Goal: Transaction & Acquisition: Download file/media

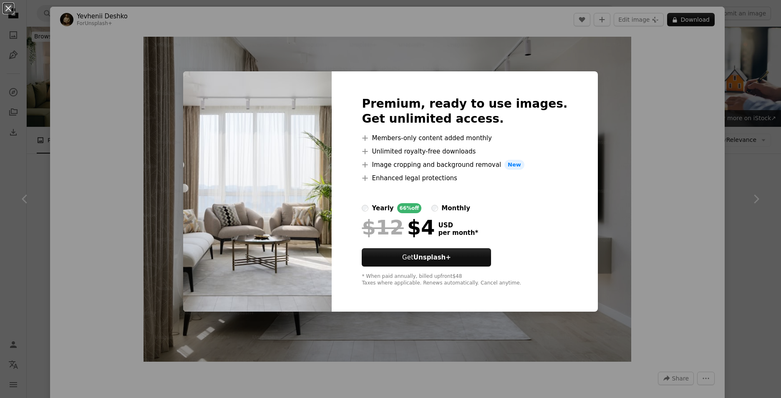
scroll to position [1503, 0]
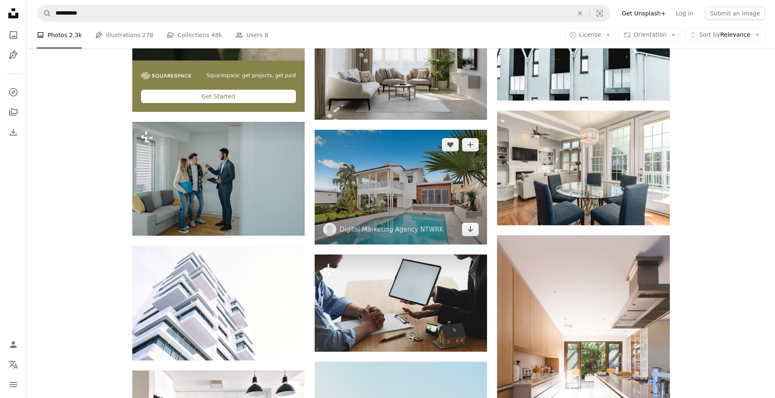
scroll to position [1544, 0]
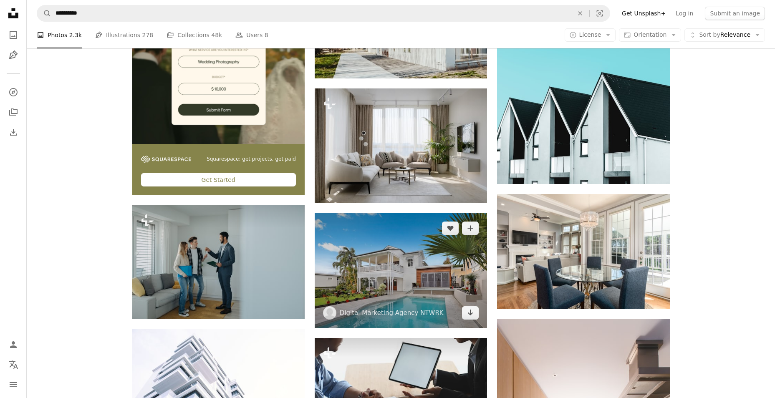
click at [416, 278] on img at bounding box center [401, 270] width 172 height 115
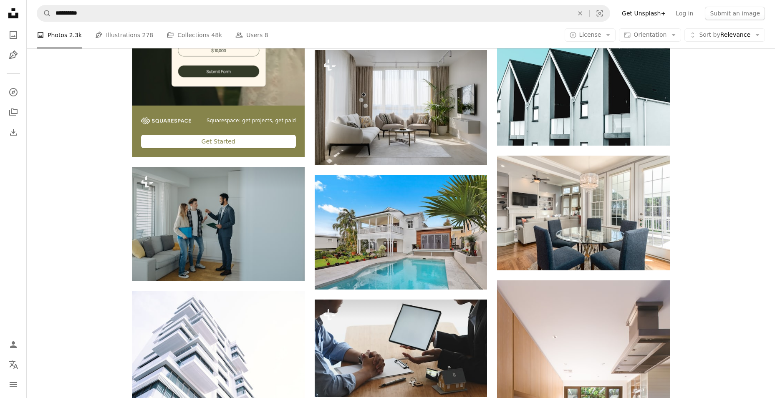
scroll to position [1586, 0]
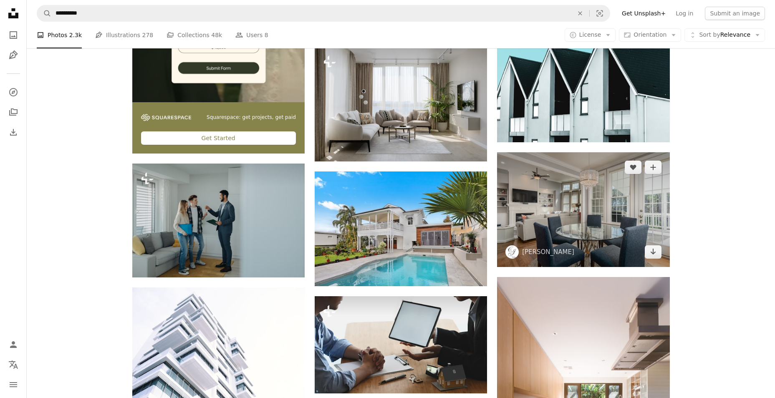
click at [590, 219] on img at bounding box center [583, 209] width 172 height 115
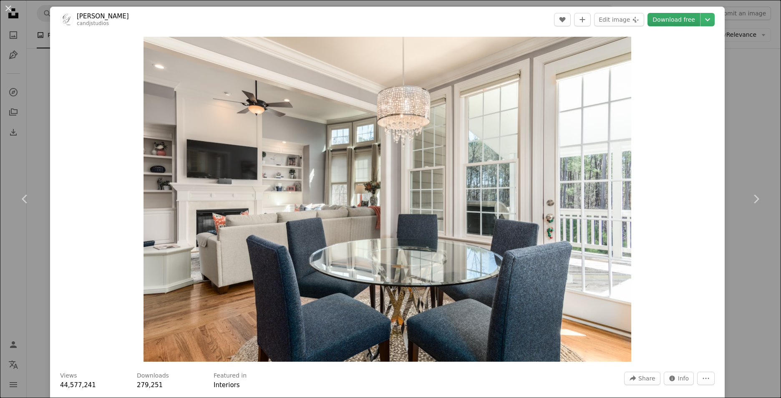
click at [672, 22] on link "Download free" at bounding box center [674, 19] width 53 height 13
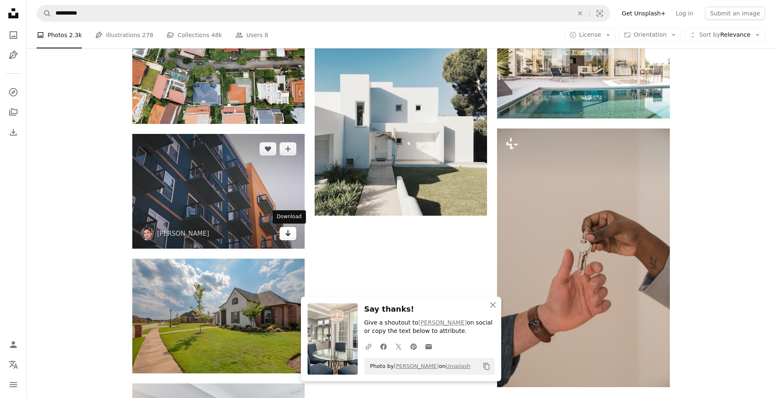
scroll to position [2004, 0]
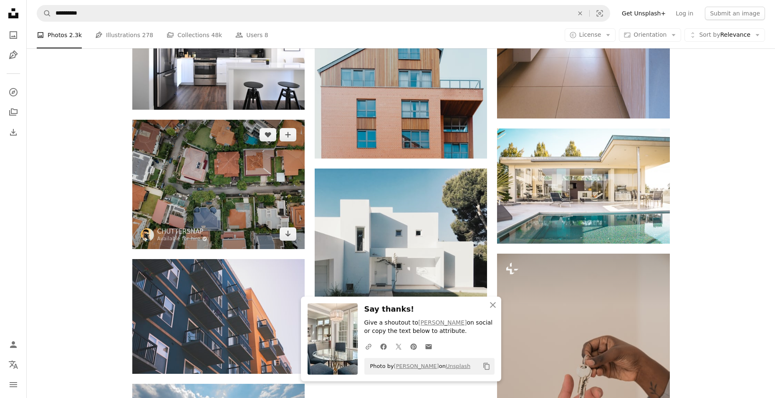
click at [234, 183] on img at bounding box center [218, 184] width 172 height 129
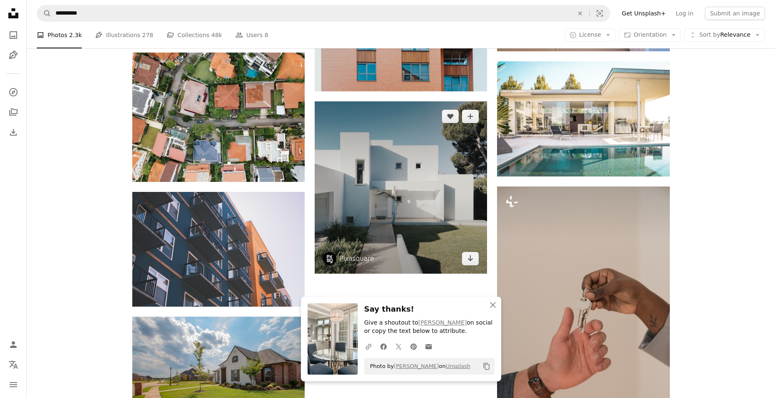
scroll to position [2171, 0]
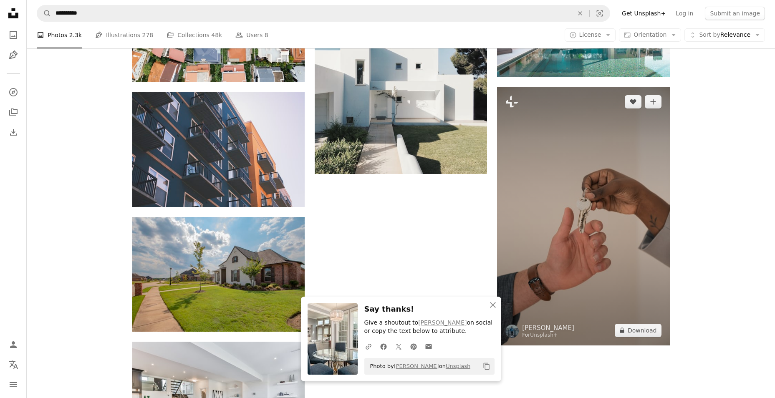
click at [571, 214] on img at bounding box center [583, 216] width 172 height 259
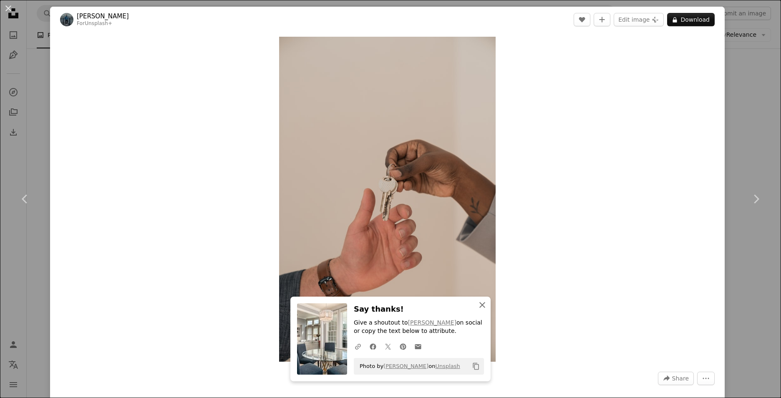
click at [481, 305] on icon "An X shape" at bounding box center [483, 305] width 10 height 10
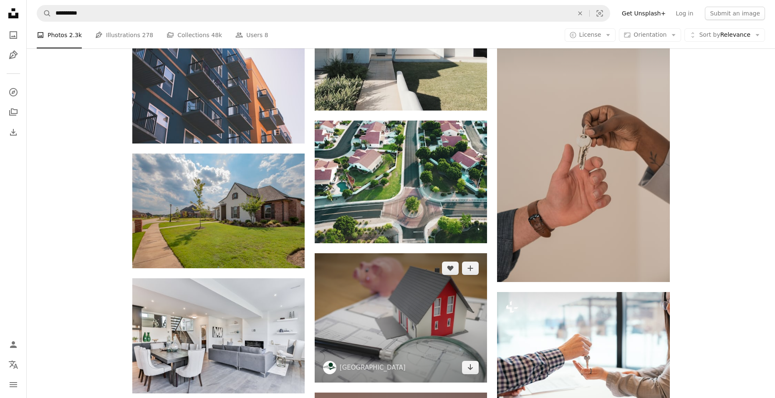
scroll to position [2296, 0]
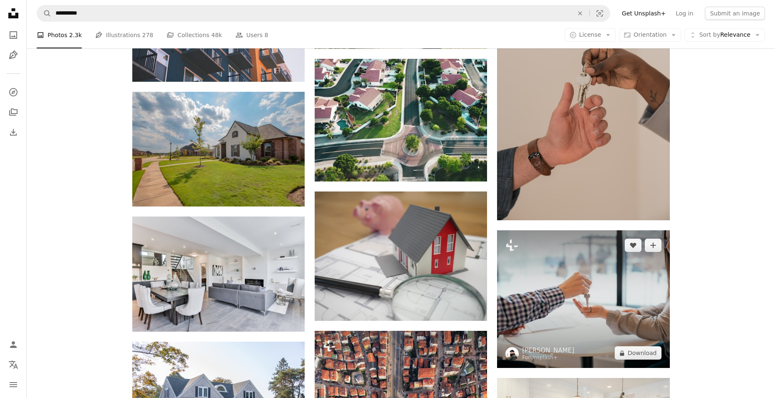
click at [584, 306] on img at bounding box center [583, 299] width 172 height 138
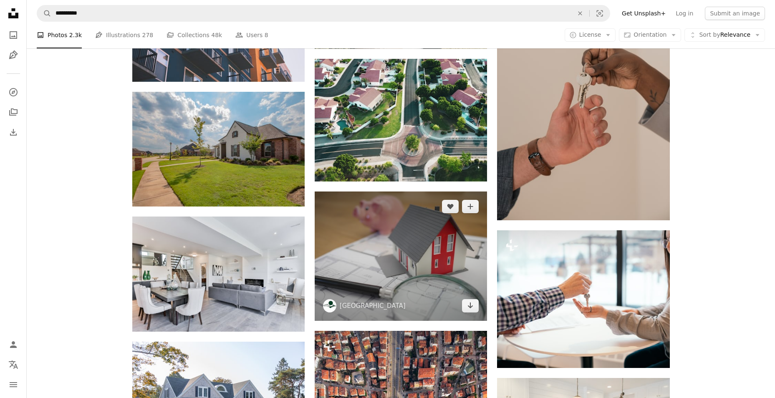
click at [427, 289] on img at bounding box center [401, 256] width 172 height 129
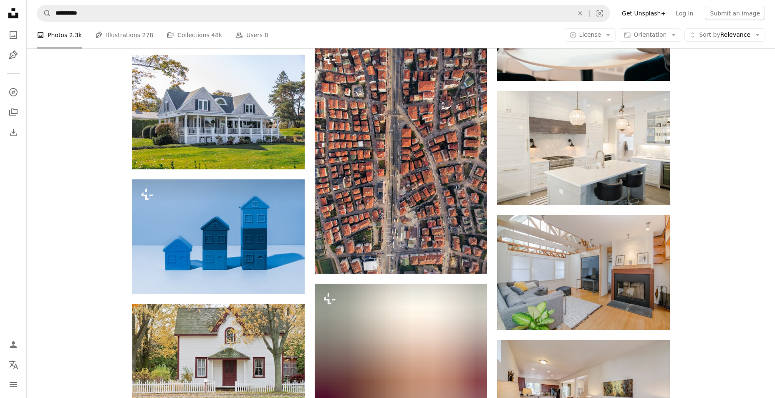
scroll to position [2588, 0]
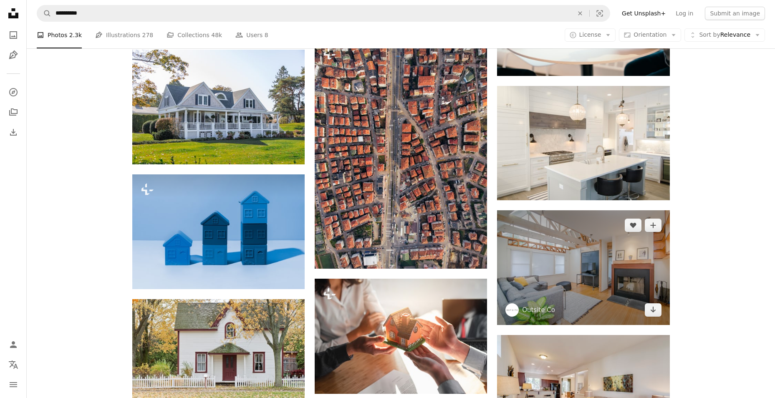
click at [601, 269] on img at bounding box center [583, 267] width 172 height 115
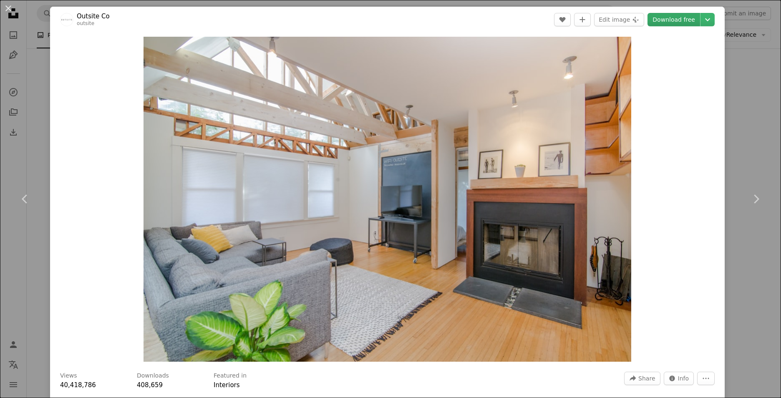
click at [666, 13] on link "Download free" at bounding box center [674, 19] width 53 height 13
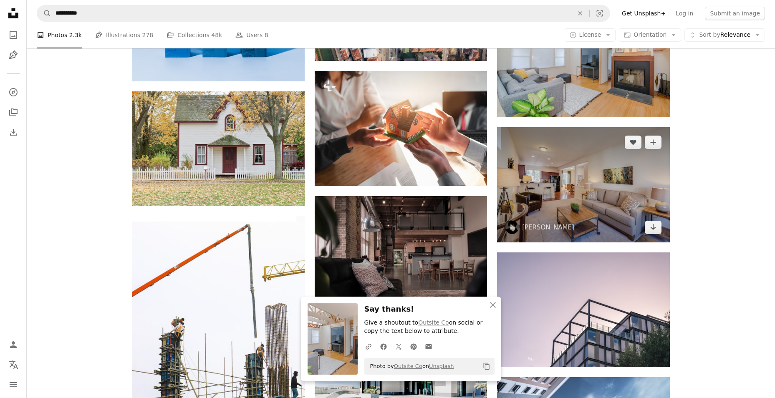
scroll to position [2797, 0]
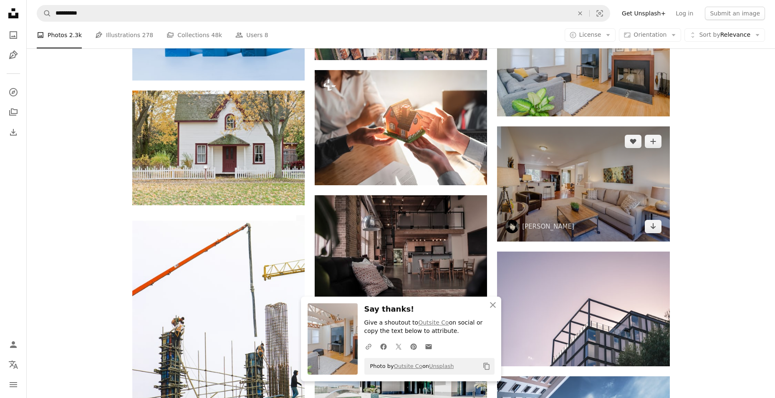
click at [575, 196] on img at bounding box center [583, 183] width 172 height 115
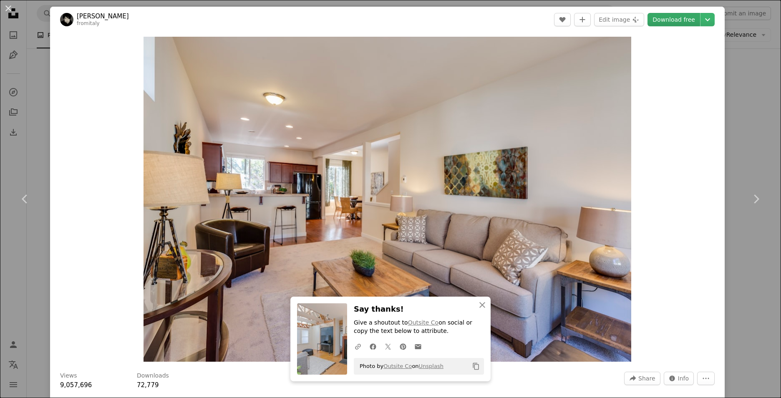
click at [675, 19] on link "Download free" at bounding box center [674, 19] width 53 height 13
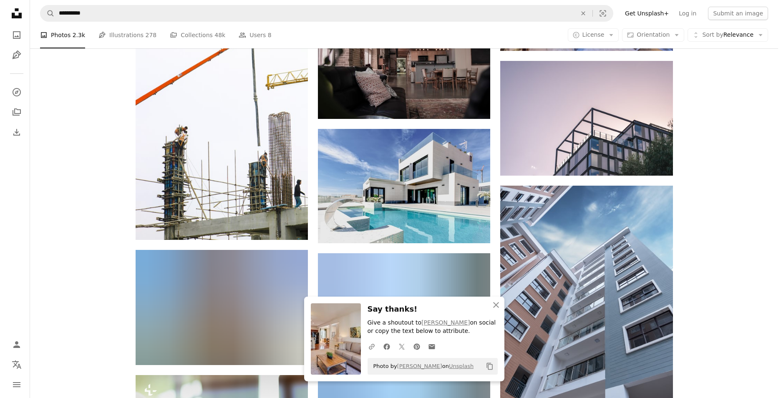
scroll to position [3047, 0]
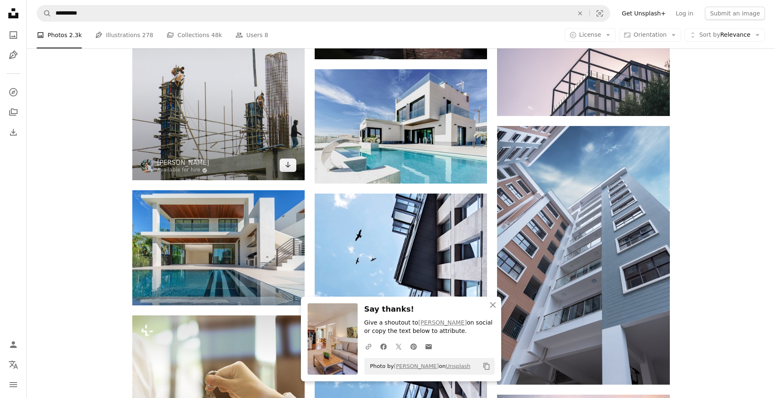
click at [233, 123] on img at bounding box center [218, 73] width 172 height 216
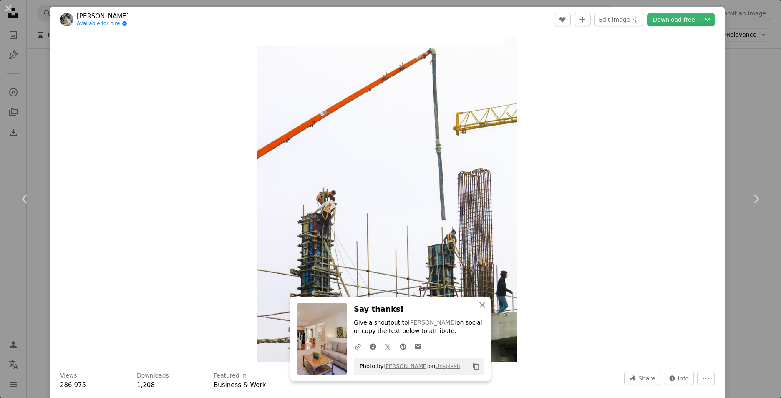
click at [670, 190] on div "Zoom in" at bounding box center [387, 200] width 675 height 334
click at [482, 306] on icon "An X shape" at bounding box center [483, 305] width 10 height 10
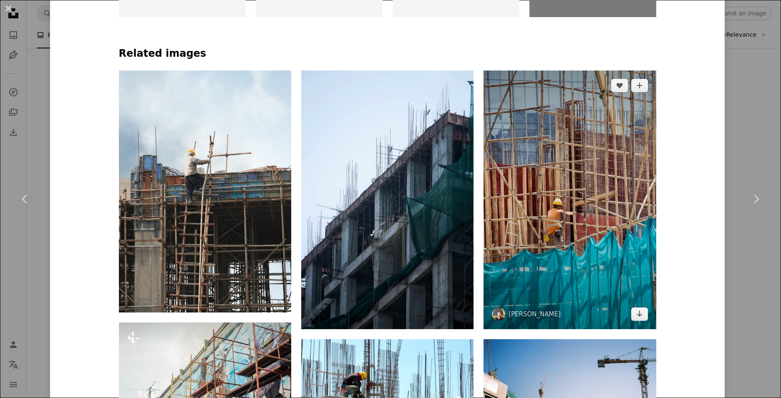
scroll to position [584, 0]
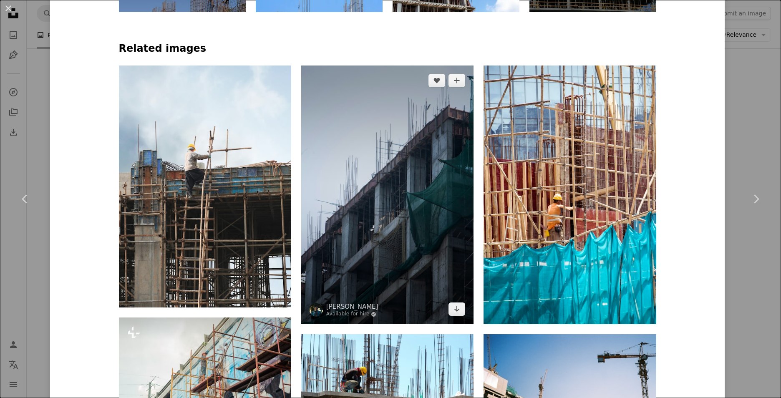
click at [411, 228] on img at bounding box center [387, 195] width 172 height 259
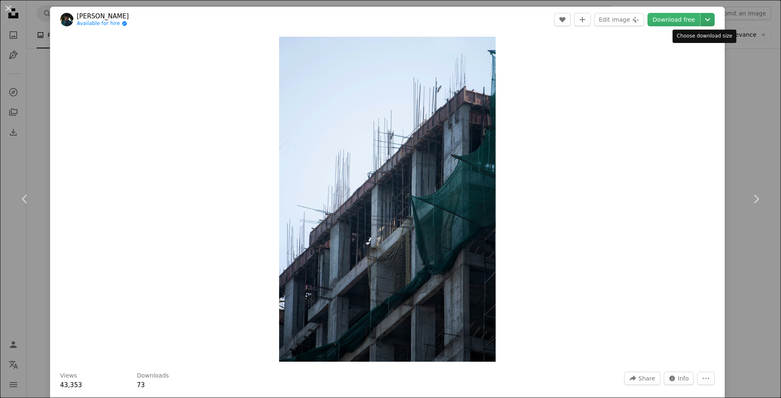
click at [701, 20] on icon "Chevron down" at bounding box center [707, 20] width 13 height 10
drag, startPoint x: 665, startPoint y: 165, endPoint x: 672, endPoint y: 73, distance: 92.9
click at [663, 162] on dialog "An X shape Chevron left Chevron right [PERSON_NAME] Available for hire A checkm…" at bounding box center [390, 199] width 781 height 398
click at [11, 13] on button "An X shape" at bounding box center [8, 8] width 10 height 10
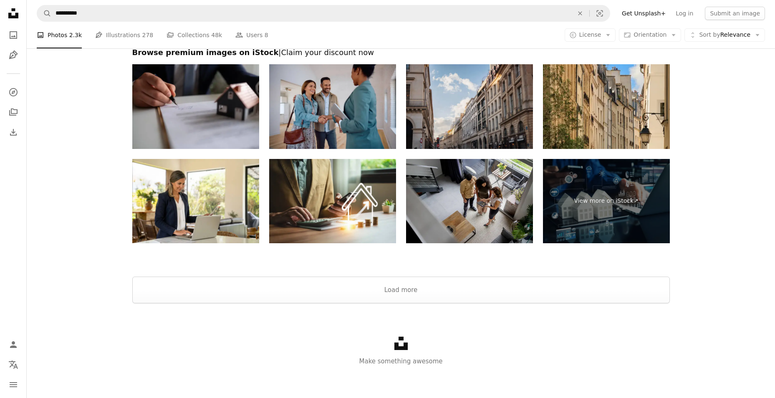
scroll to position [3788, 0]
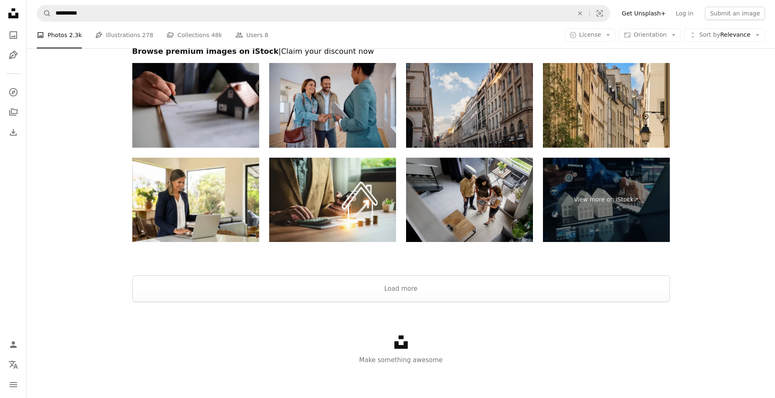
click at [467, 200] on img at bounding box center [469, 200] width 127 height 85
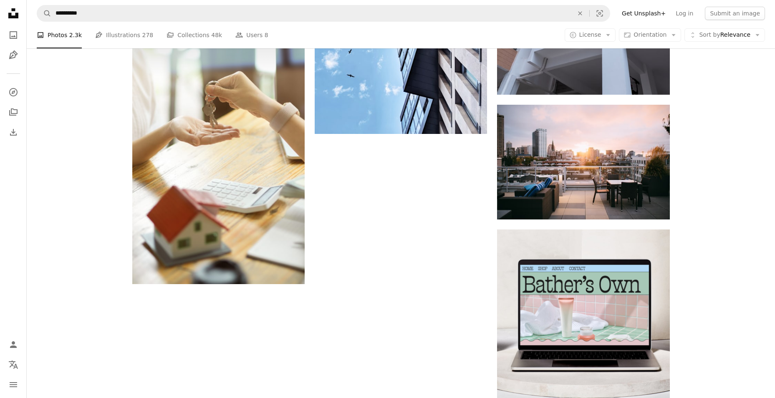
scroll to position [3329, 0]
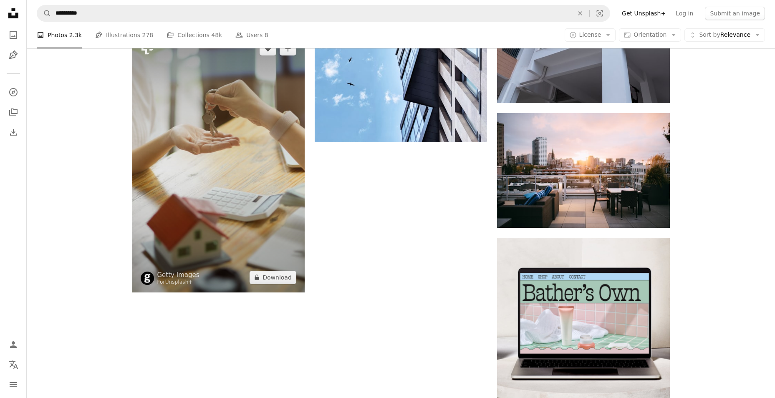
click at [255, 164] on img at bounding box center [218, 163] width 172 height 259
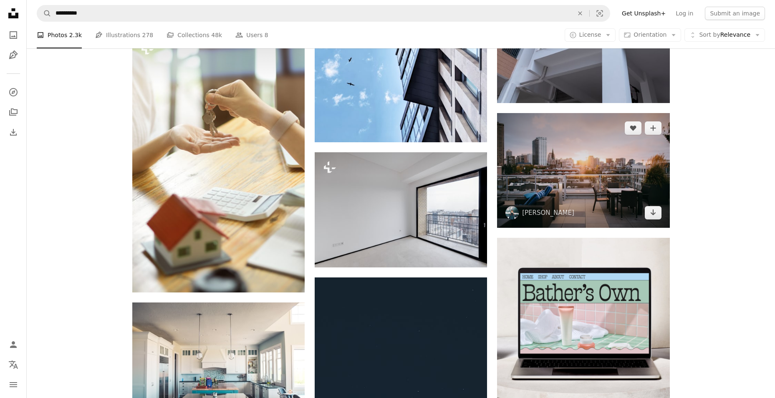
click at [610, 189] on img at bounding box center [583, 170] width 172 height 115
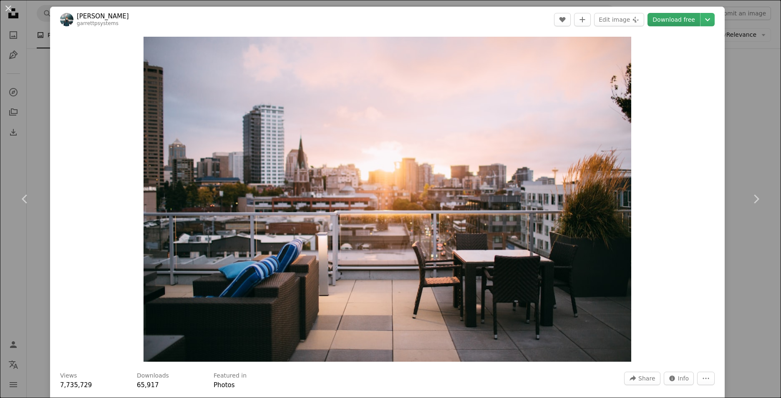
click at [669, 22] on link "Download free" at bounding box center [674, 19] width 53 height 13
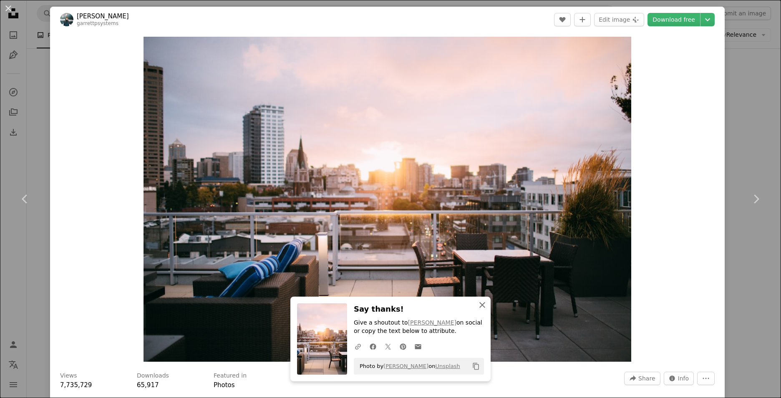
click at [481, 304] on icon "An X shape" at bounding box center [483, 305] width 10 height 10
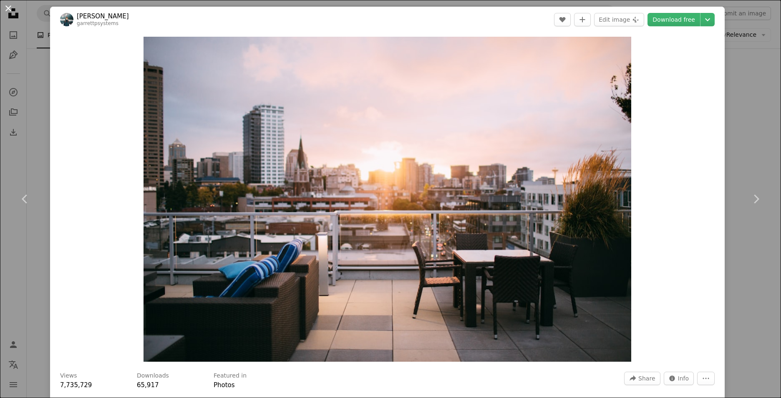
click at [10, 5] on button "An X shape" at bounding box center [8, 8] width 10 height 10
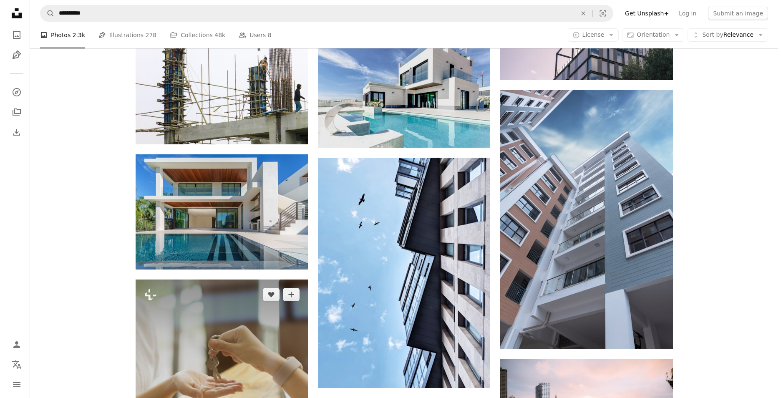
scroll to position [3078, 0]
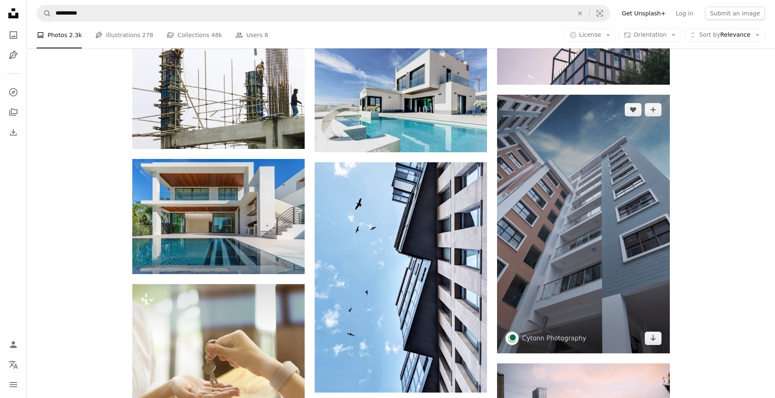
click at [564, 218] on img at bounding box center [583, 224] width 172 height 259
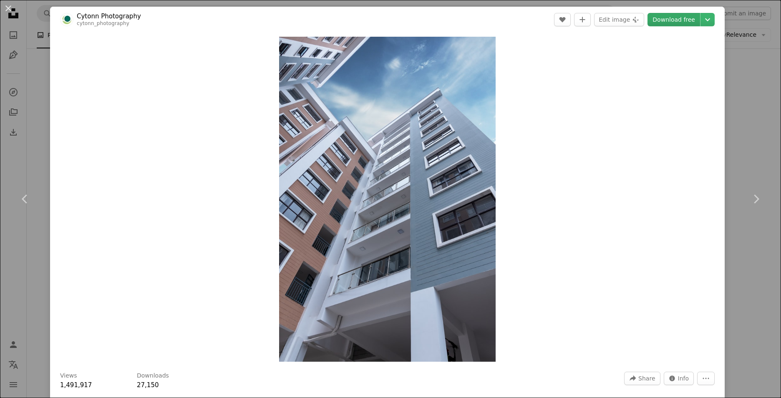
click at [662, 23] on link "Download free" at bounding box center [674, 19] width 53 height 13
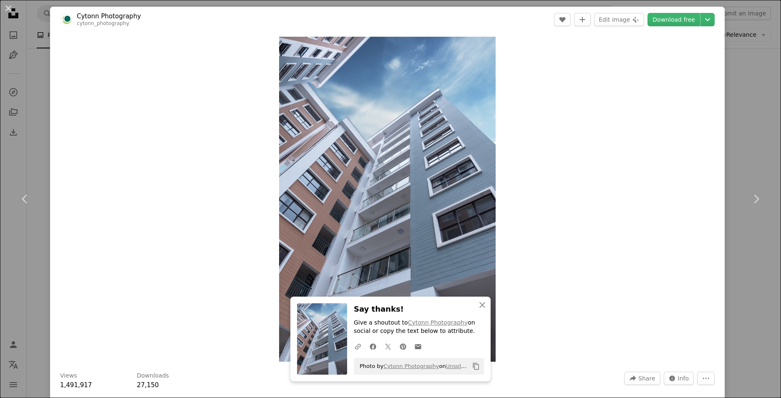
click at [548, 226] on div "Zoom in" at bounding box center [387, 200] width 675 height 334
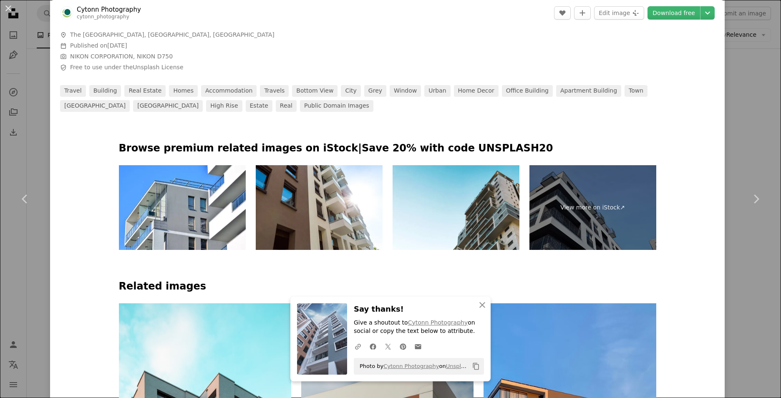
scroll to position [459, 0]
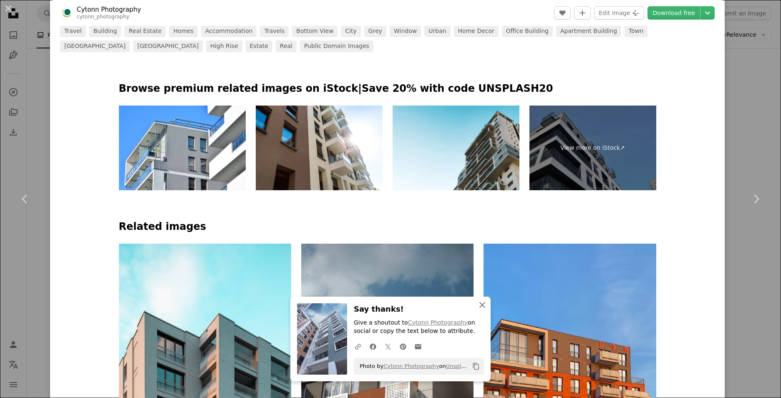
click at [483, 306] on icon "An X shape" at bounding box center [483, 305] width 10 height 10
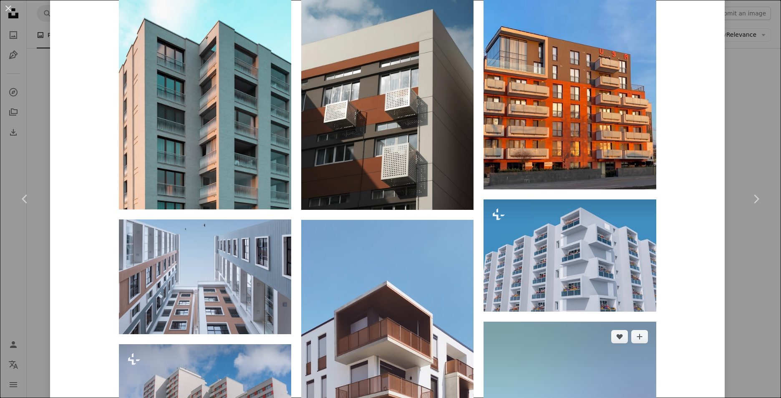
scroll to position [835, 0]
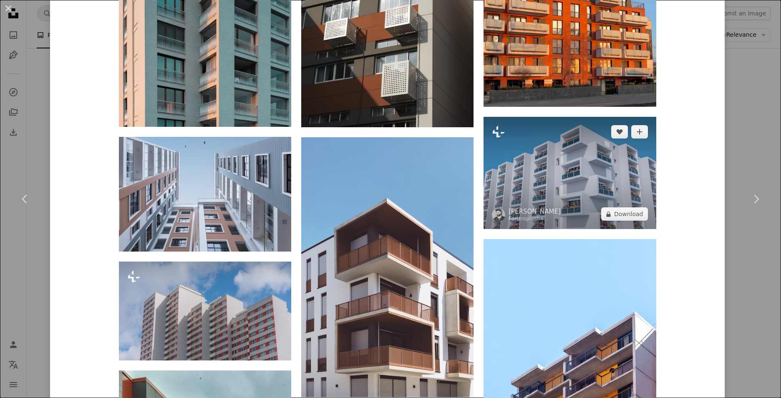
click at [558, 157] on img at bounding box center [570, 173] width 172 height 113
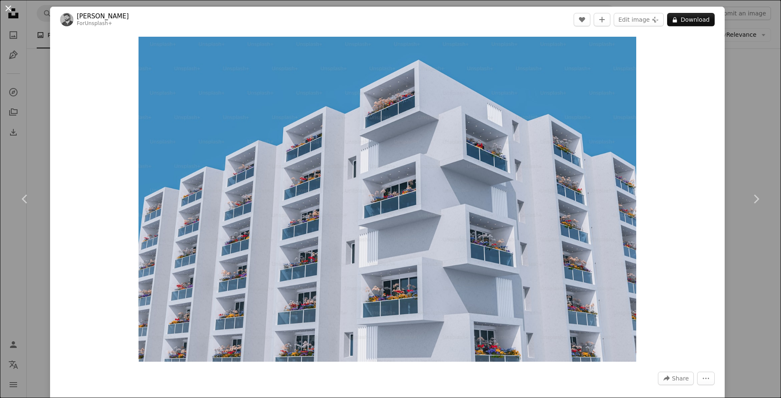
click at [11, 13] on button "An X shape" at bounding box center [8, 8] width 10 height 10
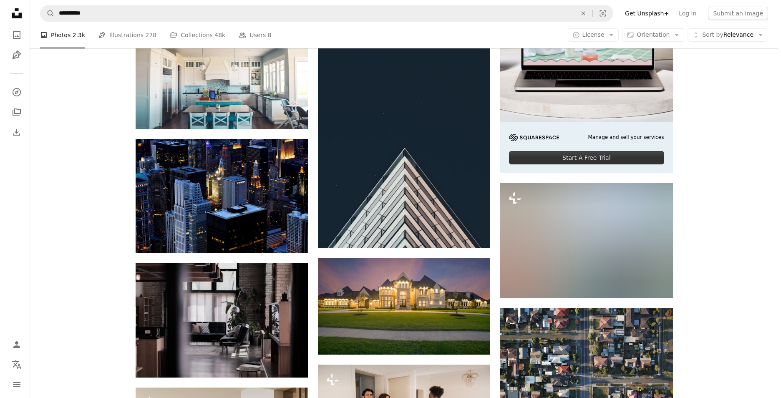
scroll to position [3621, 0]
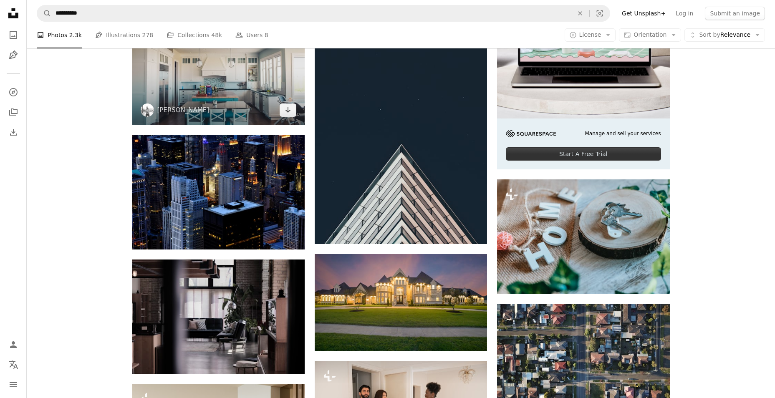
click at [225, 100] on img at bounding box center [218, 67] width 172 height 115
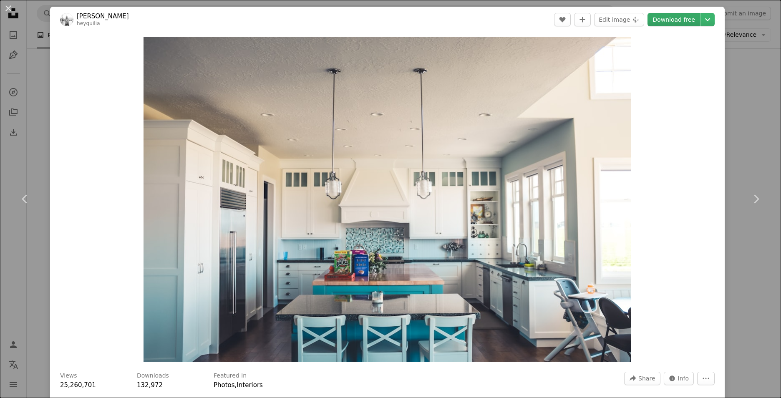
click at [679, 21] on link "Download free" at bounding box center [674, 19] width 53 height 13
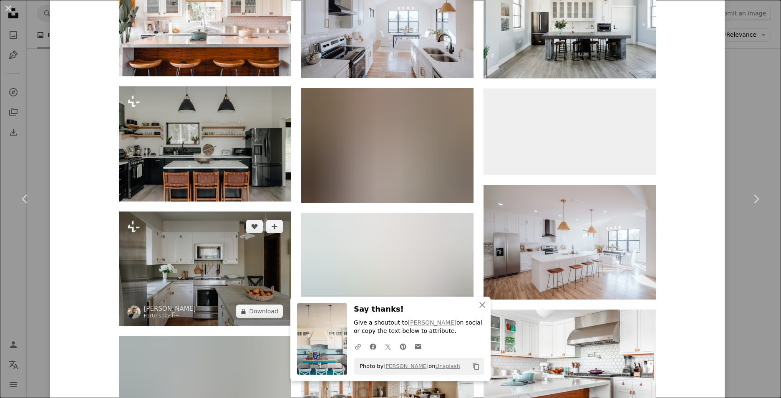
scroll to position [751, 0]
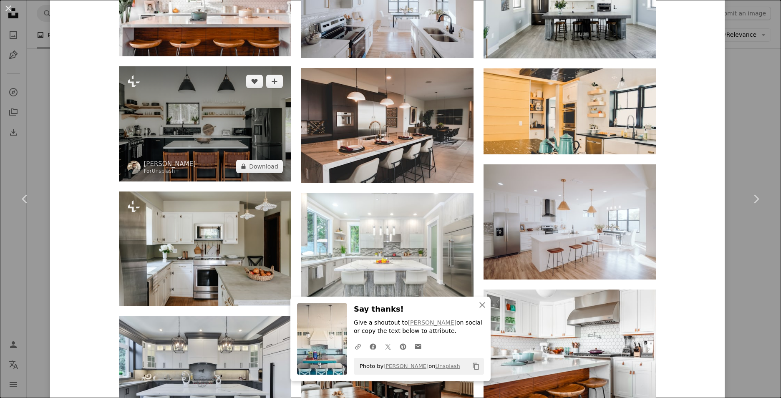
click at [217, 132] on img at bounding box center [205, 123] width 172 height 115
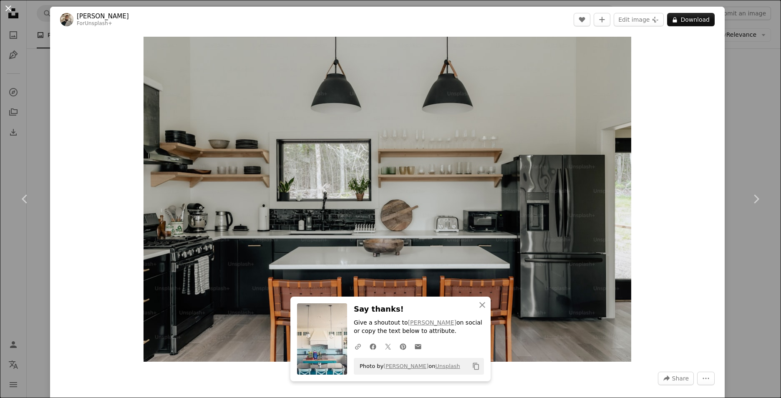
click at [12, 10] on button "An X shape" at bounding box center [8, 8] width 10 height 10
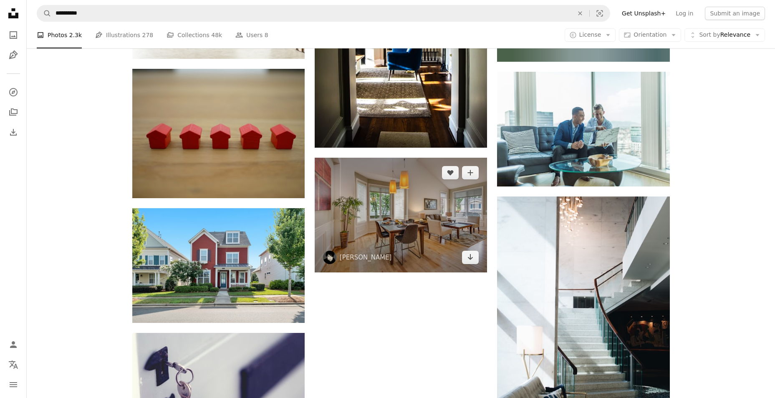
scroll to position [4247, 0]
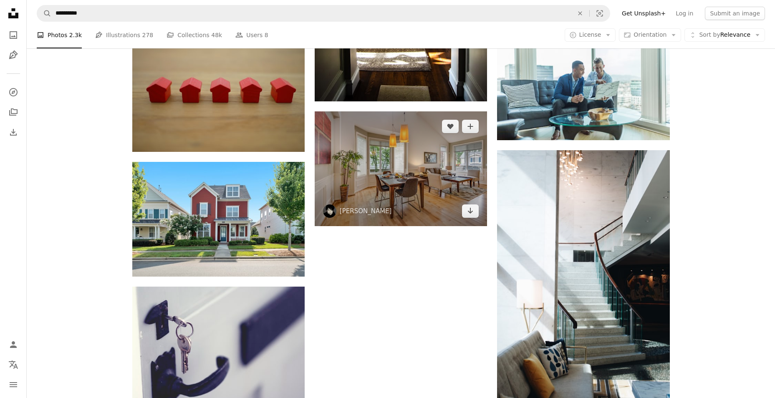
click at [414, 175] on img at bounding box center [401, 168] width 172 height 115
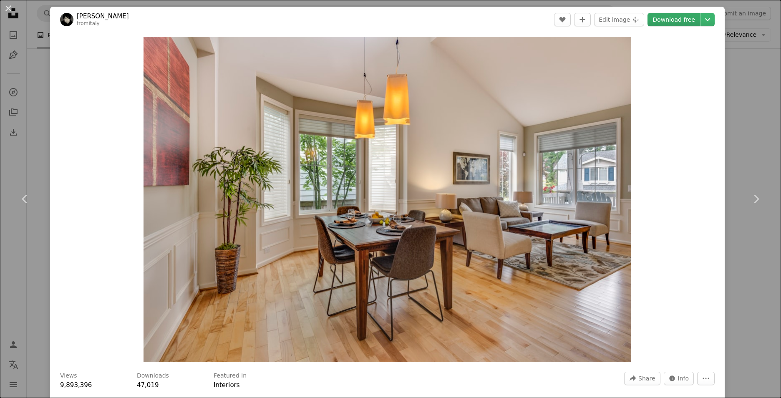
click at [672, 18] on link "Download free" at bounding box center [674, 19] width 53 height 13
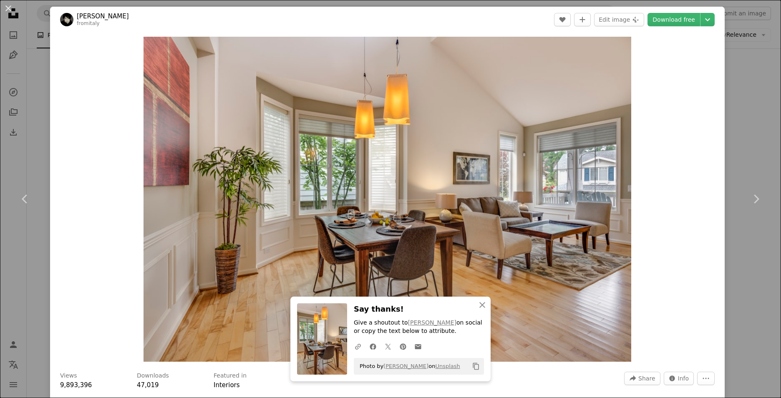
drag, startPoint x: 6, startPoint y: 10, endPoint x: 45, endPoint y: 59, distance: 63.3
click at [6, 10] on button "An X shape" at bounding box center [8, 8] width 10 height 10
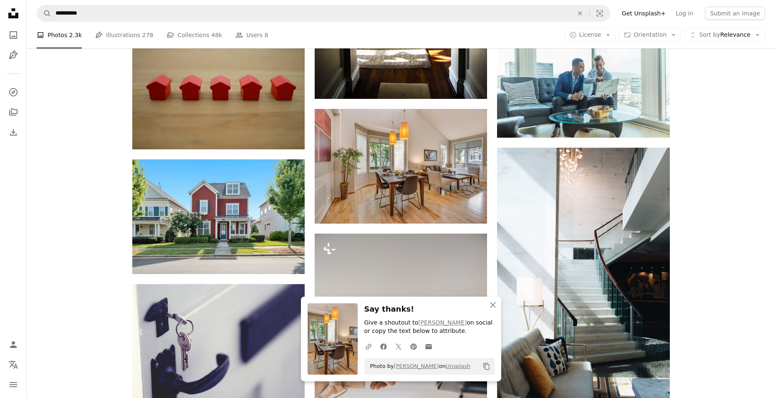
scroll to position [4414, 0]
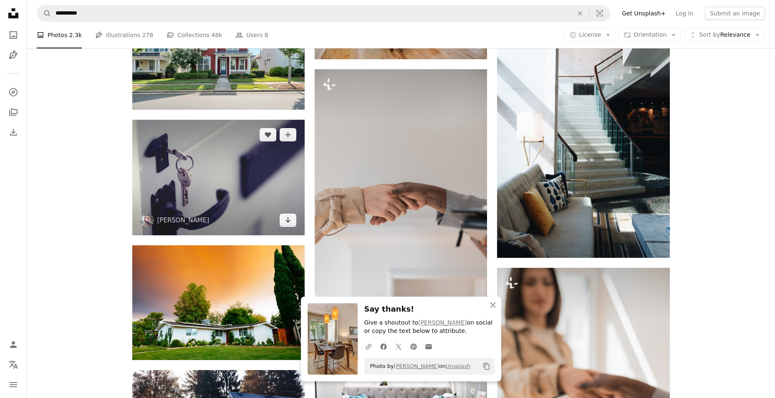
click at [251, 201] on img at bounding box center [218, 178] width 172 height 116
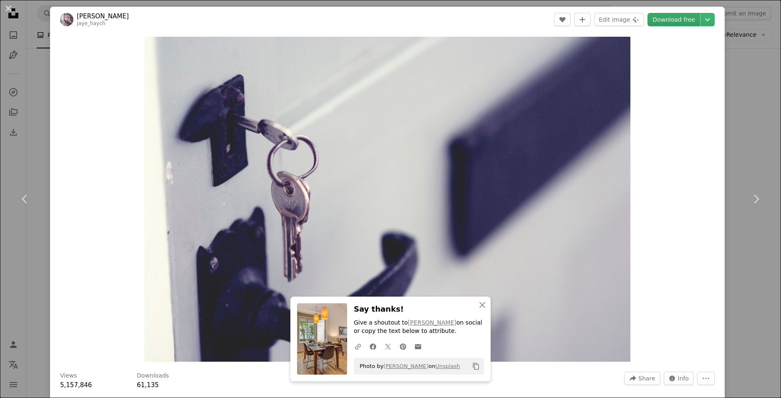
click at [674, 19] on link "Download free" at bounding box center [674, 19] width 53 height 13
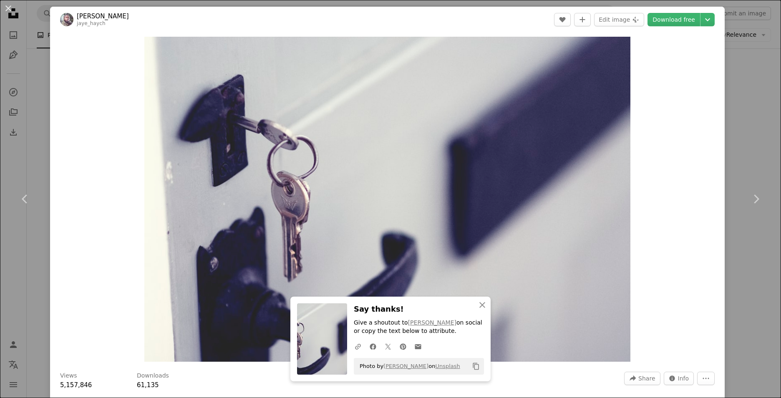
click at [682, 335] on div "Zoom in" at bounding box center [387, 200] width 675 height 334
click at [4, 9] on button "An X shape" at bounding box center [8, 8] width 10 height 10
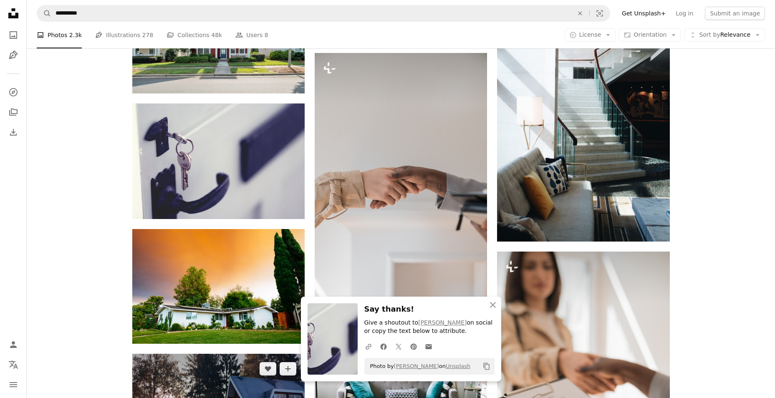
scroll to position [4581, 0]
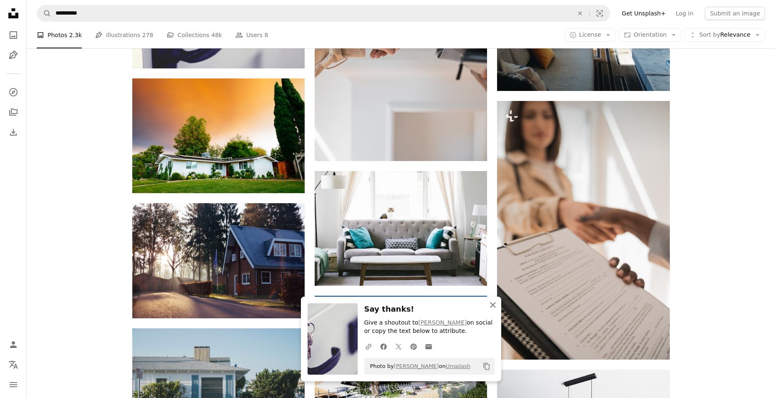
click at [495, 305] on icon "An X shape" at bounding box center [493, 305] width 10 height 10
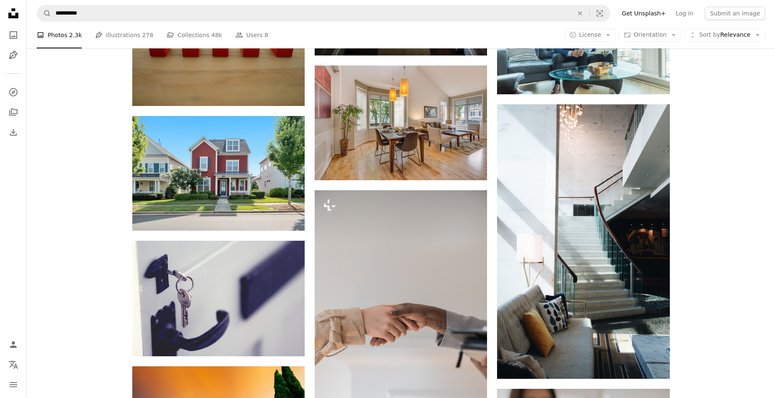
scroll to position [4289, 0]
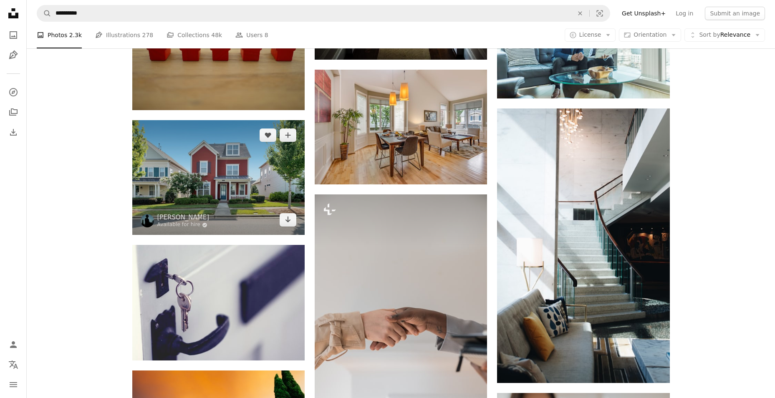
click at [246, 191] on img at bounding box center [218, 177] width 172 height 115
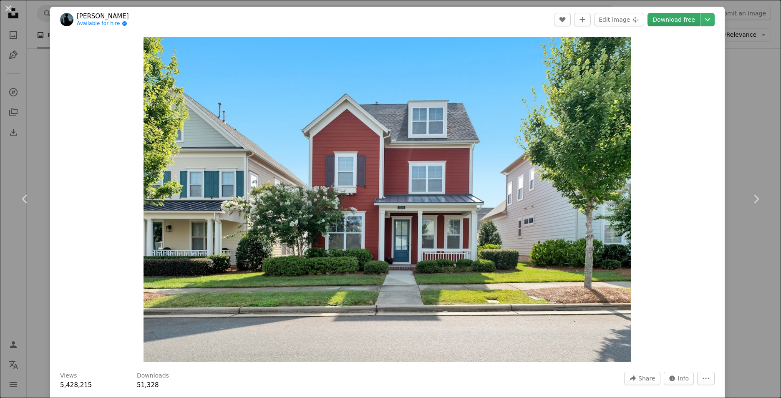
click at [673, 19] on link "Download free" at bounding box center [674, 19] width 53 height 13
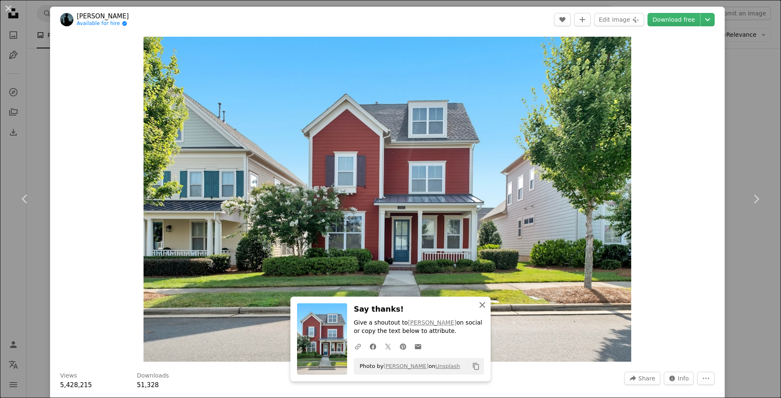
click at [479, 311] on button "An X shape Close" at bounding box center [482, 305] width 17 height 17
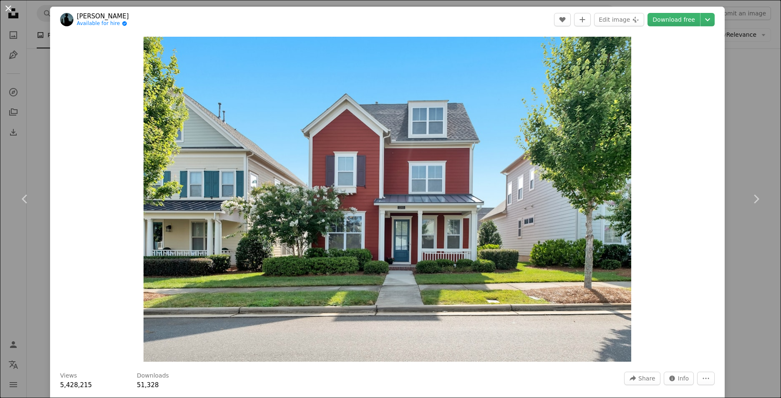
click at [10, 8] on button "An X shape" at bounding box center [8, 8] width 10 height 10
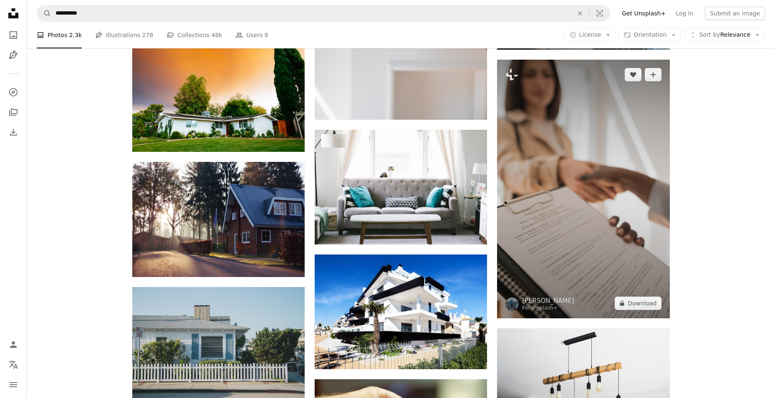
scroll to position [4623, 0]
click at [585, 228] on img at bounding box center [583, 188] width 172 height 259
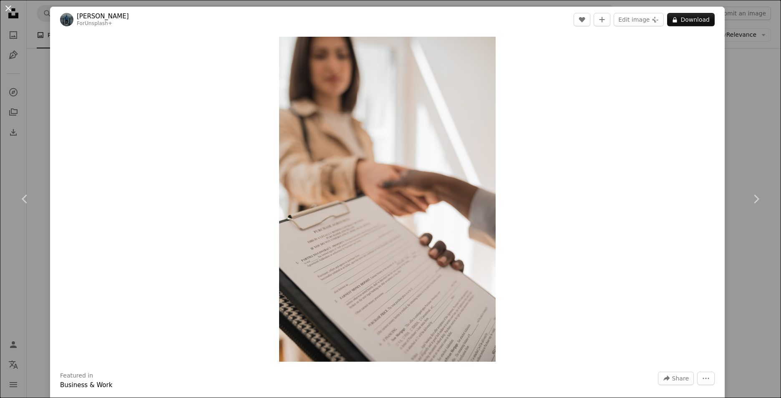
click at [9, 10] on button "An X shape" at bounding box center [8, 8] width 10 height 10
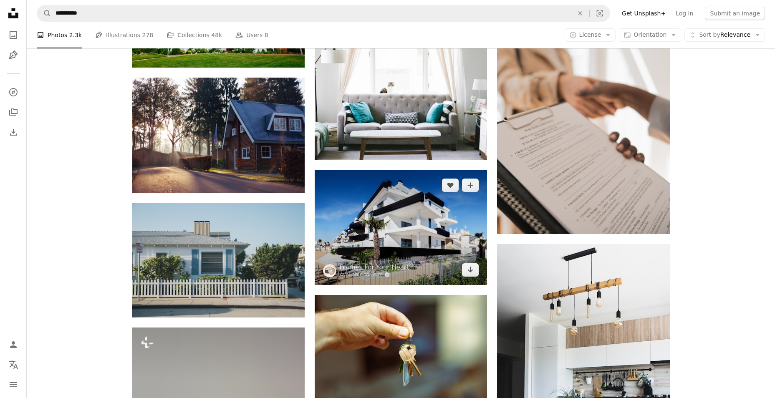
scroll to position [4706, 0]
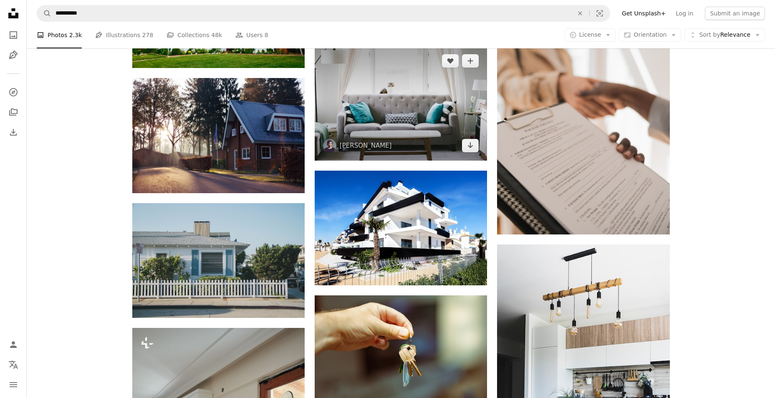
click at [409, 131] on img at bounding box center [401, 103] width 172 height 115
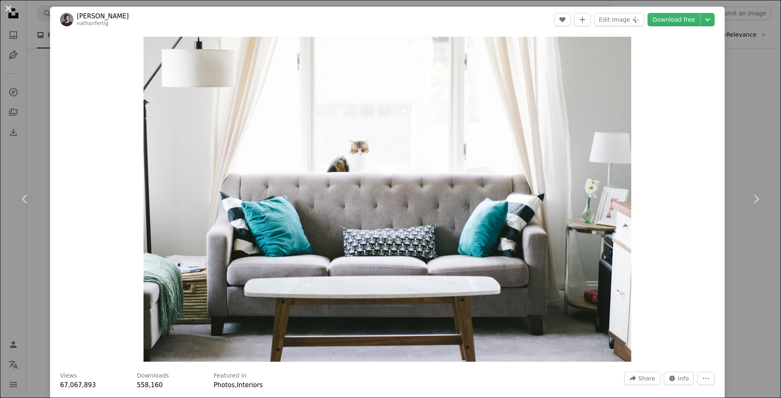
click at [12, 10] on button "An X shape" at bounding box center [8, 8] width 10 height 10
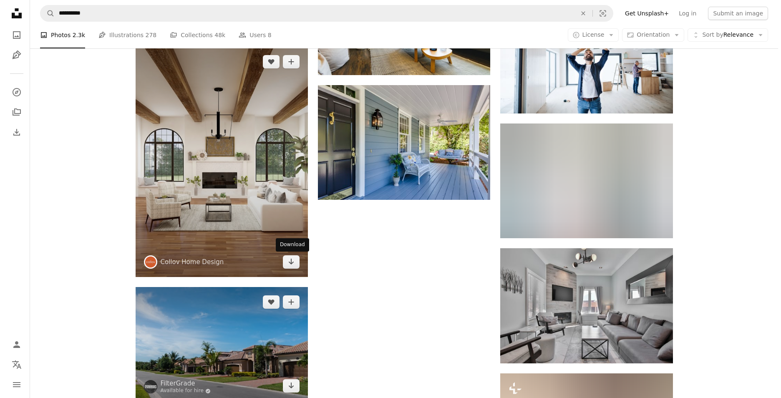
scroll to position [5458, 0]
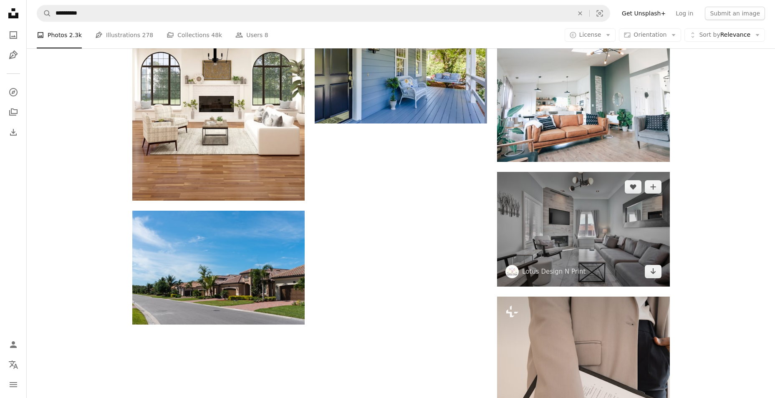
click at [581, 251] on img at bounding box center [583, 229] width 172 height 115
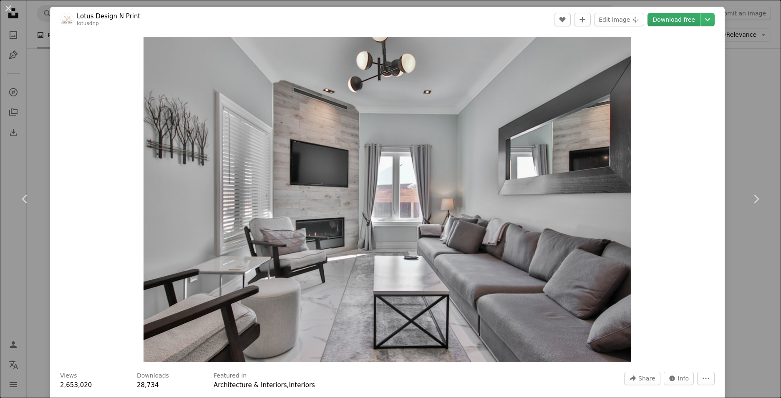
click at [671, 23] on link "Download free" at bounding box center [674, 19] width 53 height 13
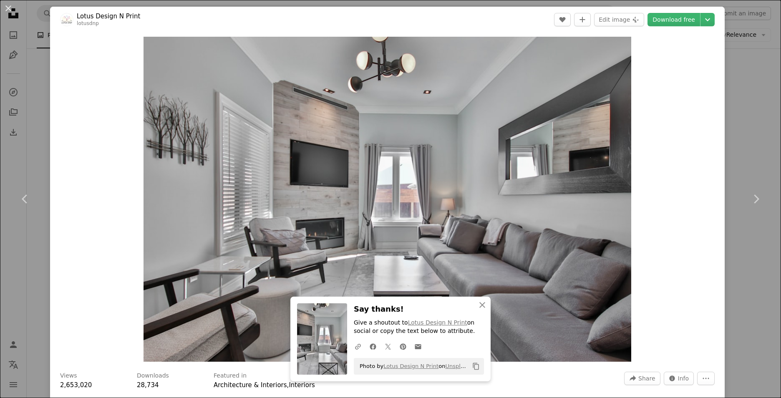
drag, startPoint x: 9, startPoint y: 9, endPoint x: 99, endPoint y: 69, distance: 108.7
click at [9, 9] on button "An X shape" at bounding box center [8, 8] width 10 height 10
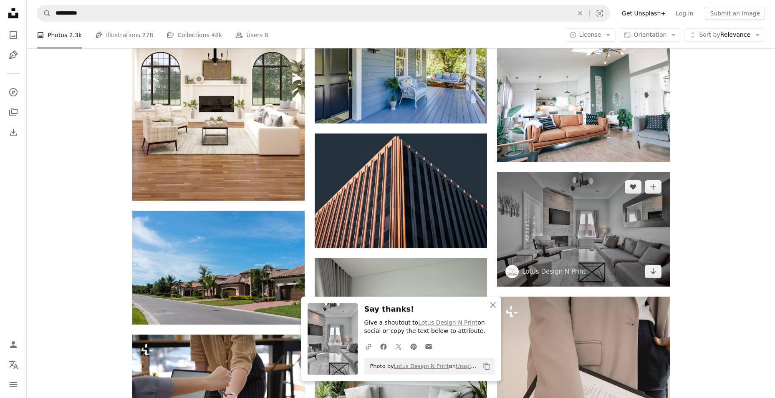
click at [584, 217] on img at bounding box center [583, 229] width 172 height 115
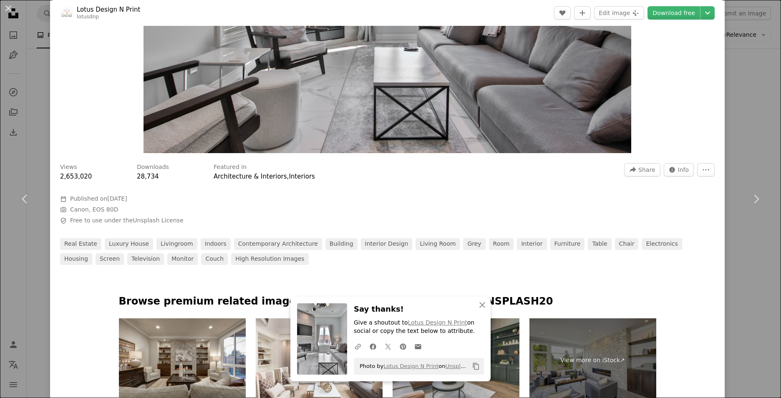
scroll to position [376, 0]
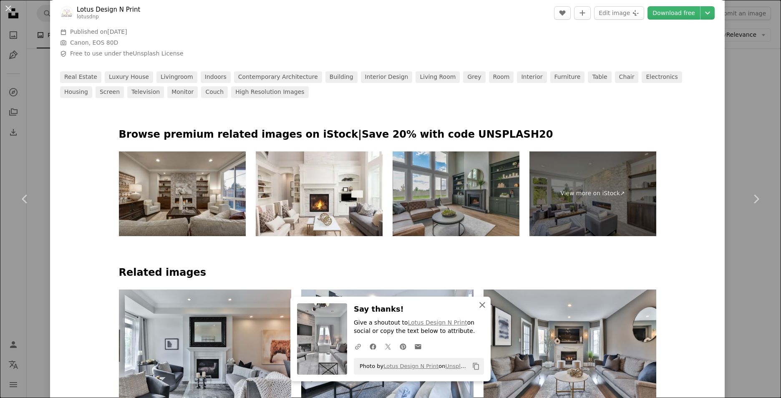
click at [479, 303] on icon "An X shape" at bounding box center [483, 305] width 10 height 10
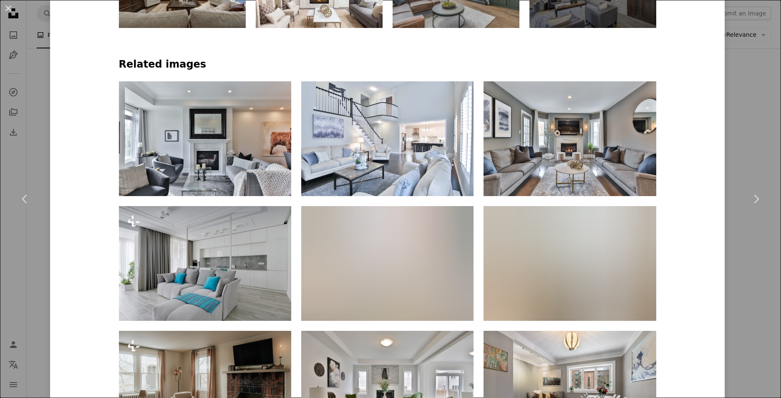
scroll to position [584, 0]
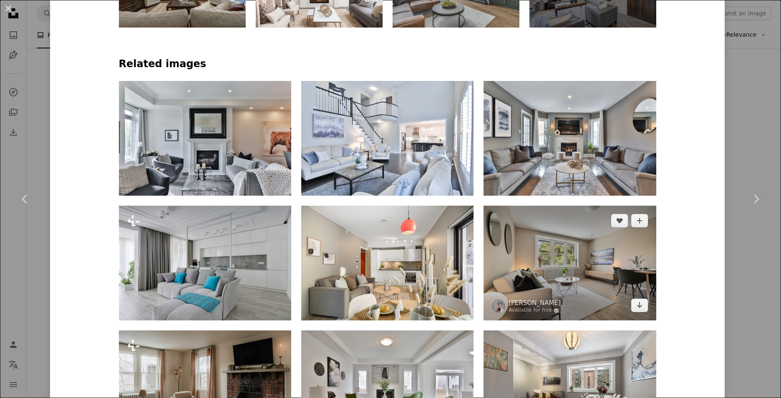
click at [541, 286] on img at bounding box center [570, 263] width 172 height 115
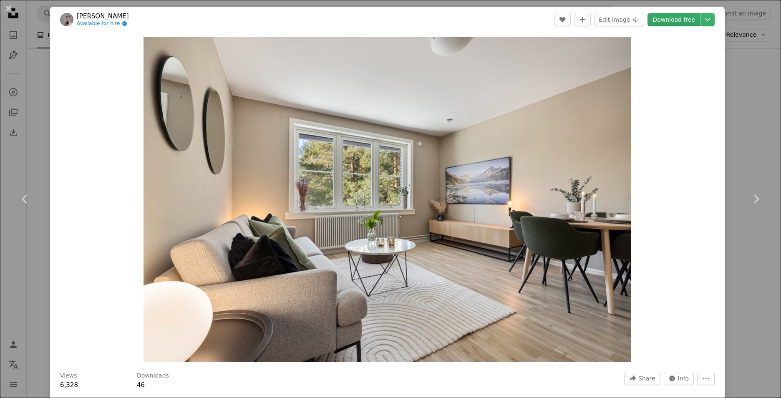
click at [681, 19] on link "Download free" at bounding box center [674, 19] width 53 height 13
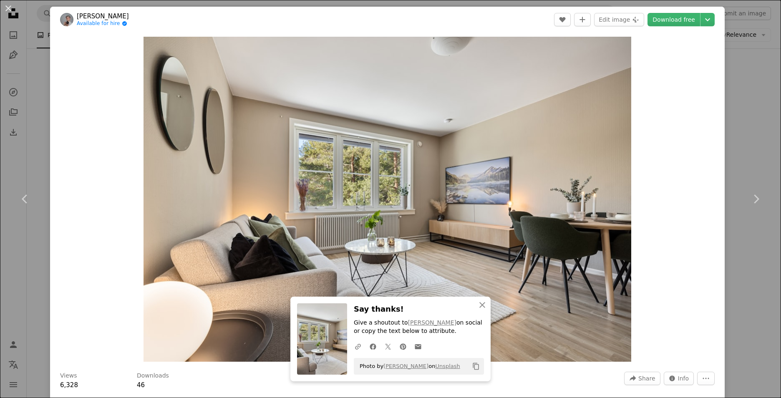
drag, startPoint x: 10, startPoint y: 3, endPoint x: 35, endPoint y: 66, distance: 68.5
click at [10, 3] on button "An X shape" at bounding box center [8, 8] width 10 height 10
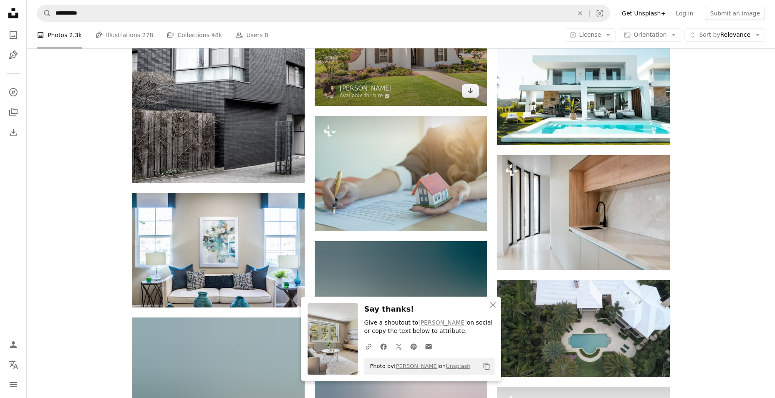
scroll to position [6000, 0]
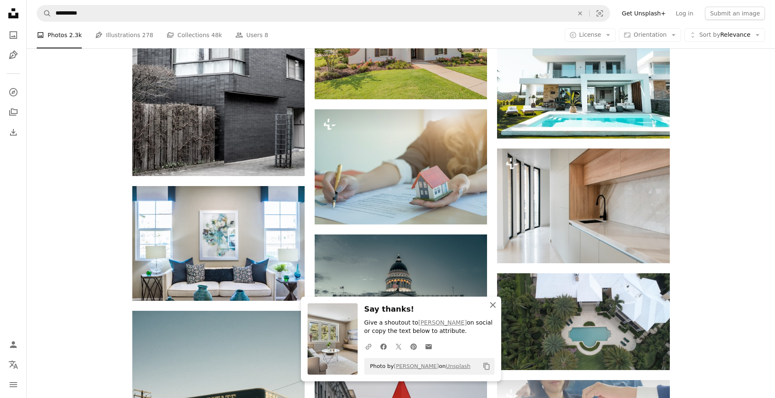
click at [493, 305] on icon "button" at bounding box center [493, 305] width 6 height 6
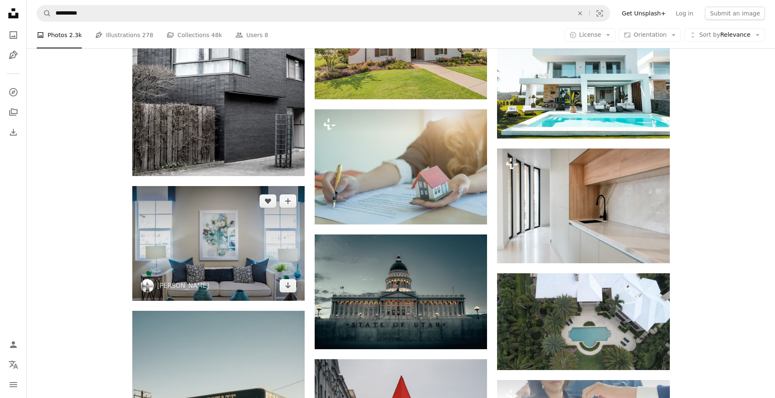
click at [224, 247] on img at bounding box center [218, 243] width 172 height 115
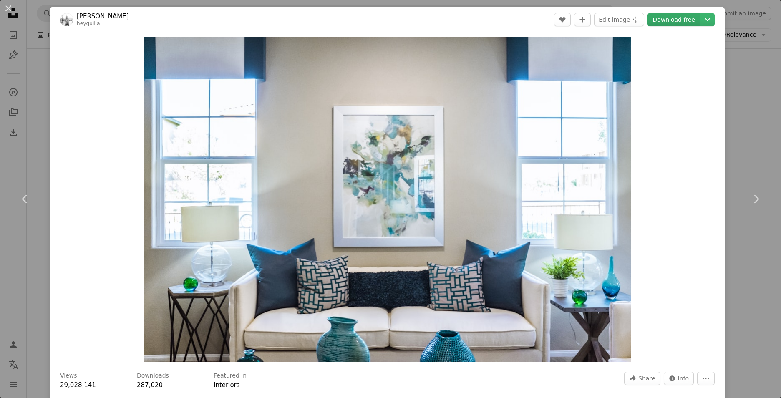
click at [667, 21] on link "Download free" at bounding box center [674, 19] width 53 height 13
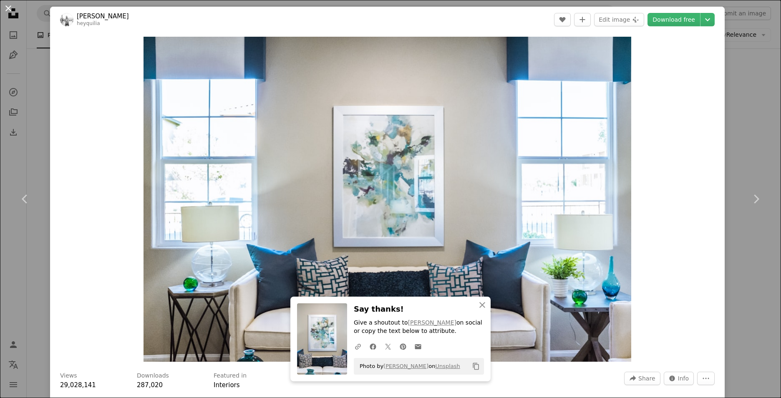
click at [8, 3] on button "An X shape" at bounding box center [8, 8] width 10 height 10
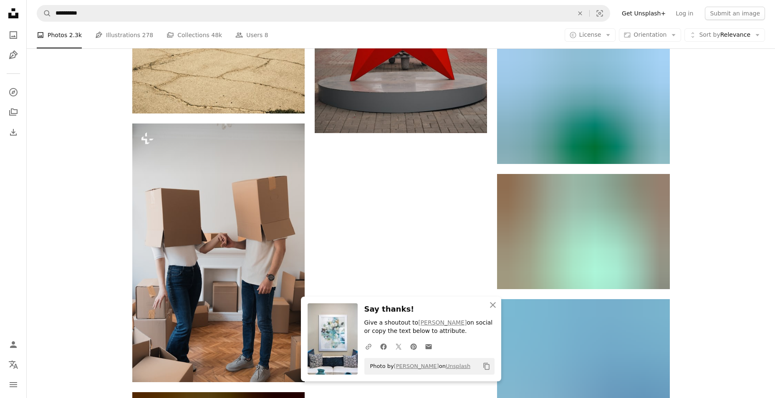
scroll to position [6460, 0]
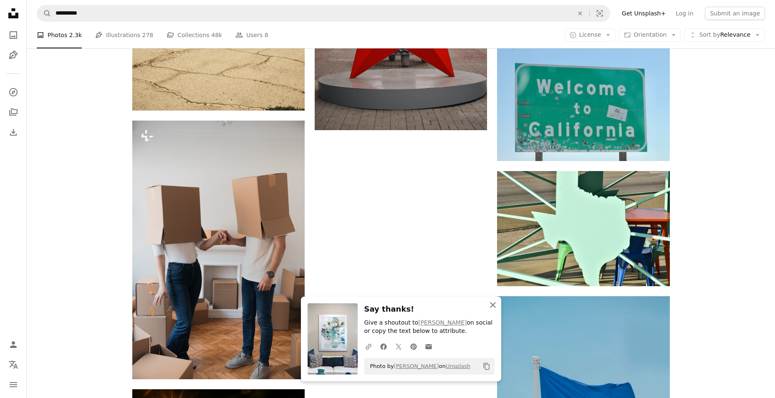
click at [492, 306] on icon "button" at bounding box center [493, 305] width 6 height 6
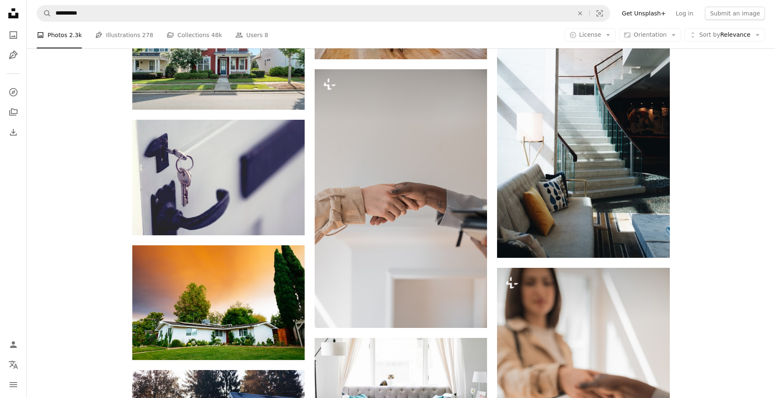
scroll to position [4164, 0]
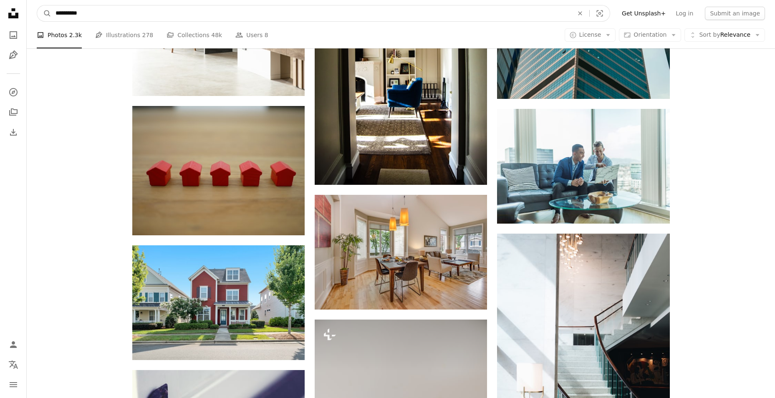
click at [91, 13] on input "**********" at bounding box center [311, 13] width 520 height 16
type input "*"
type input "******"
click button "A magnifying glass" at bounding box center [44, 13] width 14 height 16
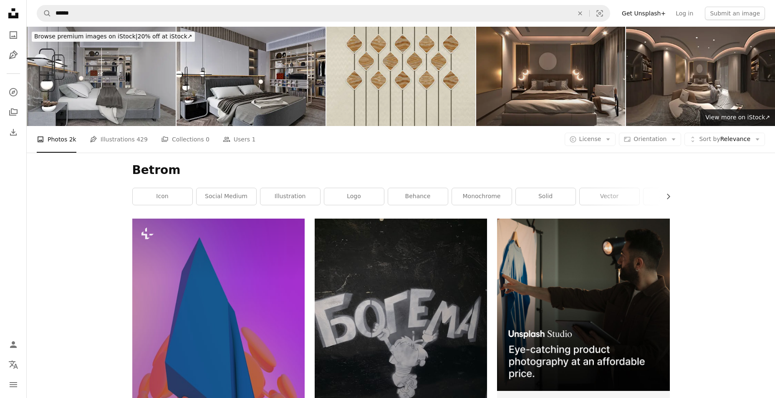
click at [577, 71] on img at bounding box center [550, 76] width 149 height 99
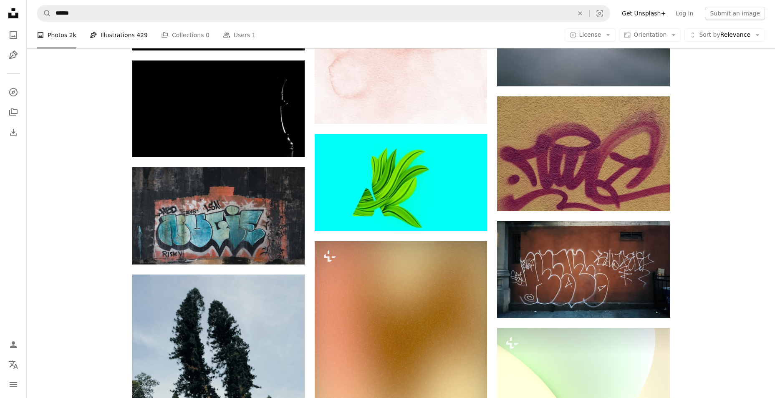
scroll to position [501, 0]
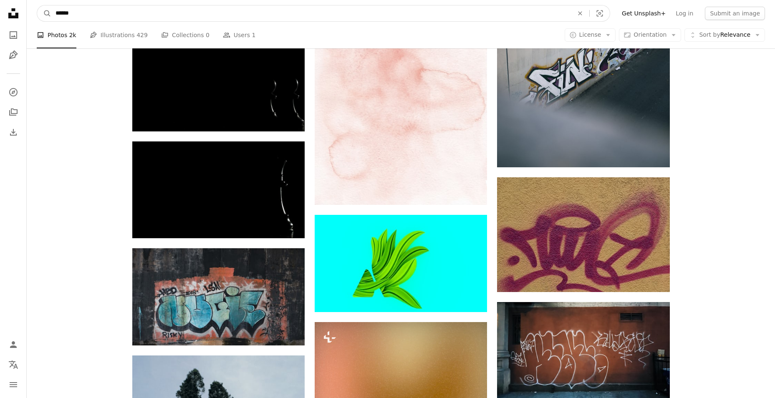
click at [86, 15] on input "******" at bounding box center [311, 13] width 520 height 16
drag, startPoint x: 68, startPoint y: 14, endPoint x: 100, endPoint y: 9, distance: 32.1
click at [68, 14] on input "******" at bounding box center [311, 13] width 520 height 16
type input "*******"
click button "A magnifying glass" at bounding box center [44, 13] width 14 height 16
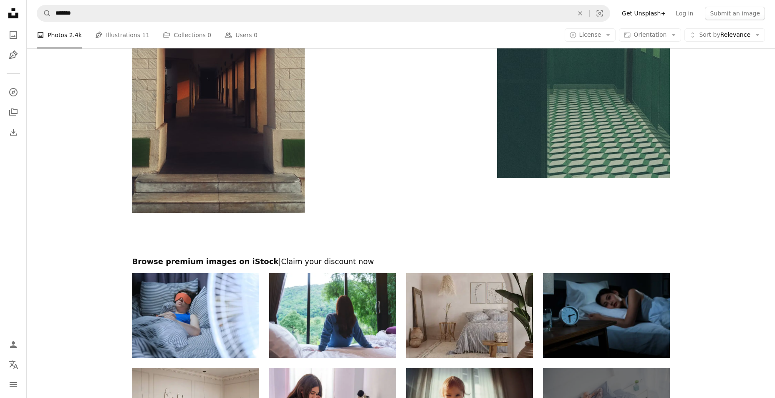
scroll to position [1795, 0]
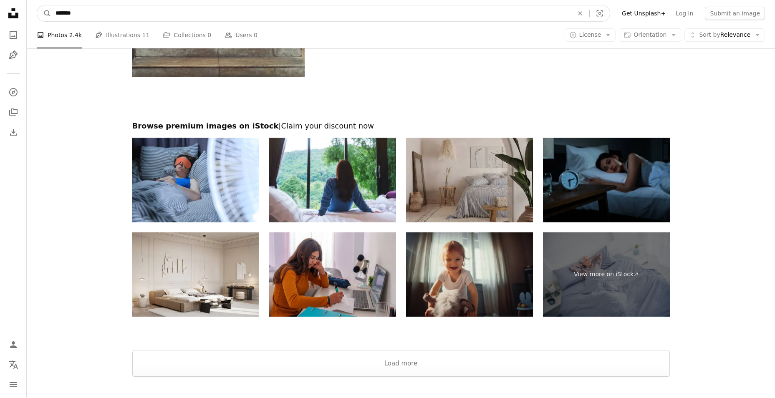
click at [62, 16] on input "*******" at bounding box center [311, 13] width 520 height 16
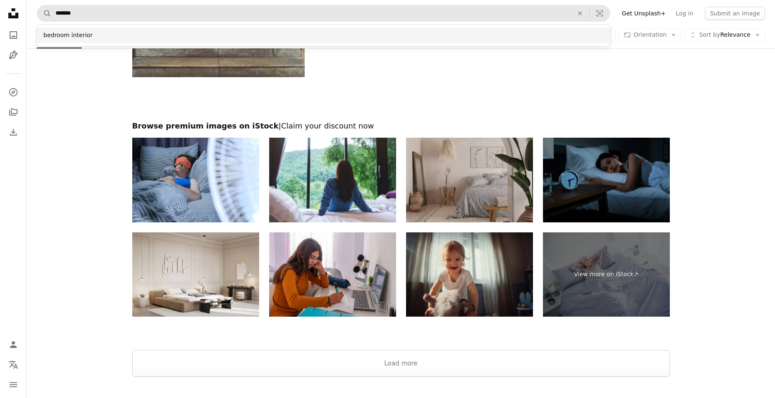
click at [86, 32] on div "bedroom interior" at bounding box center [324, 35] width 574 height 15
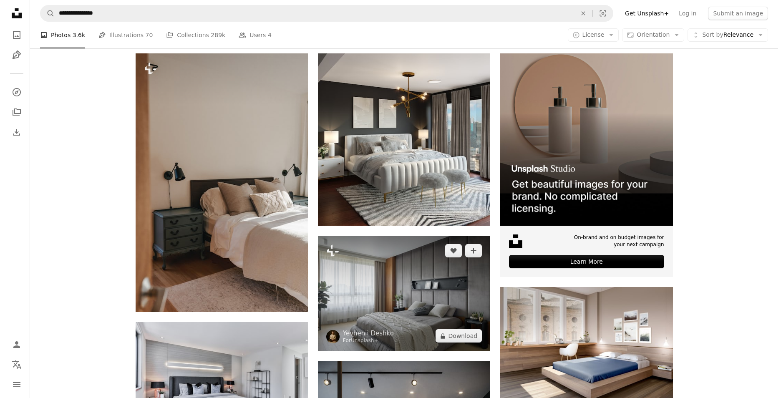
scroll to position [167, 0]
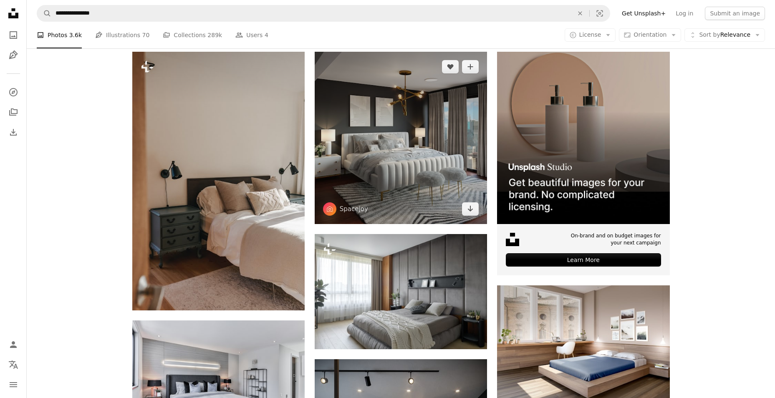
click at [389, 173] on img at bounding box center [401, 138] width 172 height 172
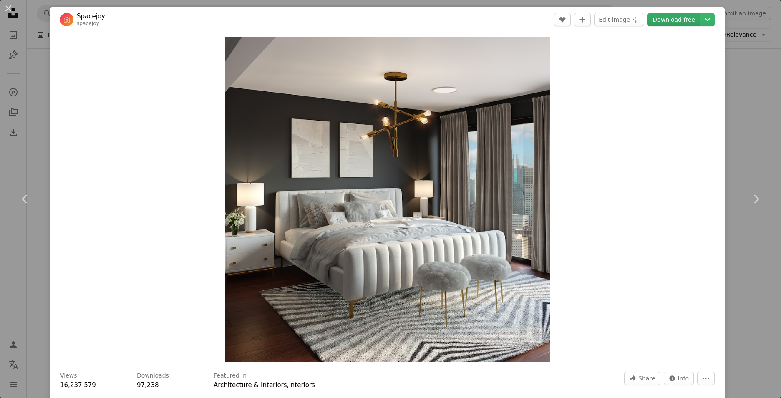
click at [675, 18] on link "Download free" at bounding box center [674, 19] width 53 height 13
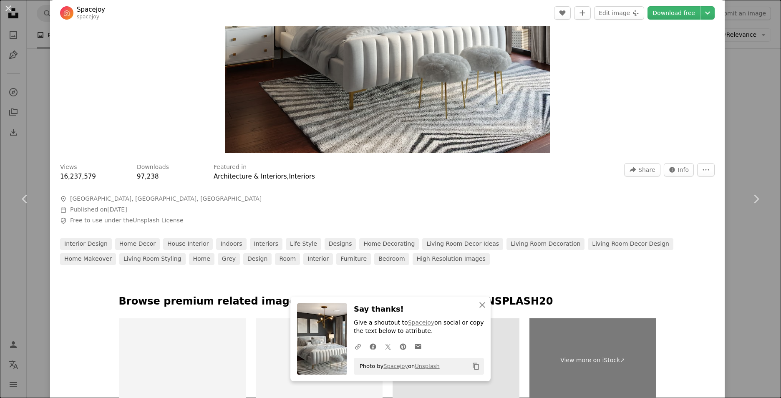
scroll to position [376, 0]
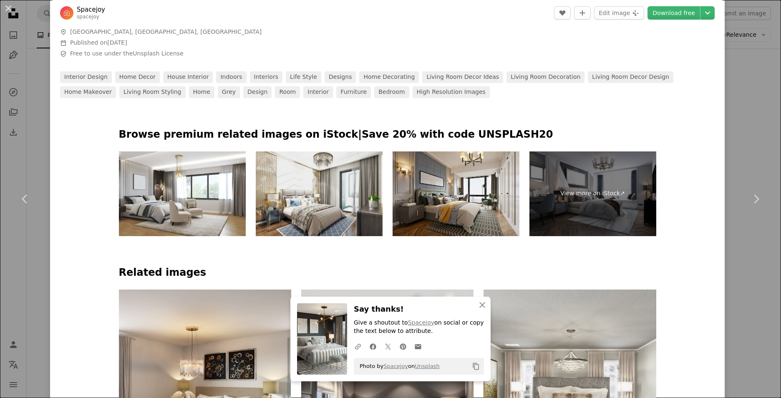
click at [296, 187] on img at bounding box center [319, 194] width 127 height 85
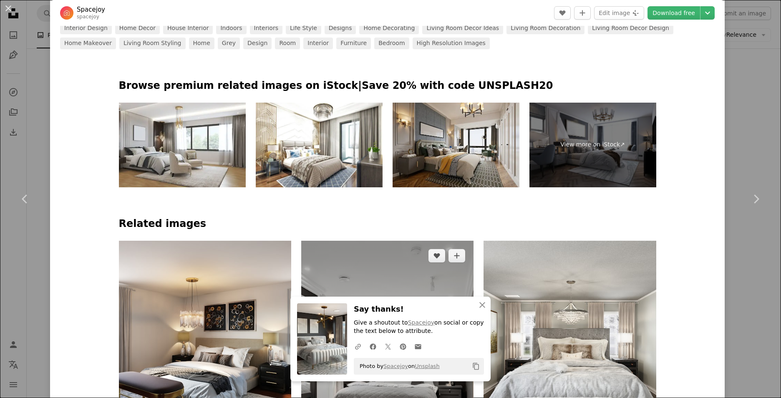
scroll to position [584, 0]
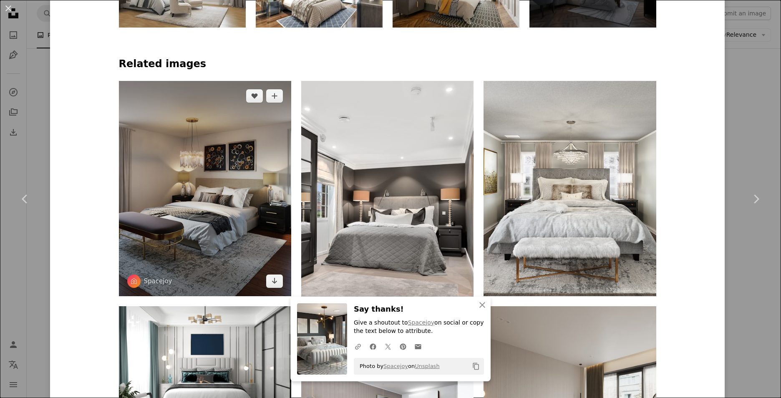
click at [242, 196] on img at bounding box center [205, 189] width 172 height 216
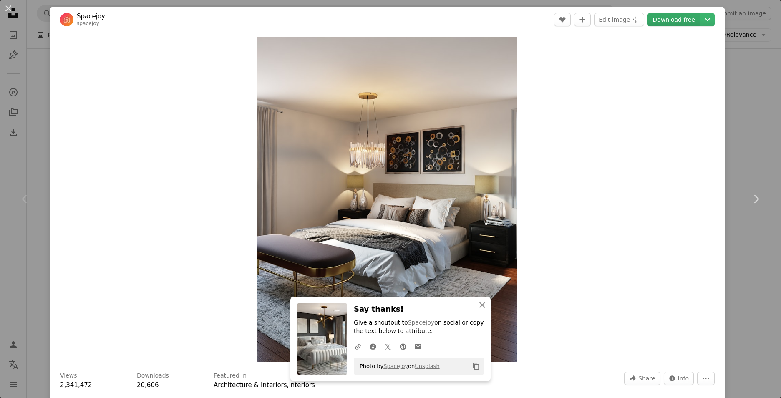
click at [667, 16] on link "Download free" at bounding box center [674, 19] width 53 height 13
click at [11, 13] on button "An X shape" at bounding box center [8, 8] width 10 height 10
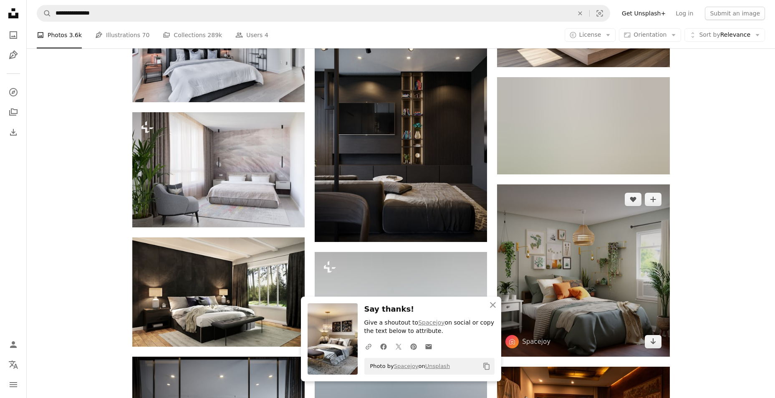
scroll to position [501, 0]
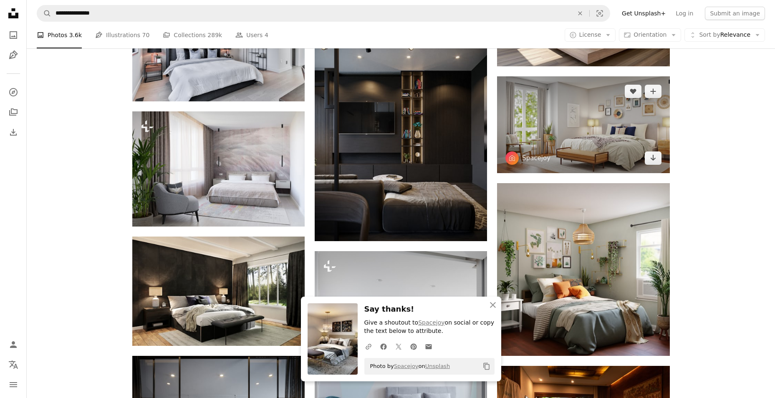
click at [606, 151] on img at bounding box center [583, 124] width 172 height 97
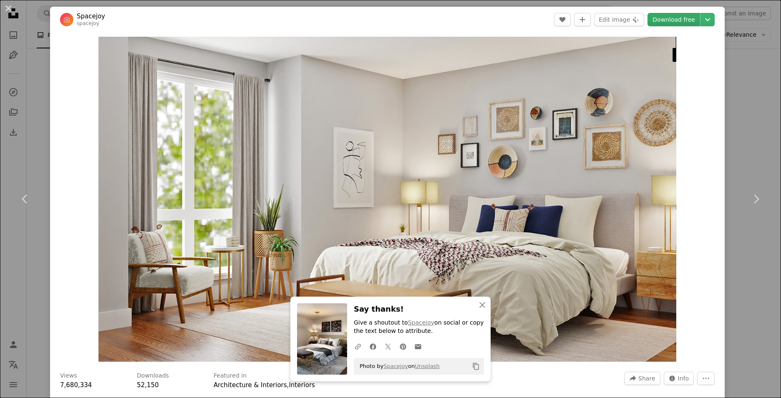
click at [683, 15] on link "Download free" at bounding box center [674, 19] width 53 height 13
click at [721, 334] on div "An X shape Chevron left Chevron right An X shape Close Say thanks! Give a shout…" at bounding box center [390, 199] width 781 height 398
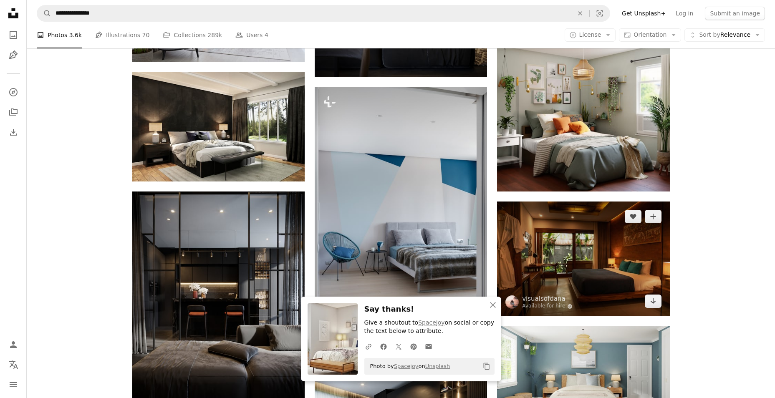
scroll to position [668, 0]
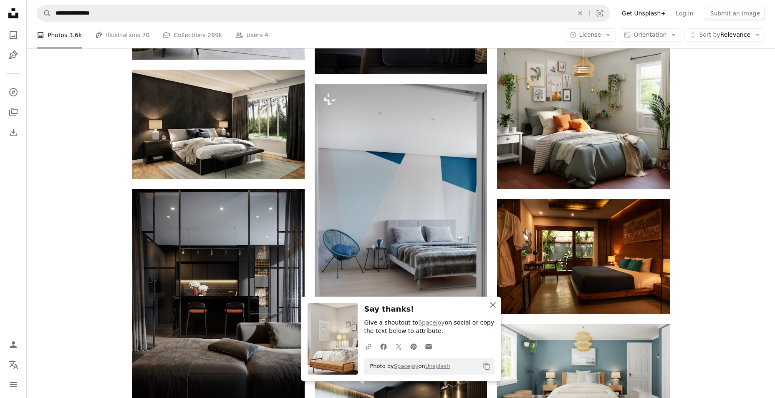
click at [494, 304] on icon "button" at bounding box center [493, 305] width 6 height 6
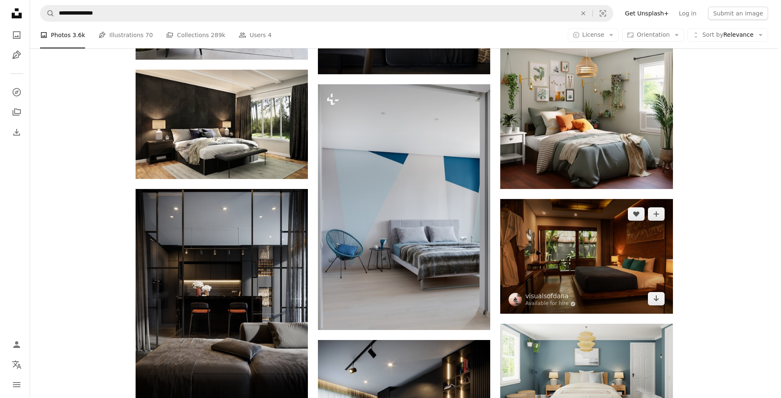
scroll to position [793, 0]
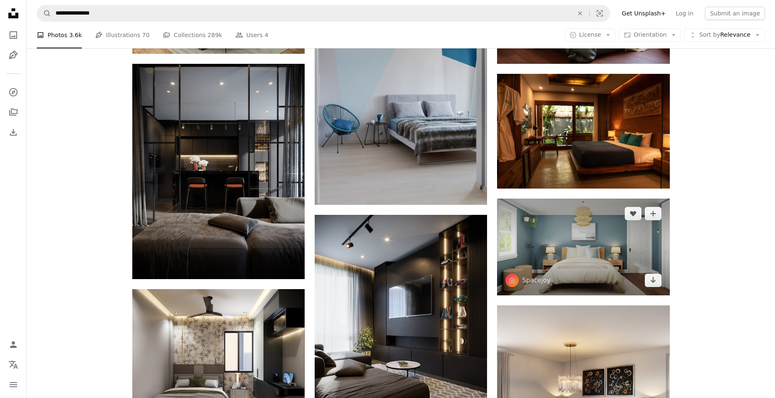
click at [593, 262] on img at bounding box center [583, 247] width 172 height 97
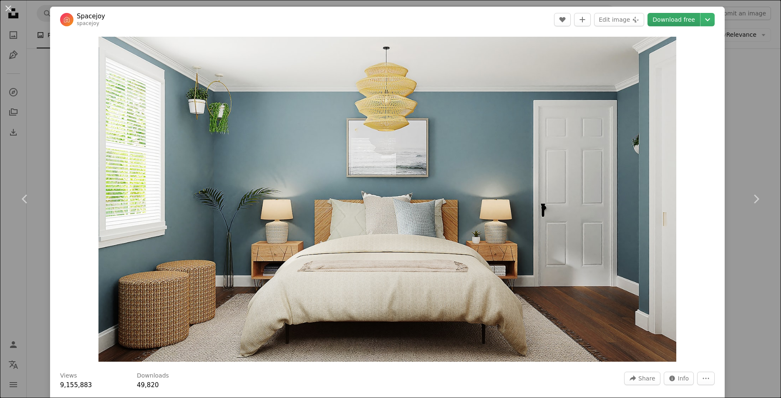
click at [667, 23] on link "Download free" at bounding box center [674, 19] width 53 height 13
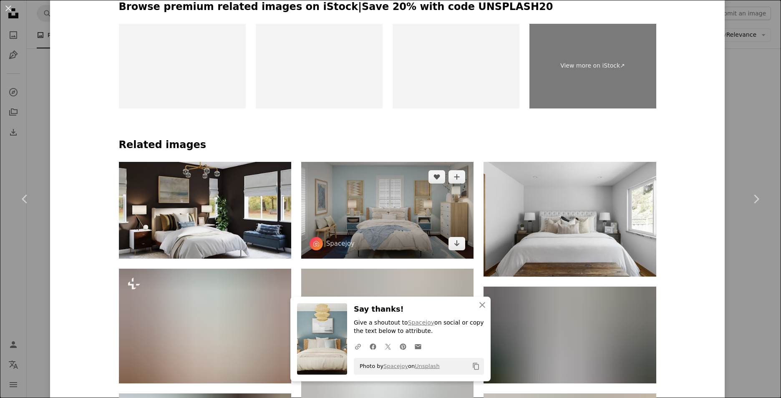
scroll to position [543, 0]
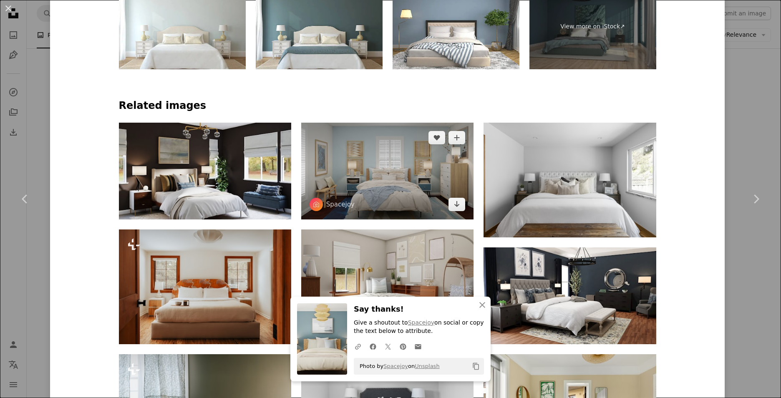
click at [391, 176] on img at bounding box center [387, 171] width 172 height 97
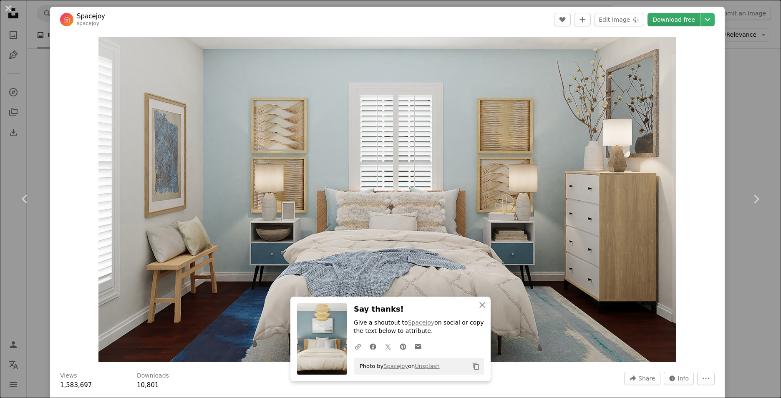
click at [679, 21] on link "Download free" at bounding box center [674, 19] width 53 height 13
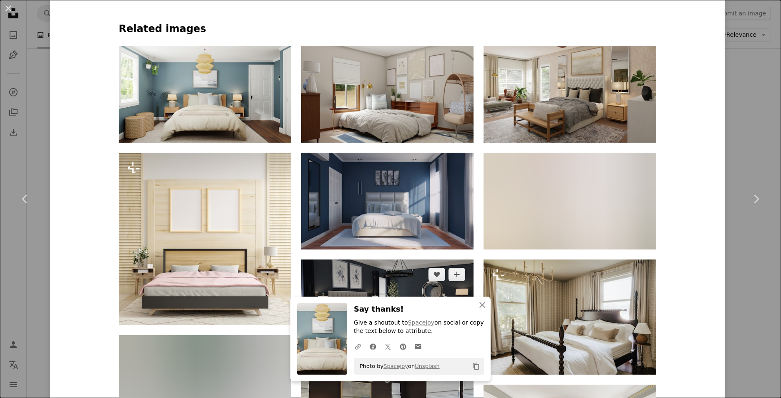
scroll to position [668, 0]
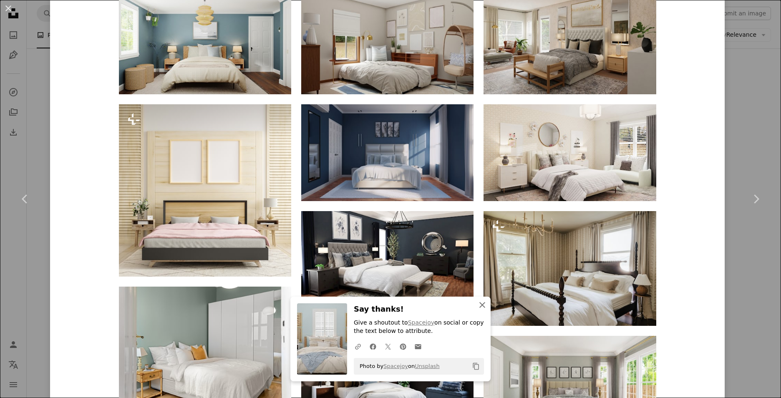
click at [478, 305] on icon "An X shape" at bounding box center [483, 305] width 10 height 10
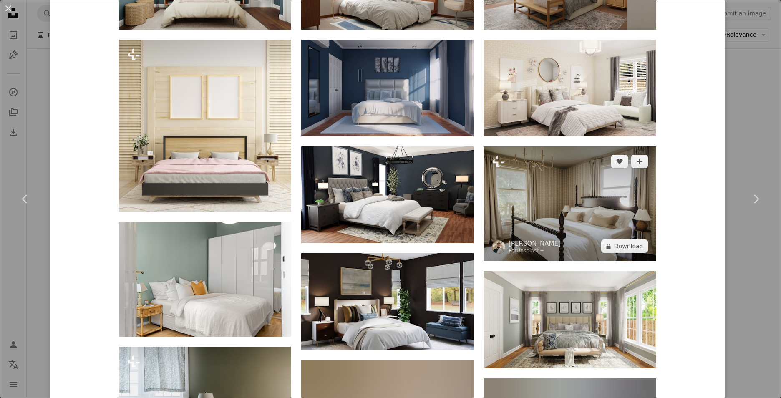
scroll to position [793, 0]
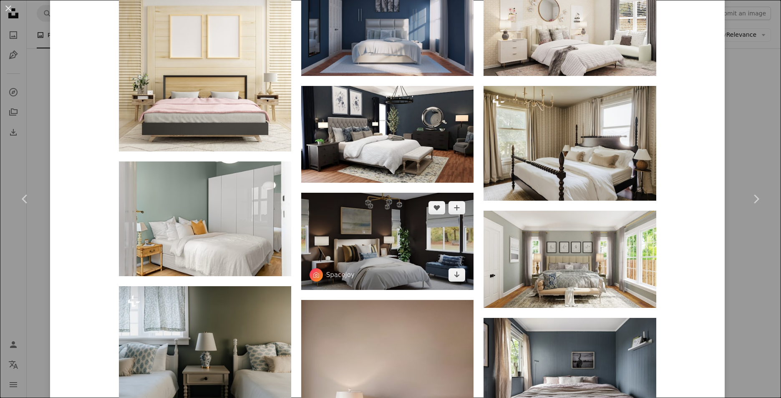
click at [417, 268] on img at bounding box center [387, 241] width 172 height 97
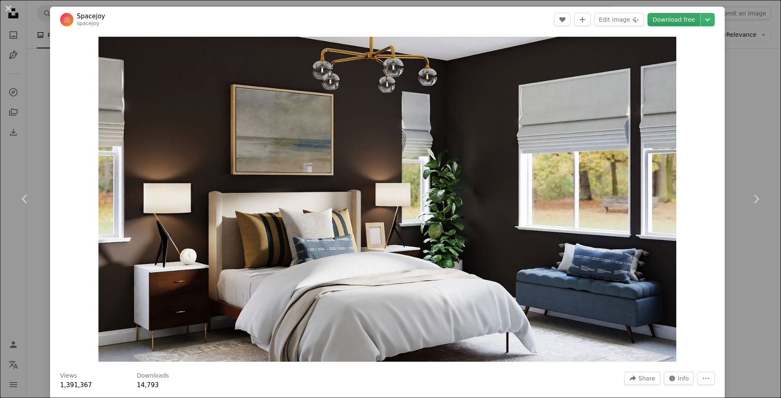
click at [661, 18] on link "Download free" at bounding box center [674, 19] width 53 height 13
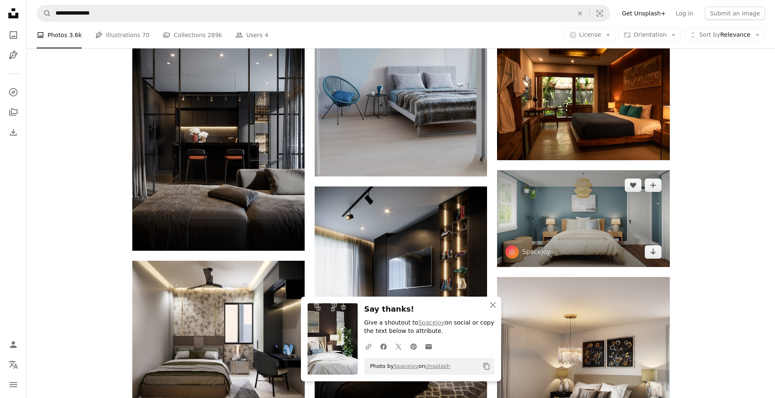
scroll to position [835, 0]
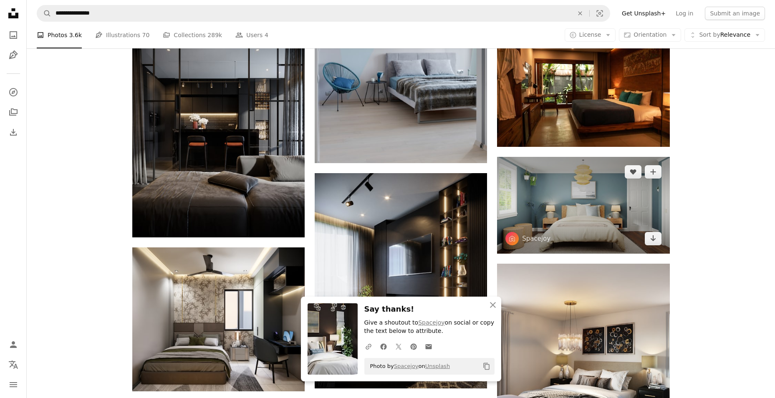
click at [581, 233] on img at bounding box center [583, 205] width 172 height 97
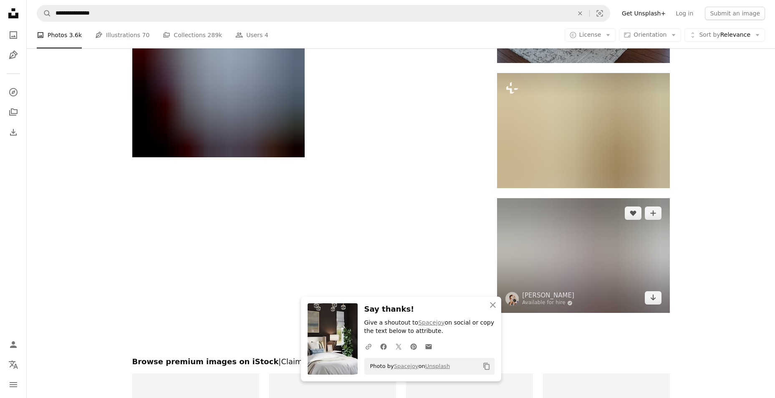
scroll to position [1252, 0]
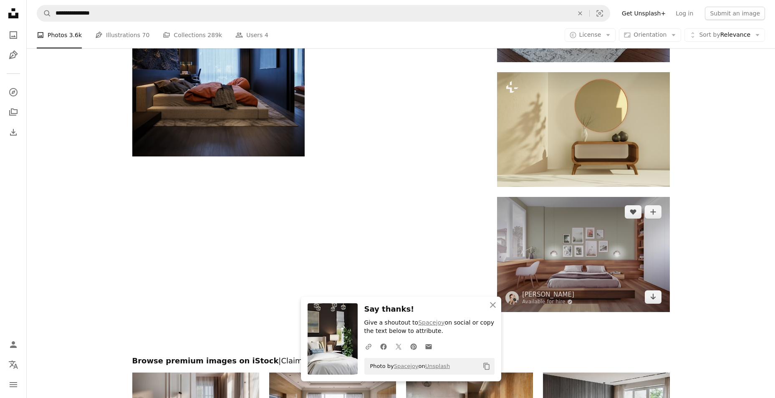
click at [577, 263] on img at bounding box center [583, 254] width 172 height 115
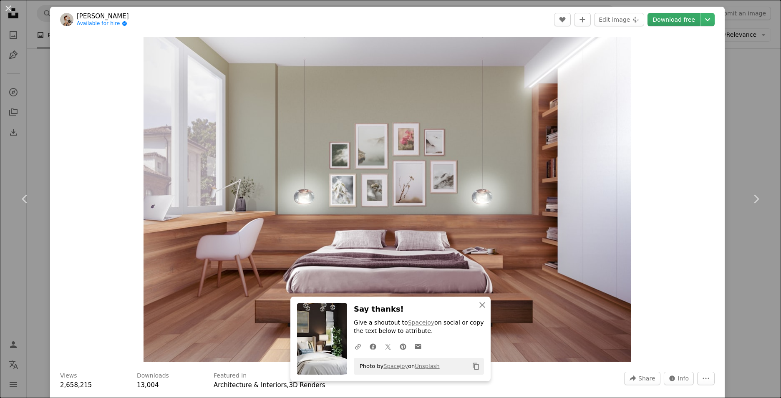
click at [667, 15] on link "Download free" at bounding box center [674, 19] width 53 height 13
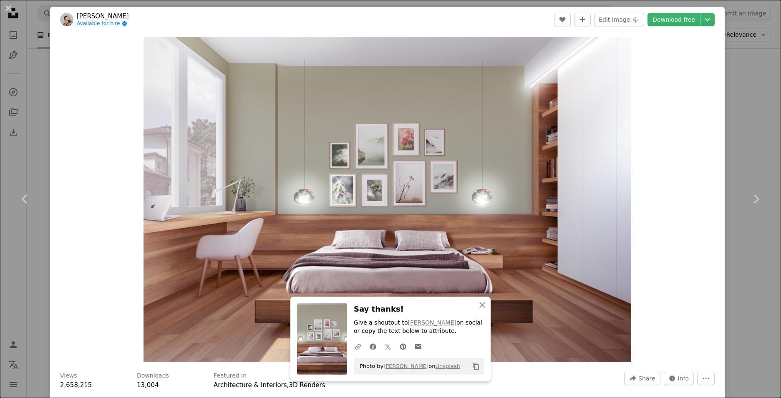
click at [679, 311] on div "Zoom in" at bounding box center [387, 200] width 675 height 334
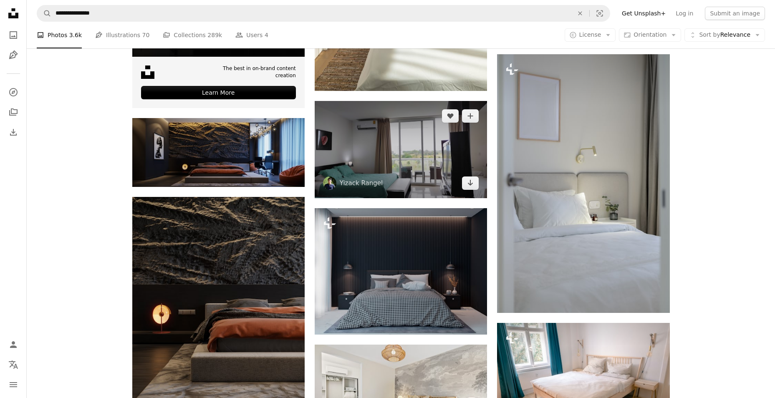
scroll to position [2004, 0]
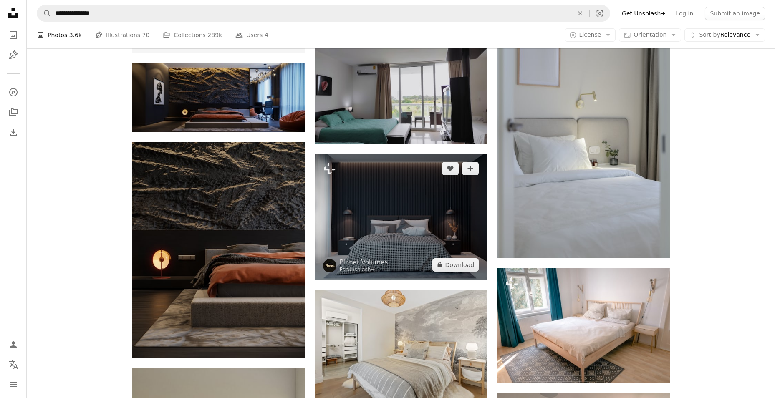
click at [434, 222] on img at bounding box center [401, 217] width 172 height 126
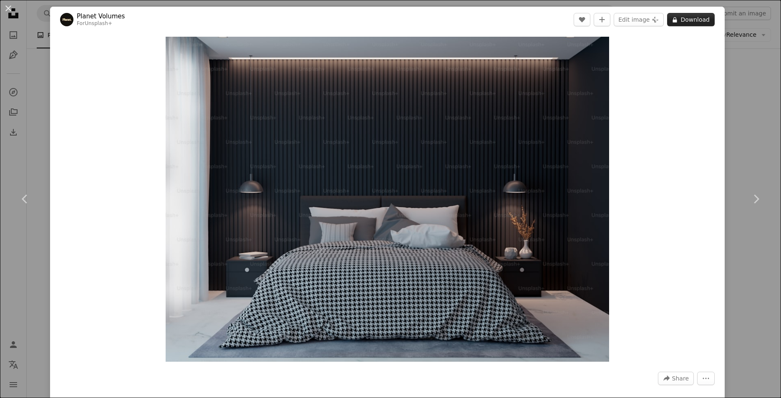
click at [679, 23] on button "A lock Download" at bounding box center [691, 19] width 48 height 13
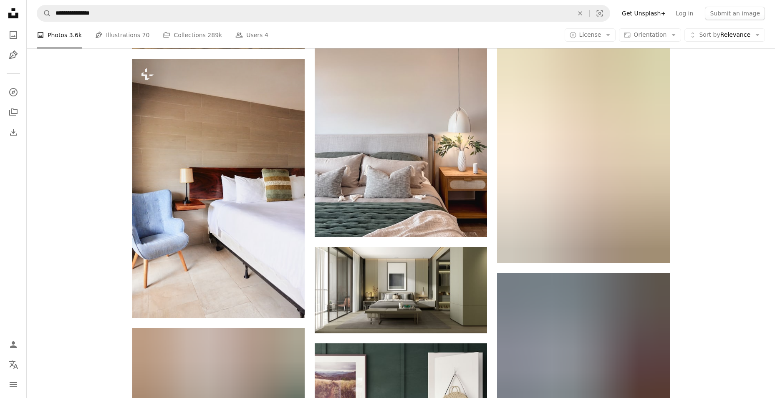
scroll to position [2838, 0]
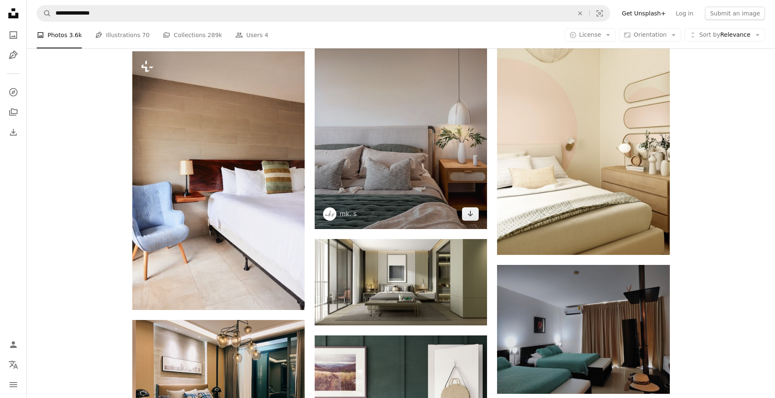
click at [406, 104] on img at bounding box center [401, 116] width 172 height 226
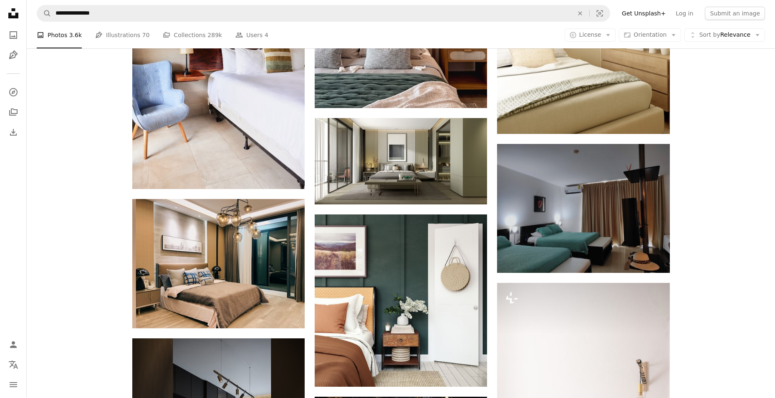
scroll to position [2964, 0]
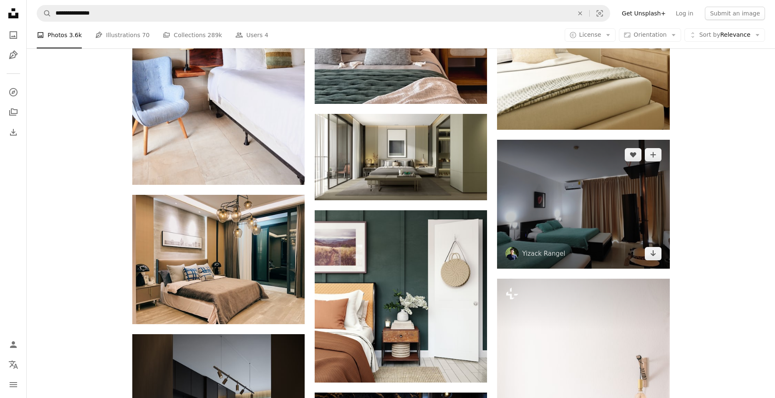
click at [562, 209] on img at bounding box center [583, 204] width 172 height 129
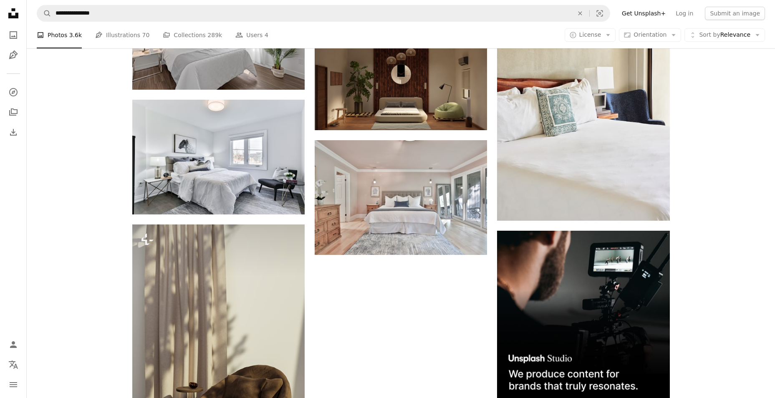
scroll to position [3548, 0]
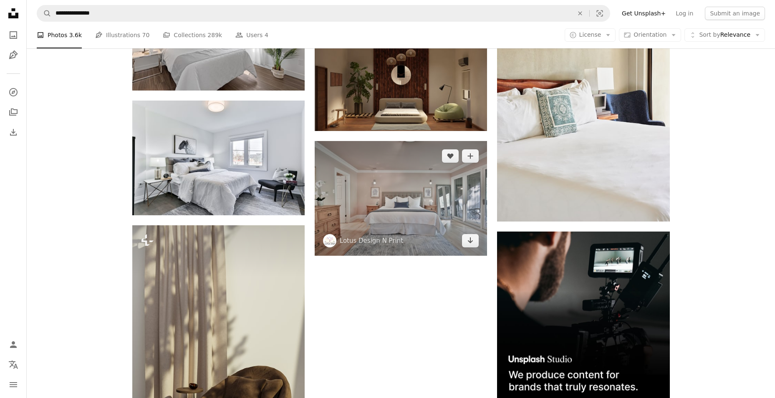
click at [389, 207] on img at bounding box center [401, 198] width 172 height 115
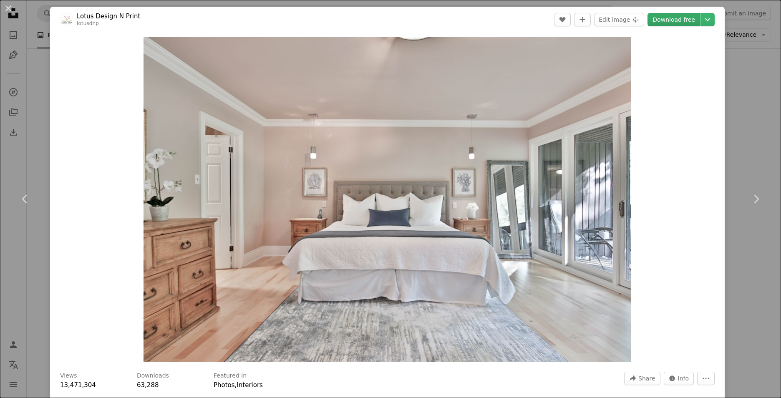
click at [664, 20] on link "Download free" at bounding box center [674, 19] width 53 height 13
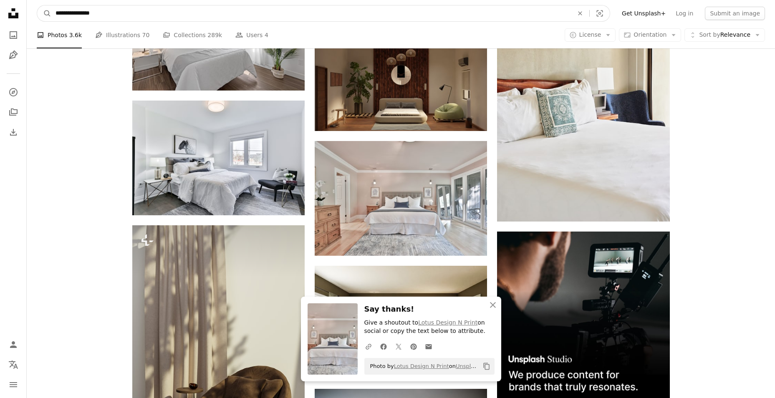
click at [156, 15] on input "**********" at bounding box center [311, 13] width 520 height 16
drag, startPoint x: 15, startPoint y: 17, endPoint x: 10, endPoint y: 15, distance: 5.7
type input "**********"
click button "A magnifying glass" at bounding box center [44, 13] width 14 height 16
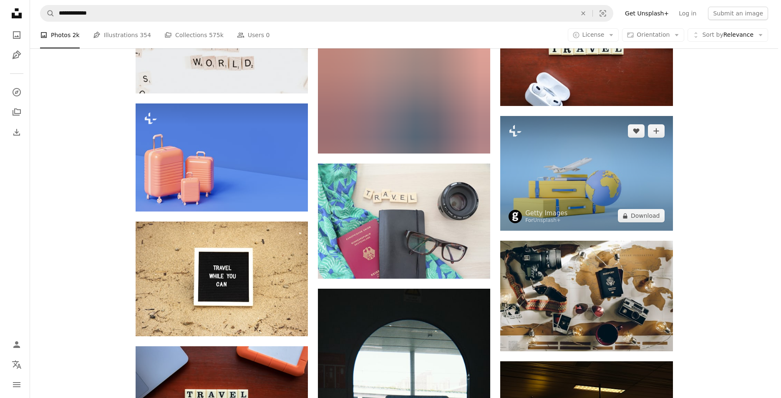
scroll to position [459, 0]
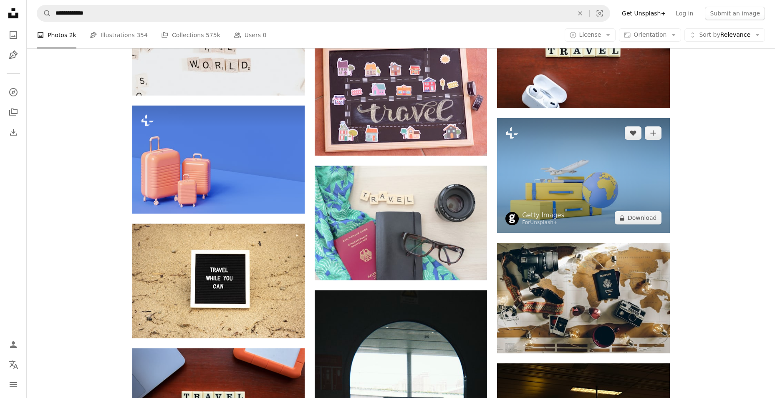
click at [527, 177] on img at bounding box center [583, 175] width 172 height 115
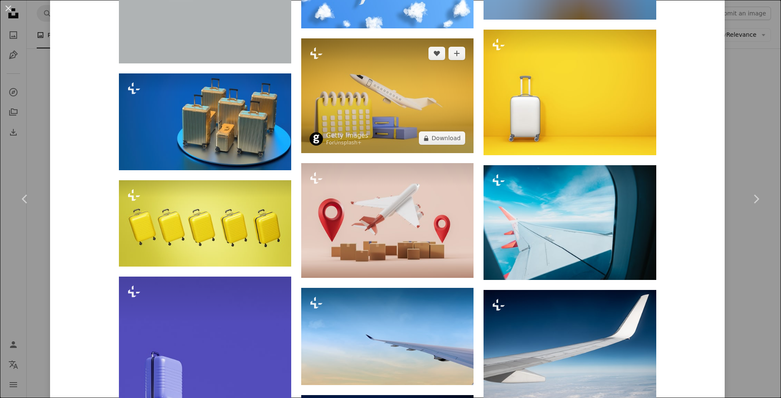
scroll to position [1377, 0]
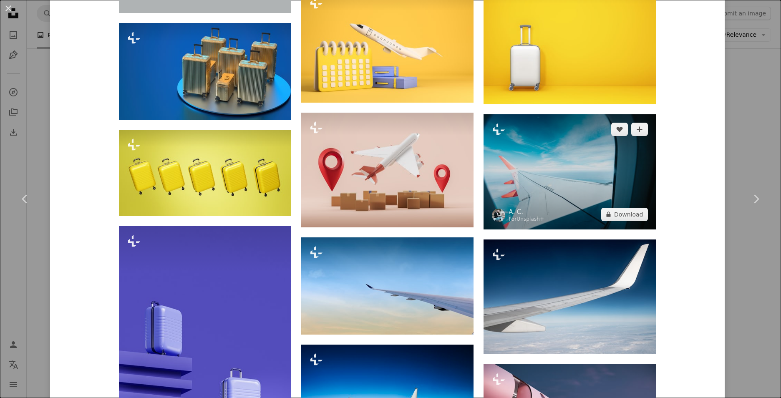
click at [507, 178] on img at bounding box center [570, 171] width 172 height 115
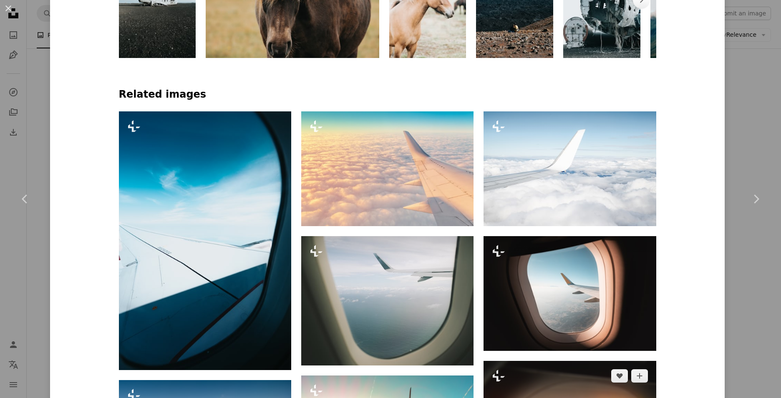
scroll to position [668, 0]
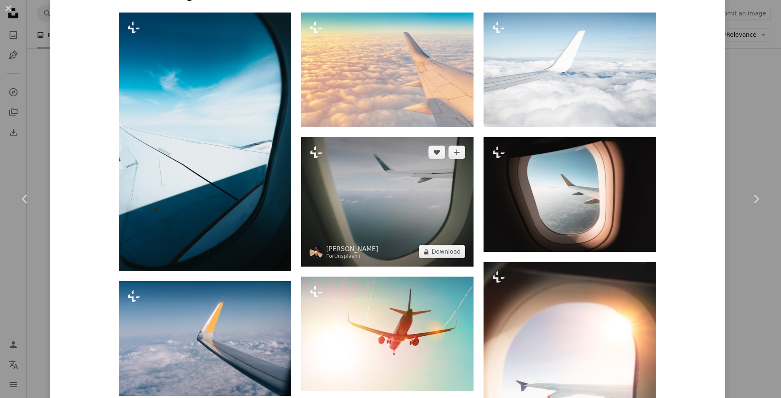
click at [437, 199] on img at bounding box center [387, 201] width 172 height 129
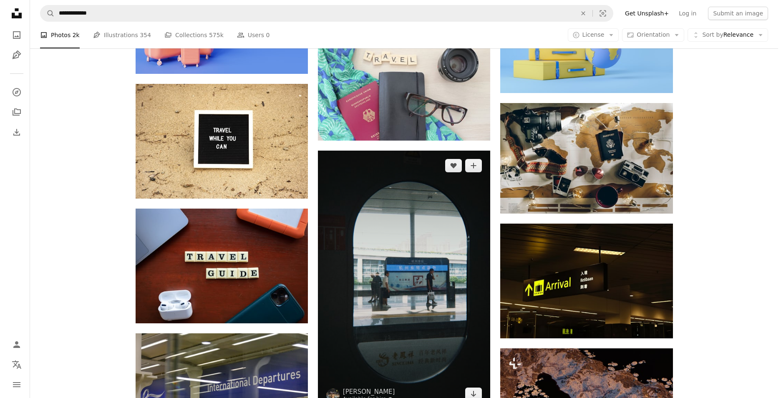
scroll to position [584, 0]
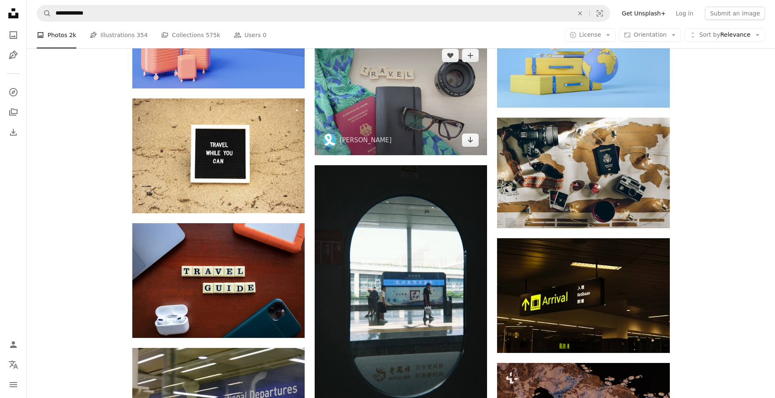
click at [417, 135] on img at bounding box center [401, 97] width 172 height 115
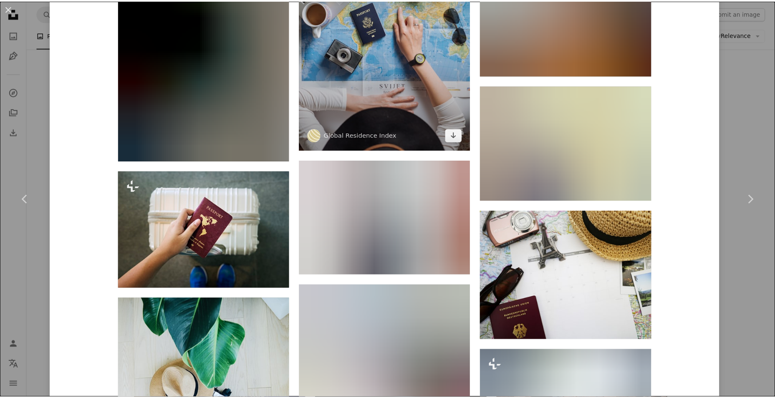
scroll to position [1419, 0]
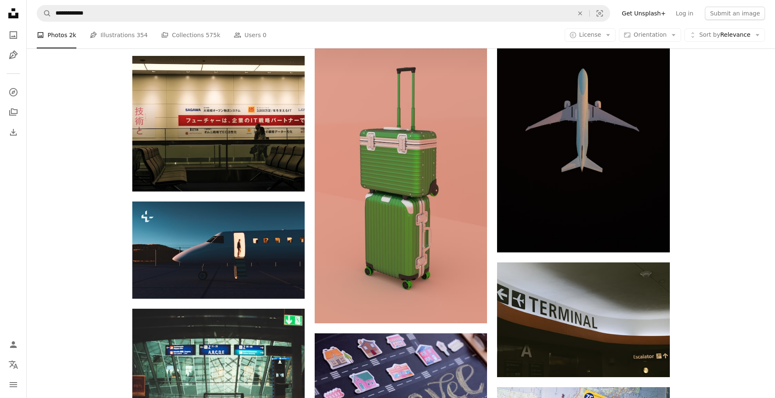
scroll to position [710, 0]
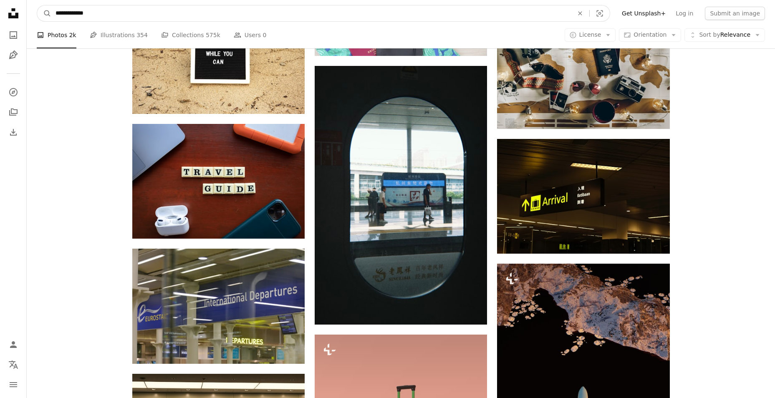
drag, startPoint x: 101, startPoint y: 7, endPoint x: 71, endPoint y: 7, distance: 29.6
click at [71, 7] on input "**********" at bounding box center [311, 13] width 520 height 16
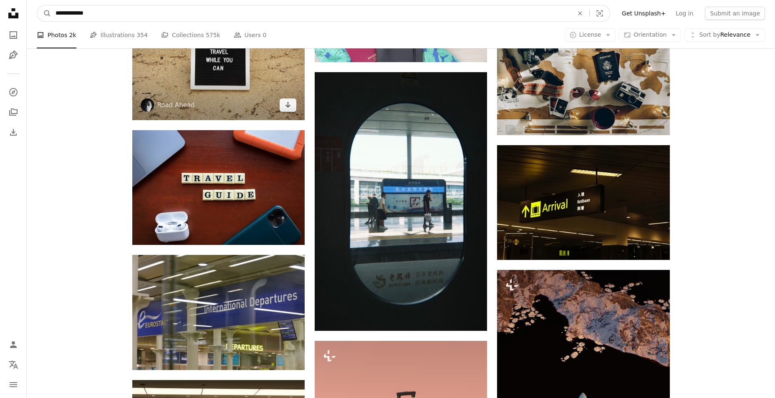
type input "******"
click button "A magnifying glass" at bounding box center [44, 13] width 14 height 16
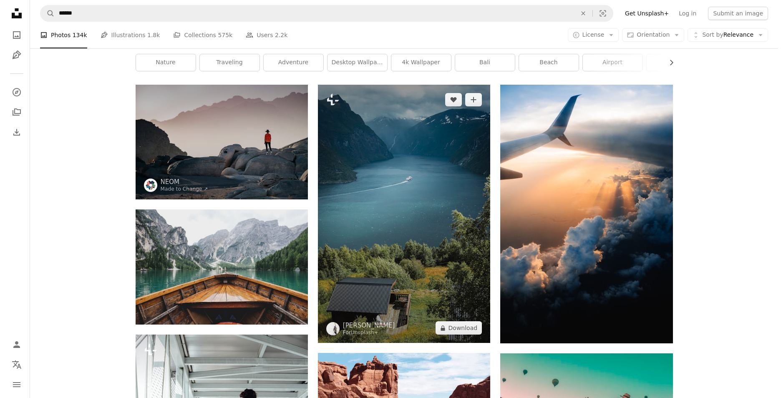
scroll to position [42, 0]
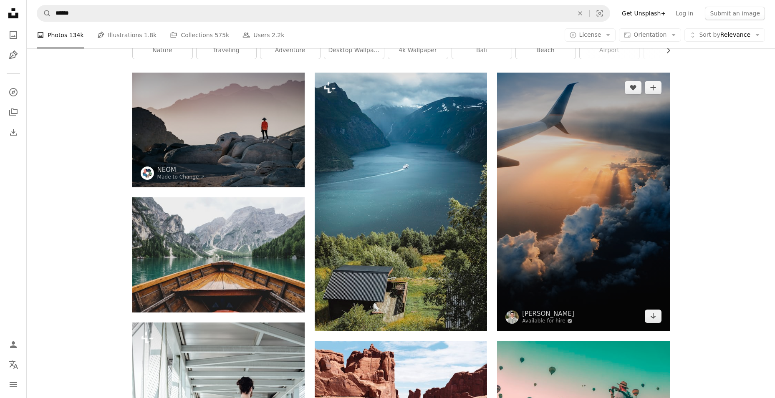
click at [541, 197] on img at bounding box center [583, 202] width 172 height 259
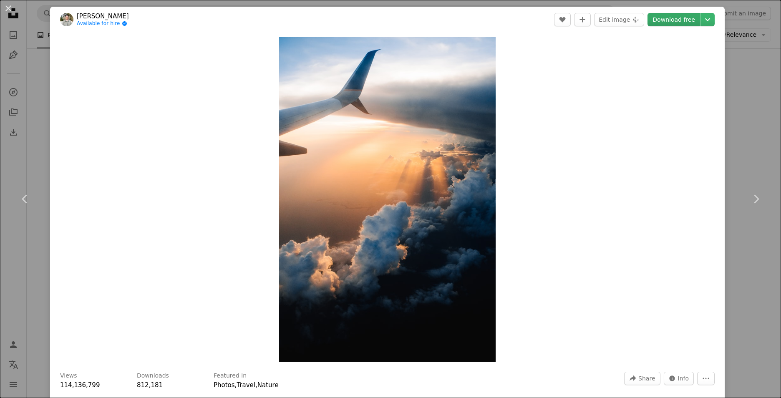
click at [671, 22] on link "Download free" at bounding box center [674, 19] width 53 height 13
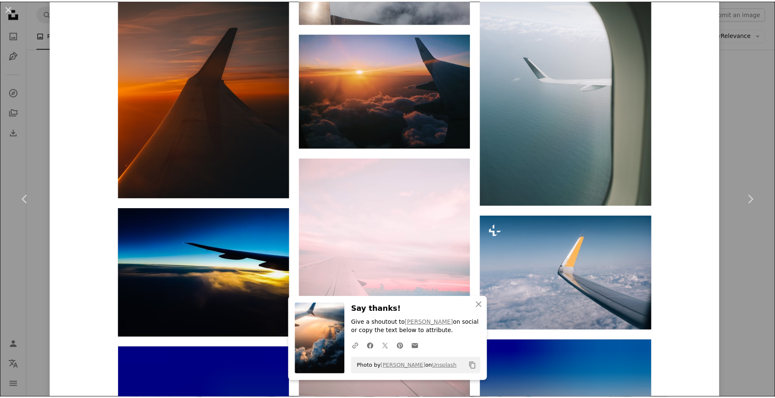
scroll to position [2409, 0]
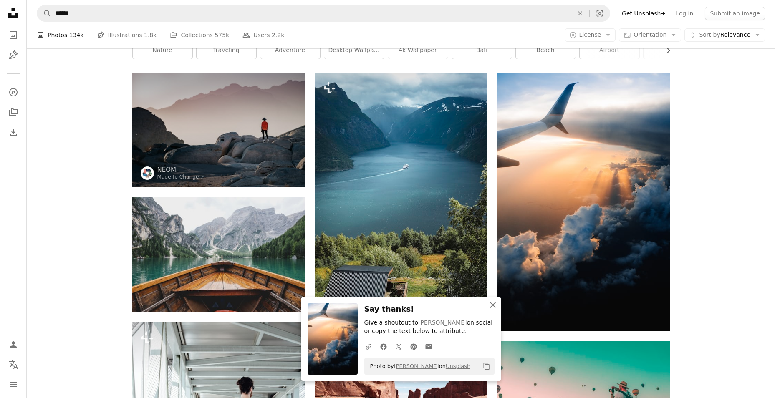
click at [491, 306] on icon "An X shape" at bounding box center [493, 305] width 10 height 10
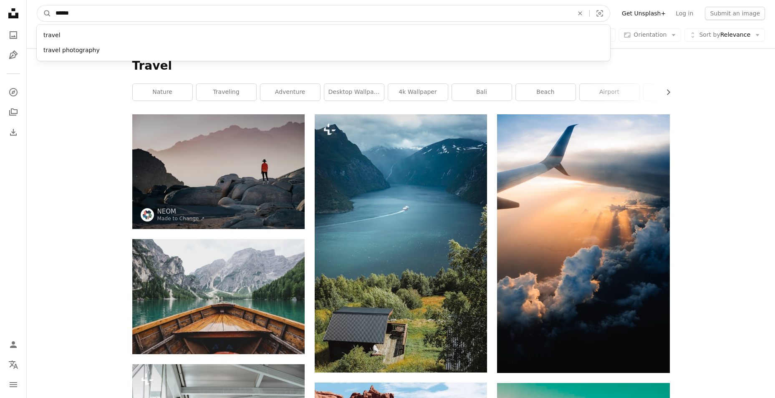
drag, startPoint x: 88, startPoint y: 15, endPoint x: 70, endPoint y: 14, distance: 18.0
click at [70, 14] on input "******" at bounding box center [311, 13] width 520 height 16
click at [84, 15] on input "******" at bounding box center [311, 13] width 520 height 16
drag, startPoint x: 73, startPoint y: 11, endPoint x: 42, endPoint y: 10, distance: 30.5
click at [42, 10] on form "A magnifying glass ****** travel travel photography An X shape Visual search" at bounding box center [324, 13] width 574 height 17
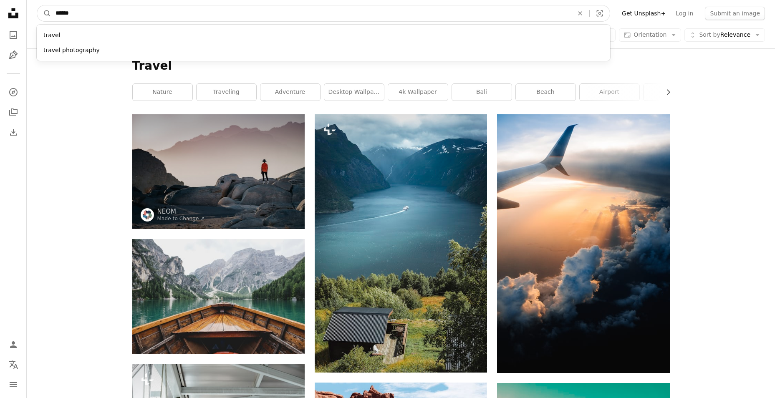
click at [54, 11] on input "******" at bounding box center [311, 13] width 520 height 16
type input "**********"
click button "A magnifying glass" at bounding box center [44, 13] width 14 height 16
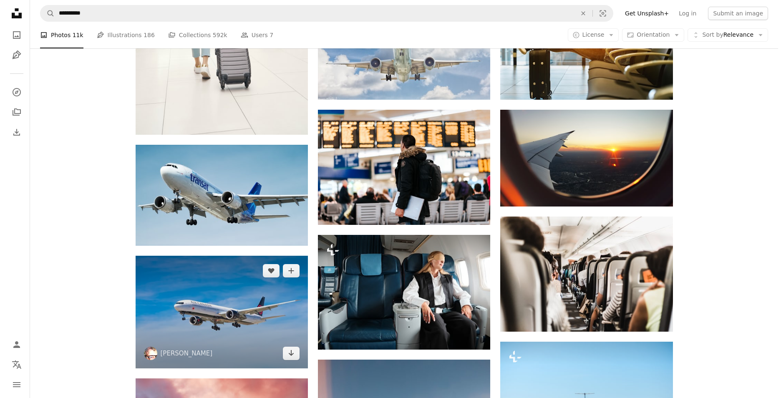
scroll to position [543, 0]
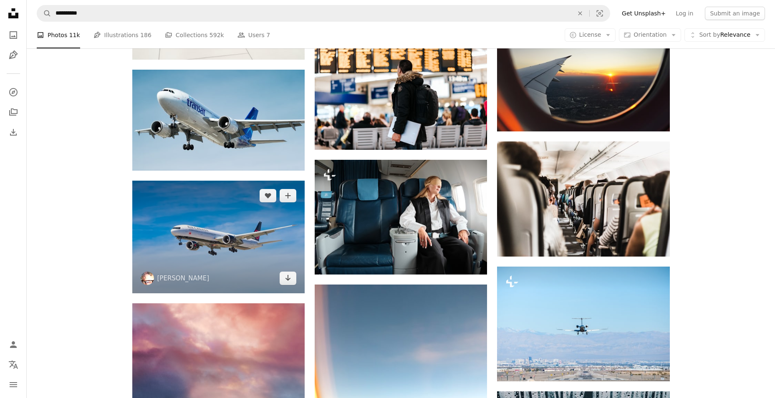
click at [235, 227] on img at bounding box center [218, 237] width 172 height 113
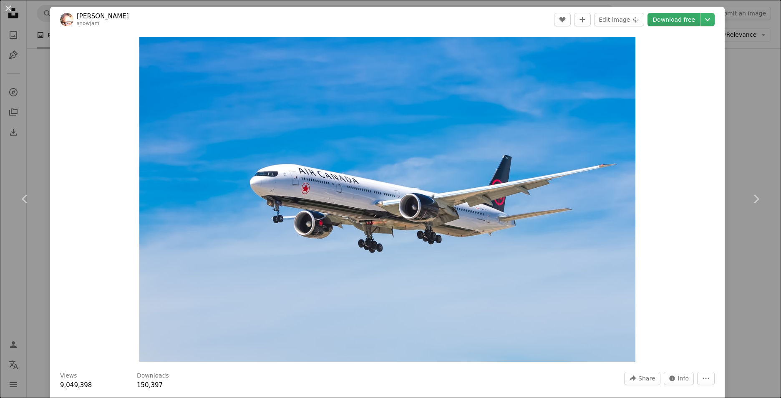
click at [669, 21] on link "Download free" at bounding box center [674, 19] width 53 height 13
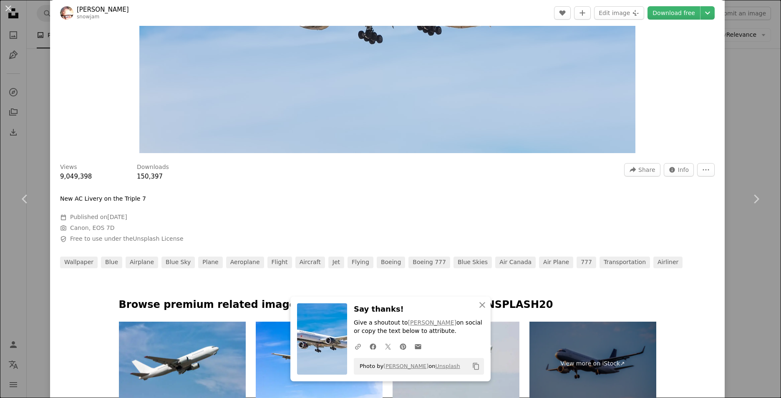
scroll to position [376, 0]
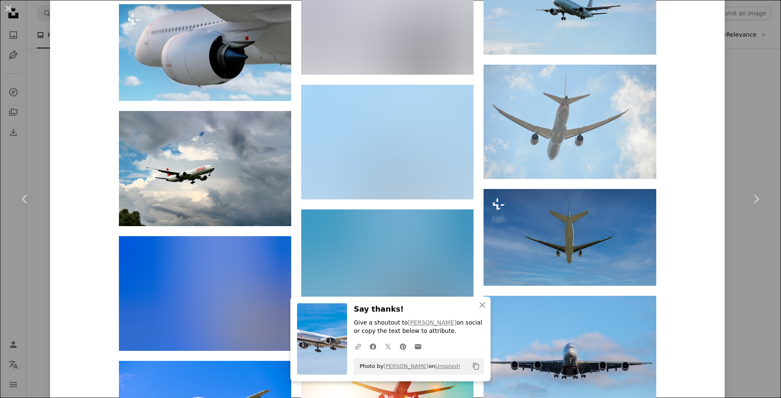
scroll to position [2254, 0]
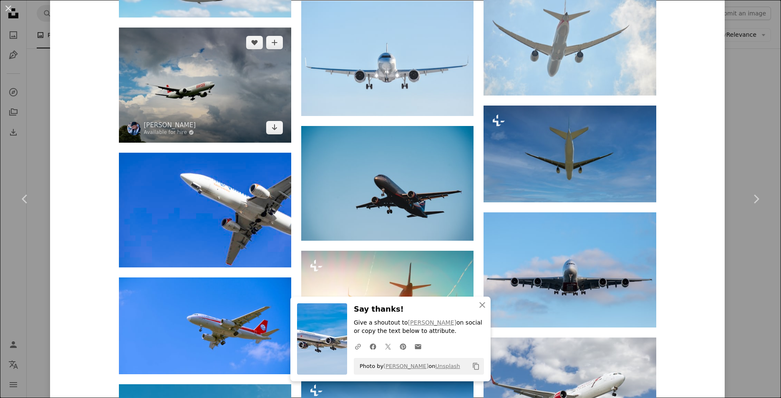
click at [199, 101] on img at bounding box center [205, 85] width 172 height 115
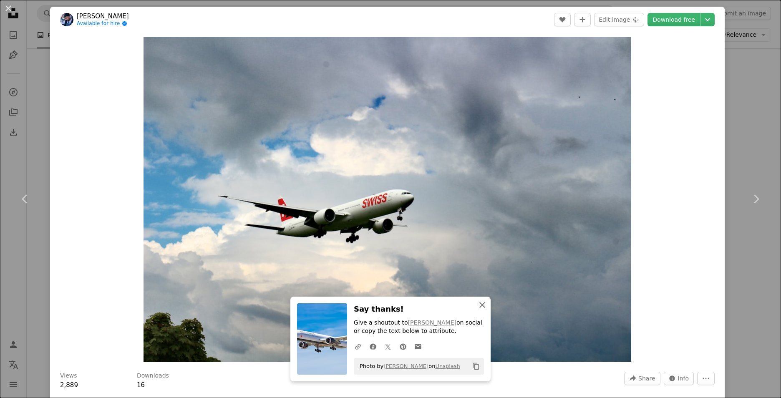
click at [483, 301] on icon "An X shape" at bounding box center [483, 305] width 10 height 10
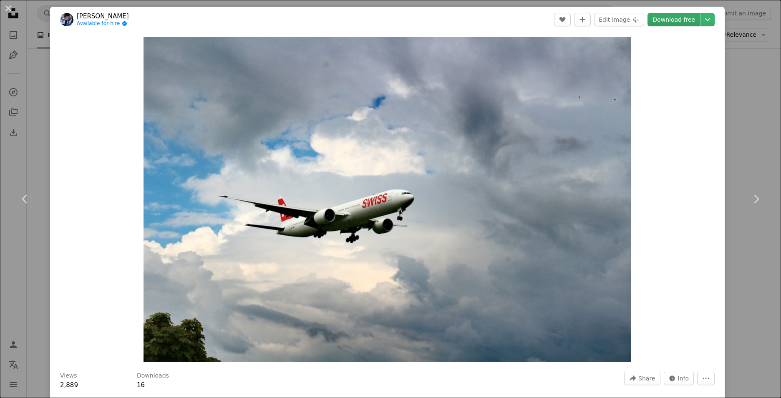
click at [680, 20] on link "Download free" at bounding box center [674, 19] width 53 height 13
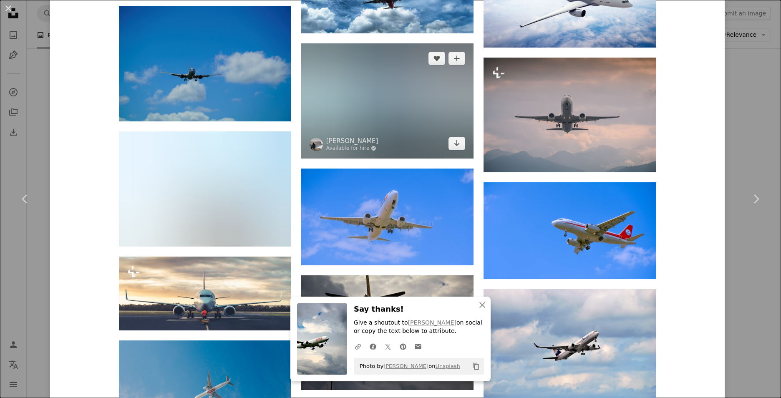
scroll to position [1461, 0]
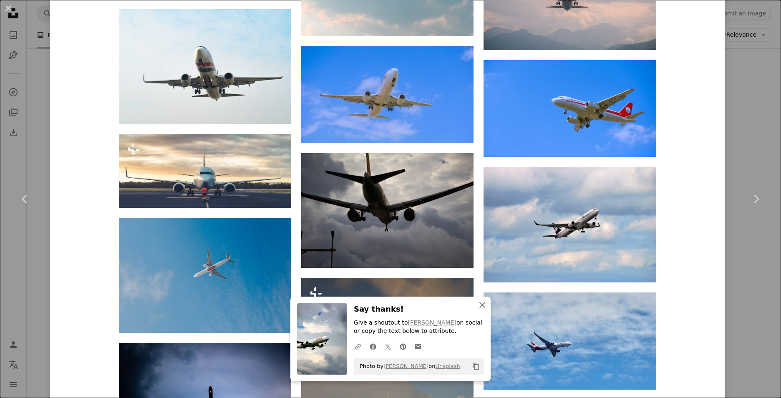
click at [485, 307] on button "An X shape Close" at bounding box center [482, 305] width 17 height 17
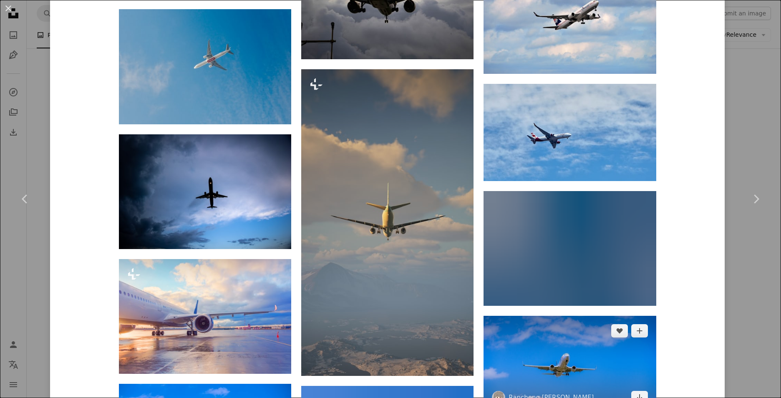
scroll to position [1745, 0]
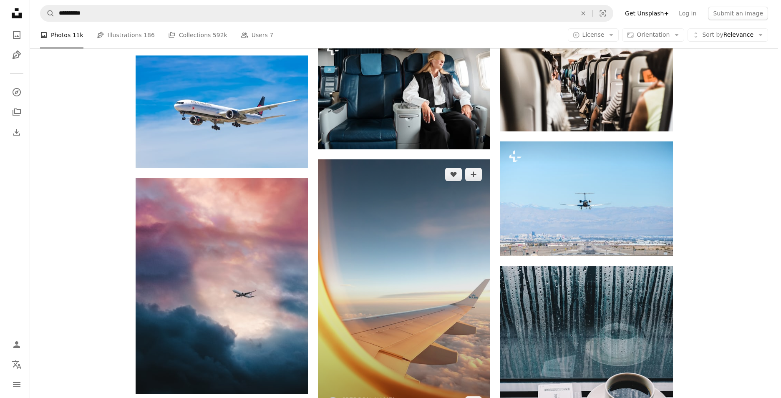
scroll to position [501, 0]
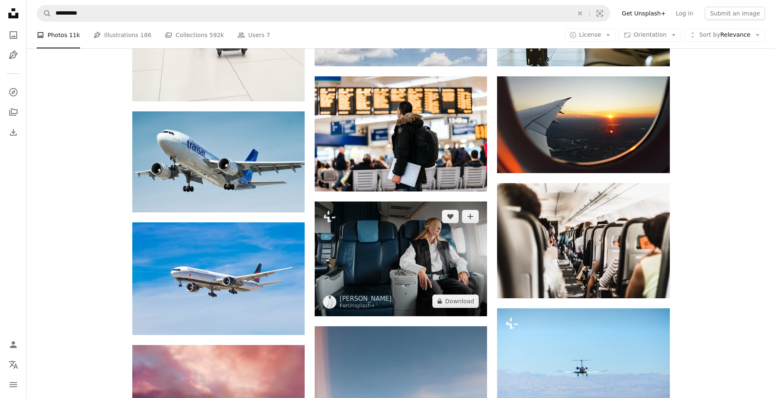
click at [420, 231] on img at bounding box center [401, 259] width 172 height 115
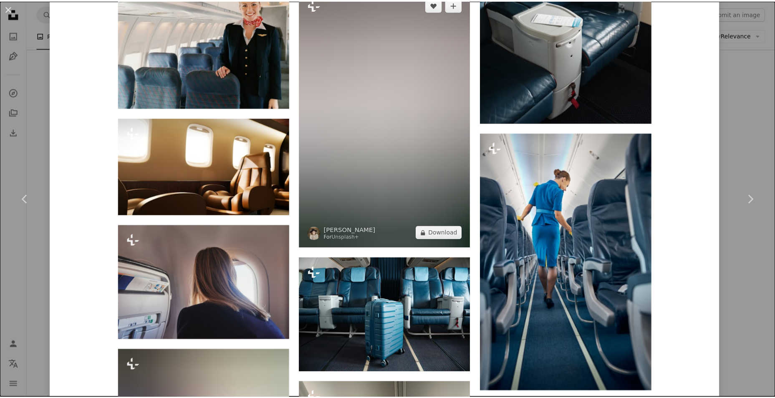
scroll to position [1211, 0]
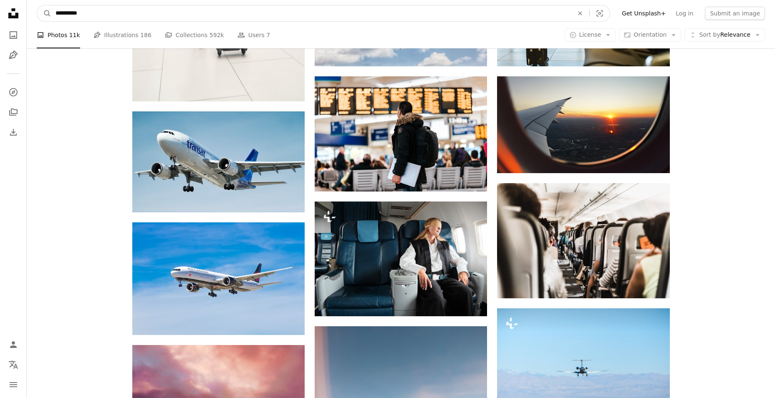
click at [132, 7] on input "**********" at bounding box center [311, 13] width 520 height 16
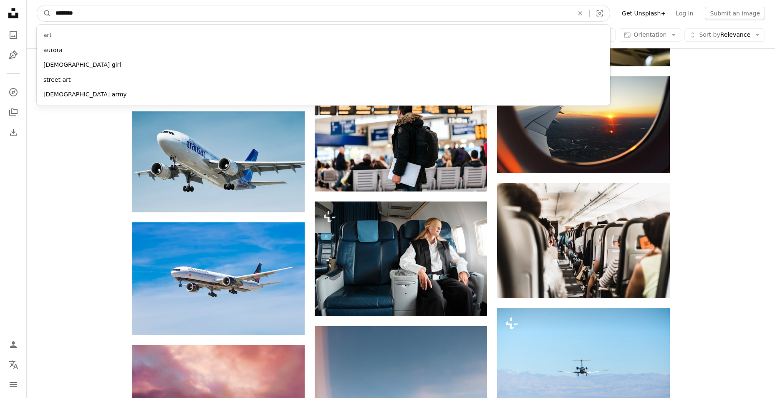
type input "*********"
click button "A magnifying glass" at bounding box center [44, 13] width 14 height 16
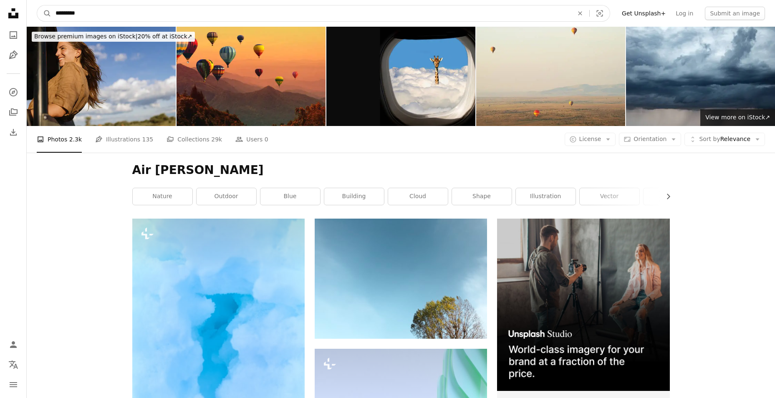
click at [139, 16] on input "*********" at bounding box center [311, 13] width 520 height 16
type input "*********"
click button "A magnifying glass" at bounding box center [44, 13] width 14 height 16
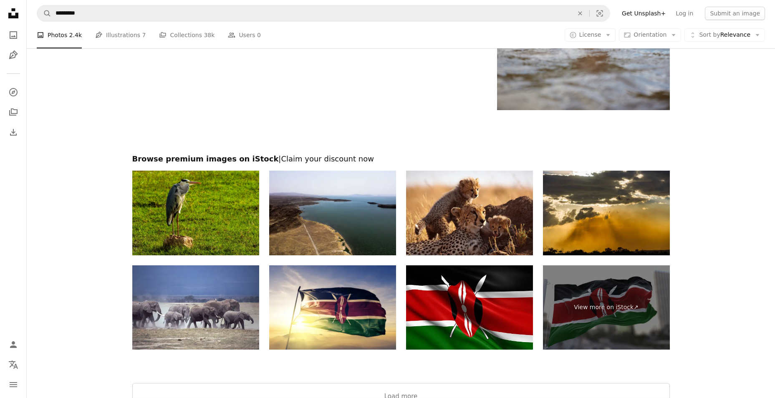
scroll to position [1503, 0]
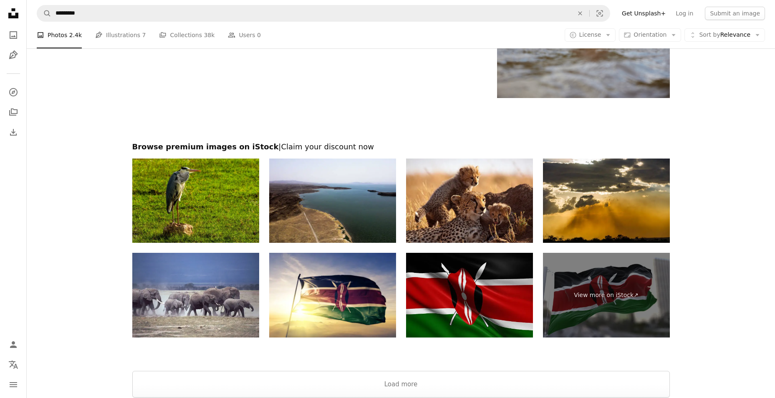
click at [472, 277] on img at bounding box center [469, 295] width 127 height 85
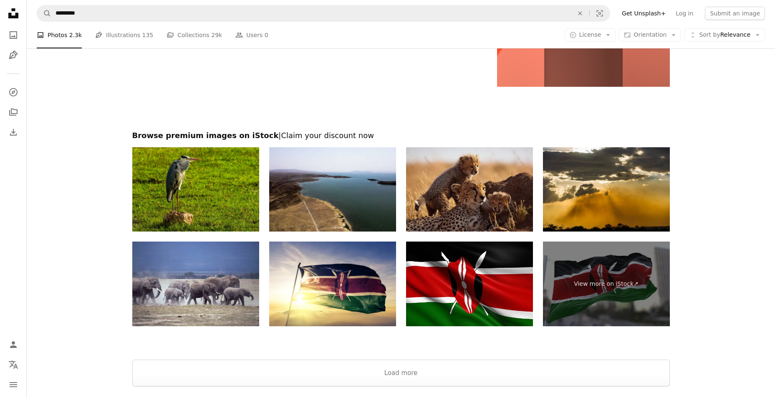
scroll to position [1837, 0]
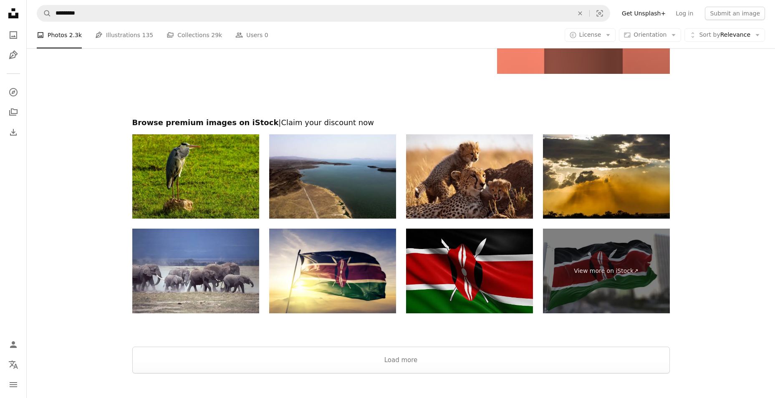
click at [460, 251] on img at bounding box center [469, 271] width 127 height 85
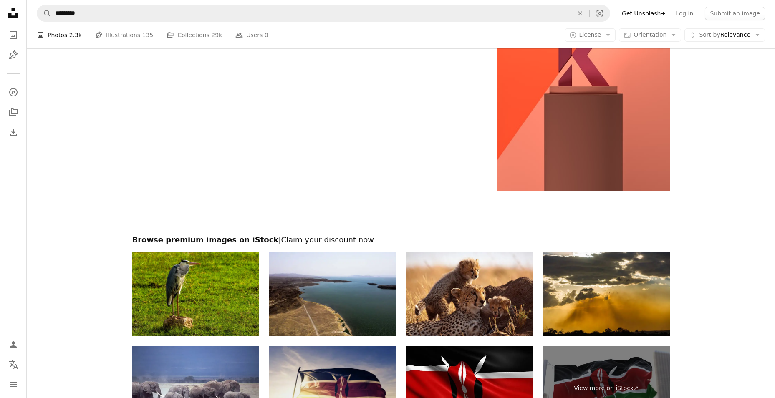
scroll to position [1700, 0]
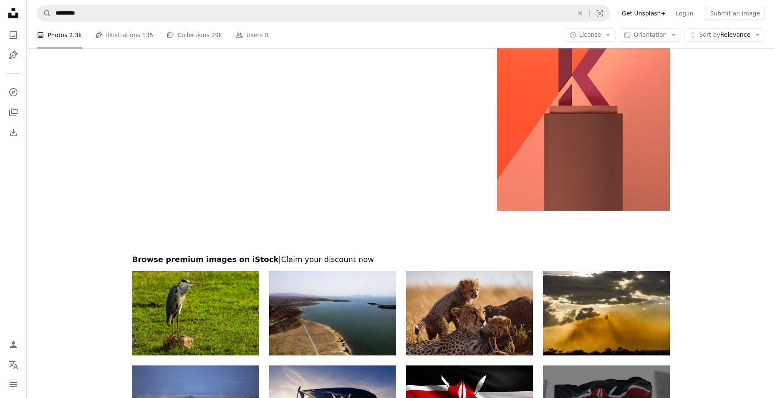
click at [451, 303] on img at bounding box center [469, 313] width 127 height 85
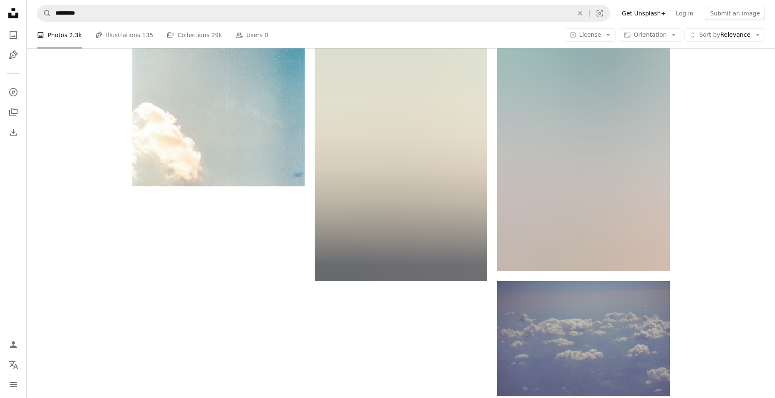
scroll to position [1282, 0]
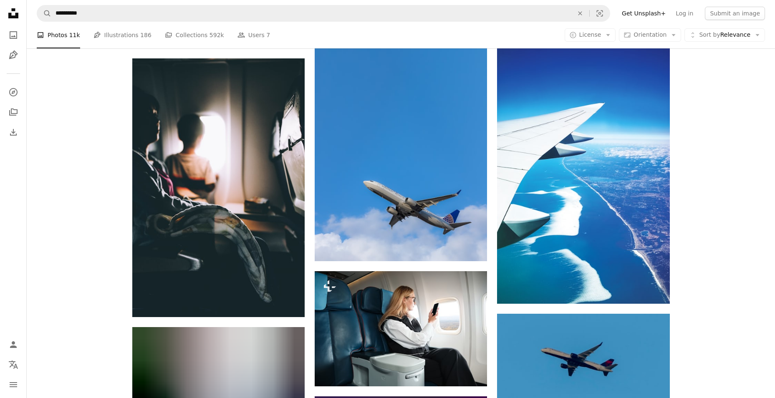
scroll to position [501, 0]
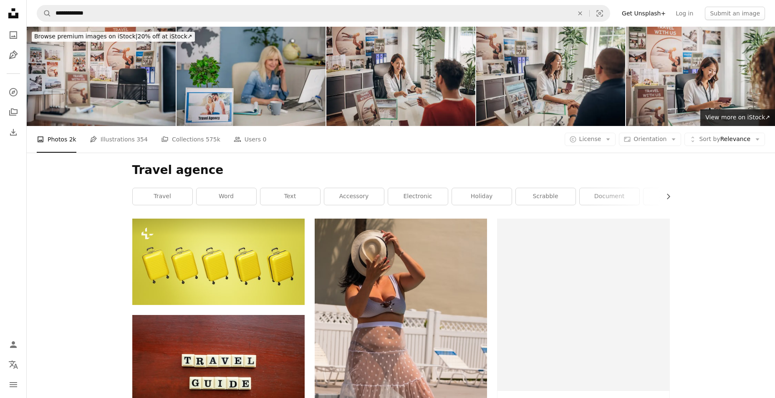
scroll to position [677, 0]
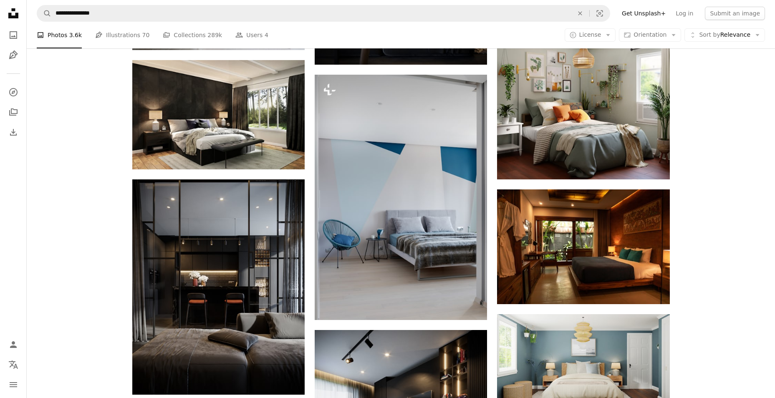
scroll to position [3548, 0]
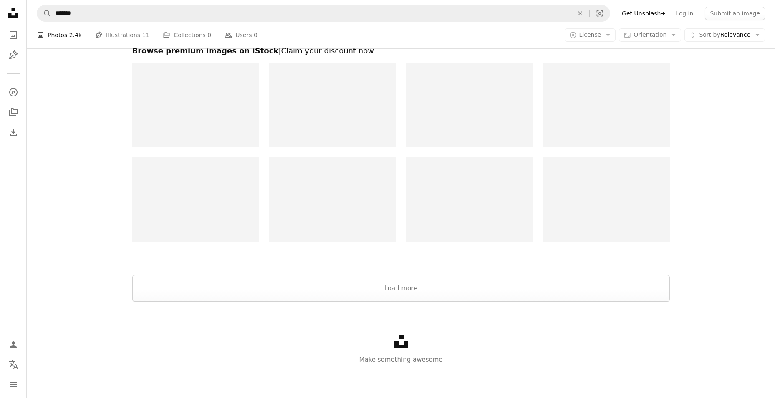
scroll to position [1795, 0]
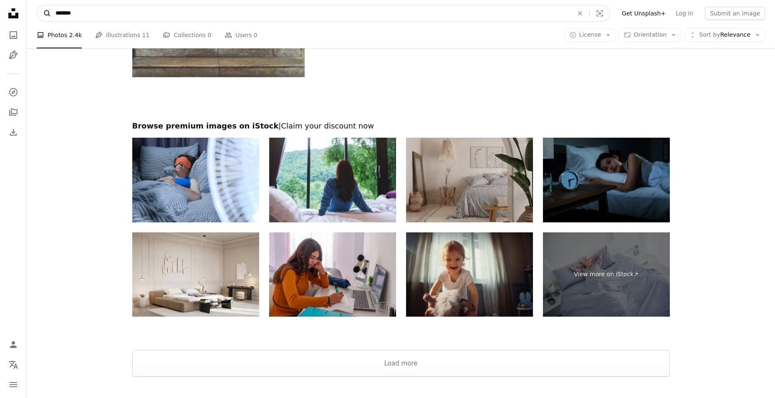
drag, startPoint x: 88, startPoint y: 16, endPoint x: 41, endPoint y: 10, distance: 47.6
click at [41, 10] on form "A magnifying glass ******* An X shape Visual search" at bounding box center [324, 13] width 574 height 17
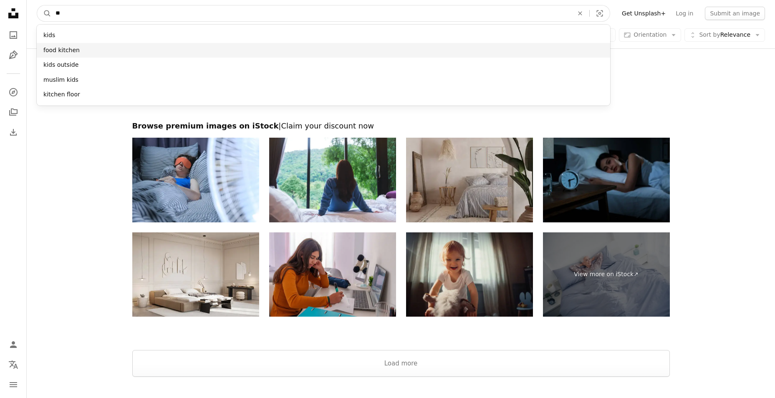
type input "**"
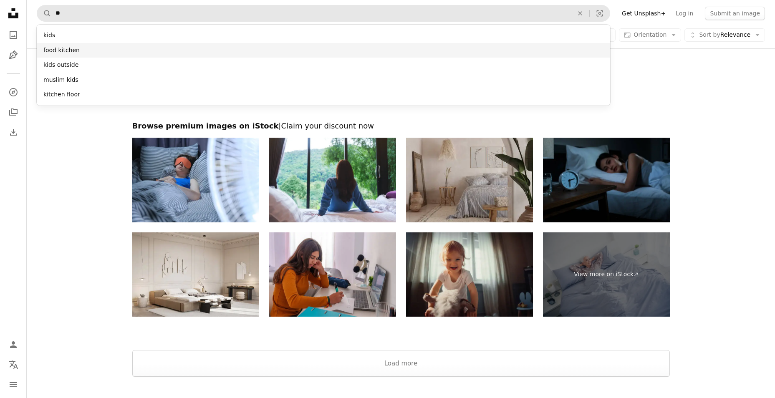
click at [73, 51] on div "food kitchen" at bounding box center [324, 50] width 574 height 15
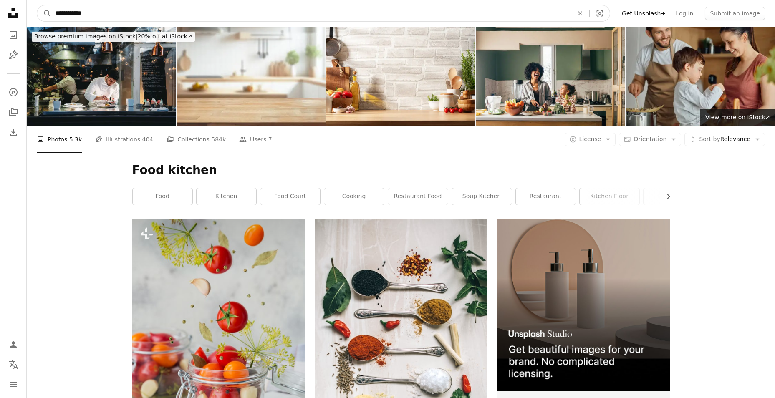
drag, startPoint x: 68, startPoint y: 11, endPoint x: 26, endPoint y: 1, distance: 42.8
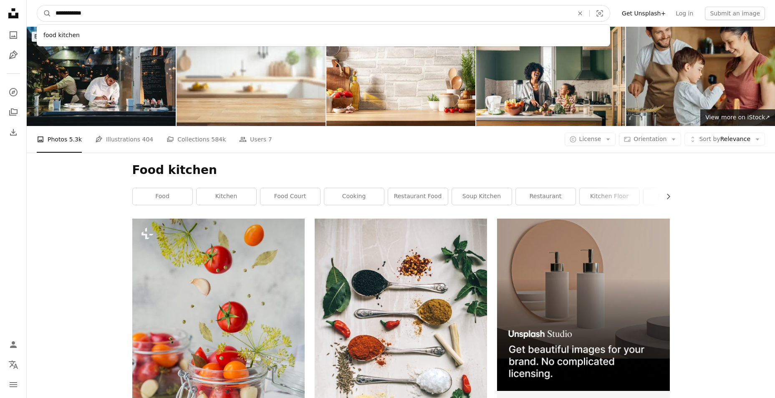
type input "*******"
click button "A magnifying glass" at bounding box center [44, 13] width 14 height 16
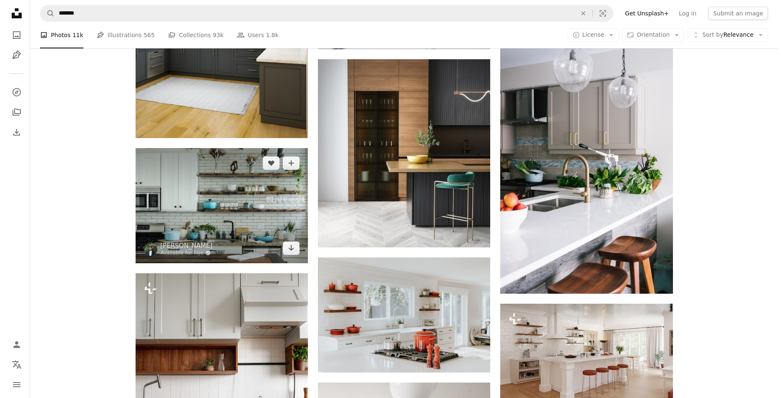
scroll to position [543, 0]
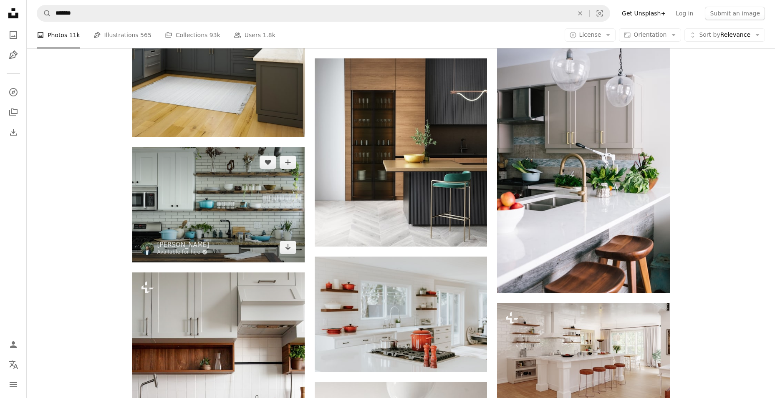
click at [247, 212] on img at bounding box center [218, 204] width 172 height 115
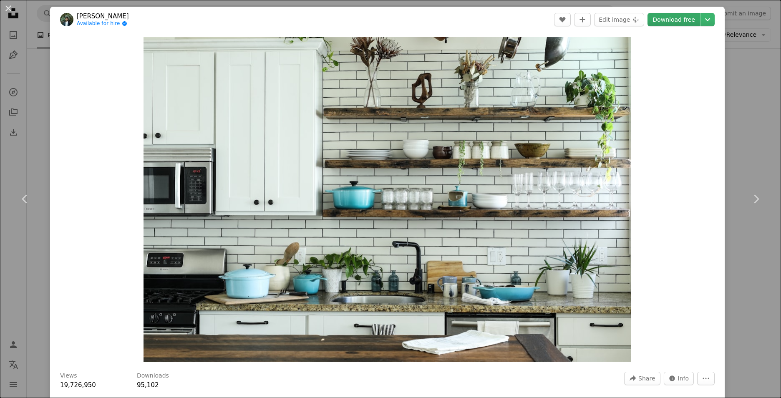
click at [676, 17] on link "Download free" at bounding box center [674, 19] width 53 height 13
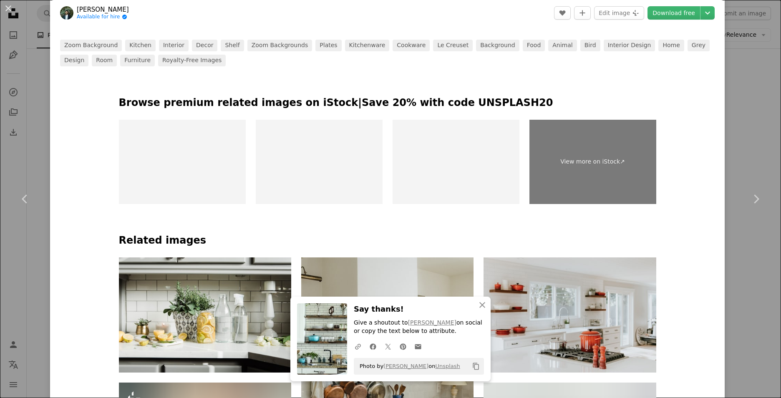
scroll to position [417, 0]
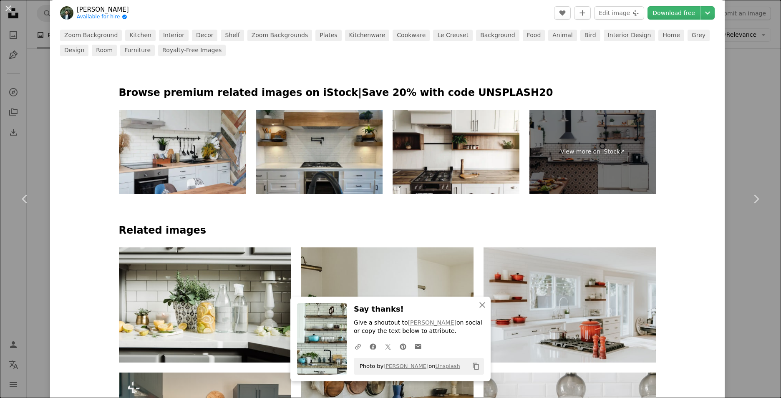
click at [315, 142] on img at bounding box center [319, 152] width 127 height 85
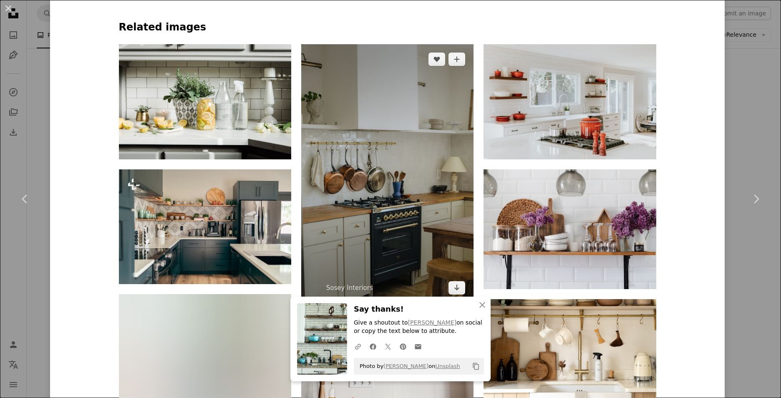
scroll to position [626, 0]
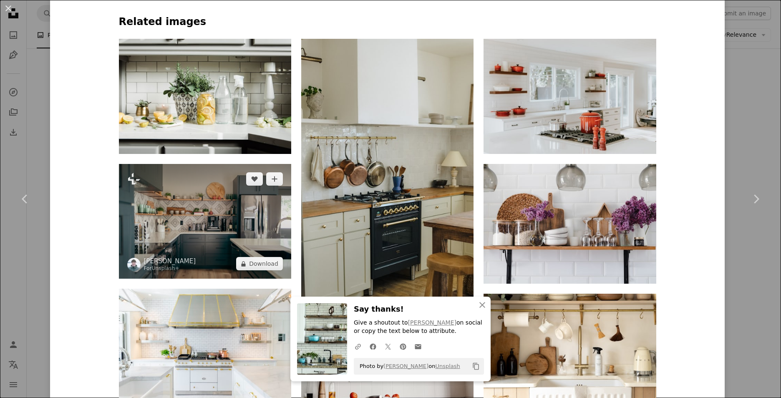
click at [216, 217] on img at bounding box center [205, 221] width 172 height 115
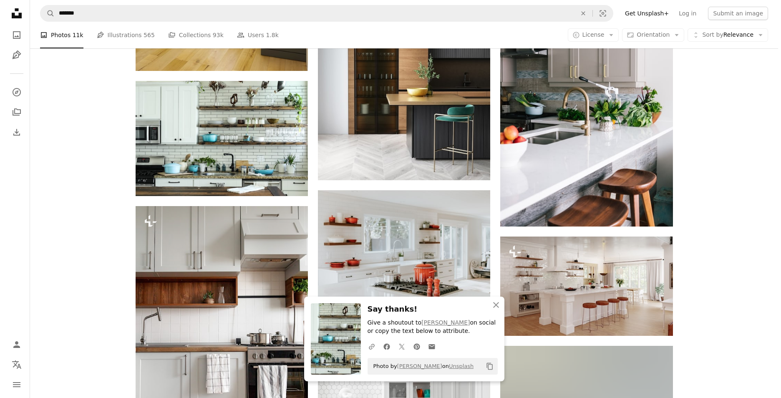
scroll to position [668, 0]
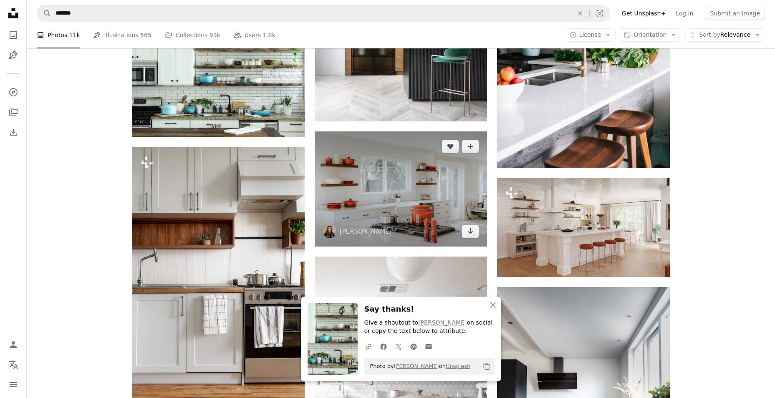
click at [391, 202] on img at bounding box center [401, 188] width 172 height 115
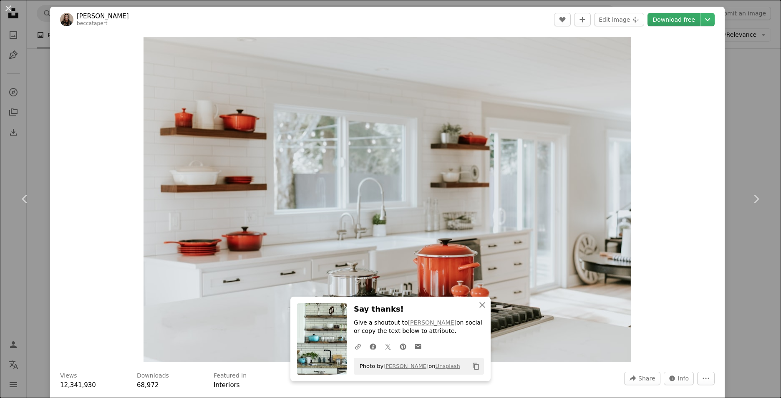
click at [676, 21] on link "Download free" at bounding box center [674, 19] width 53 height 13
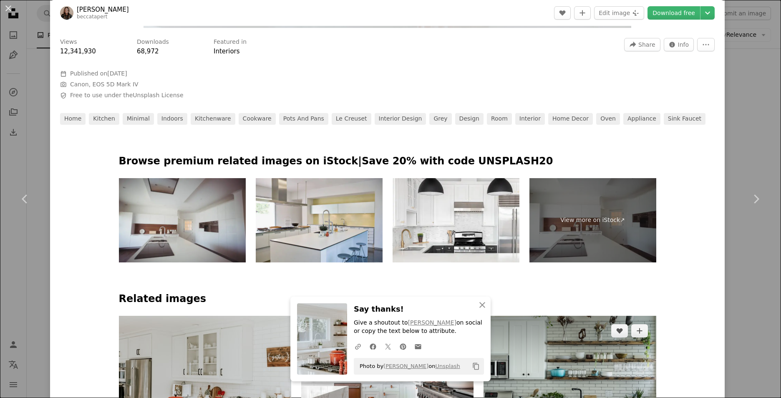
scroll to position [501, 0]
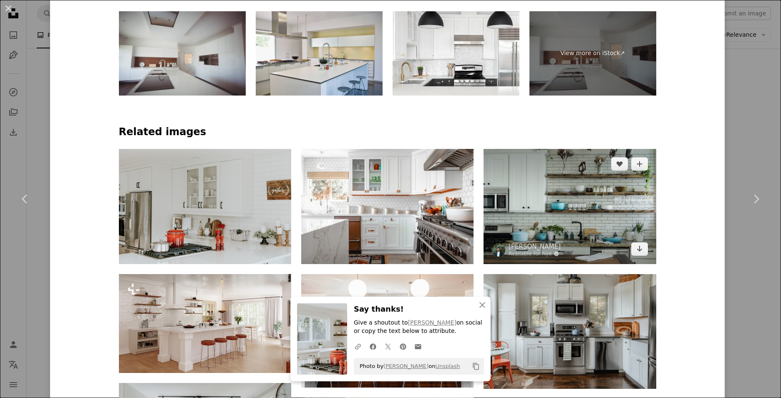
click at [541, 220] on img at bounding box center [570, 206] width 172 height 115
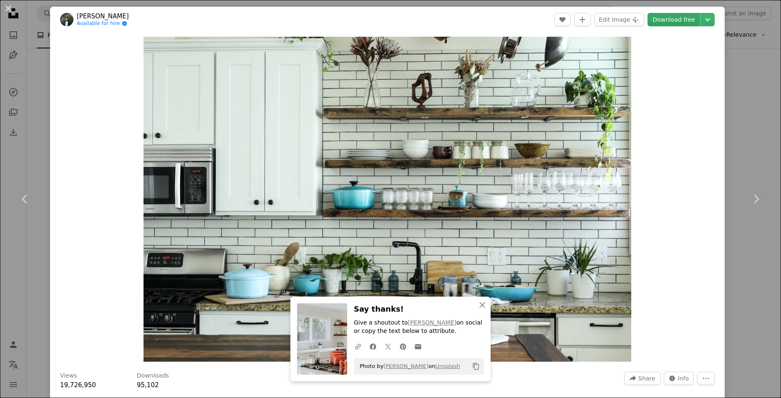
click at [676, 24] on link "Download free" at bounding box center [674, 19] width 53 height 13
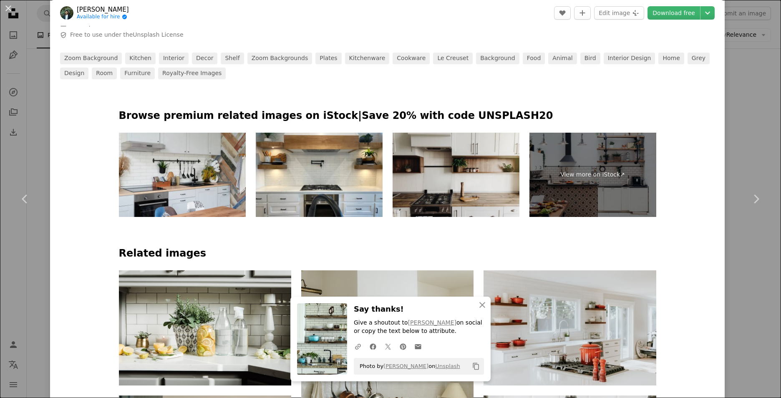
scroll to position [501, 0]
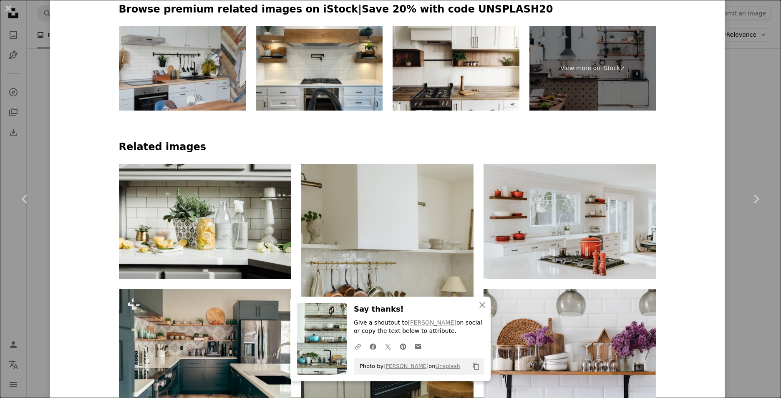
click at [182, 77] on img at bounding box center [182, 68] width 127 height 85
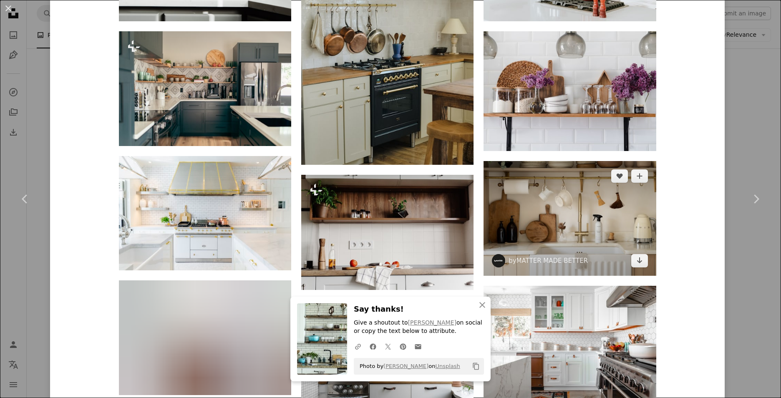
scroll to position [835, 0]
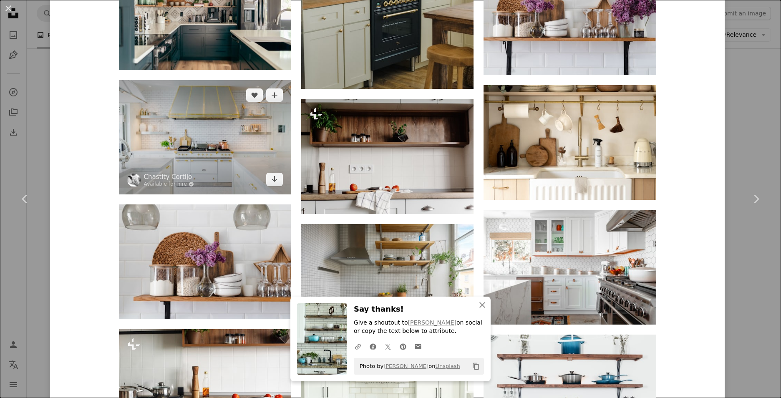
click at [197, 140] on img at bounding box center [205, 137] width 172 height 114
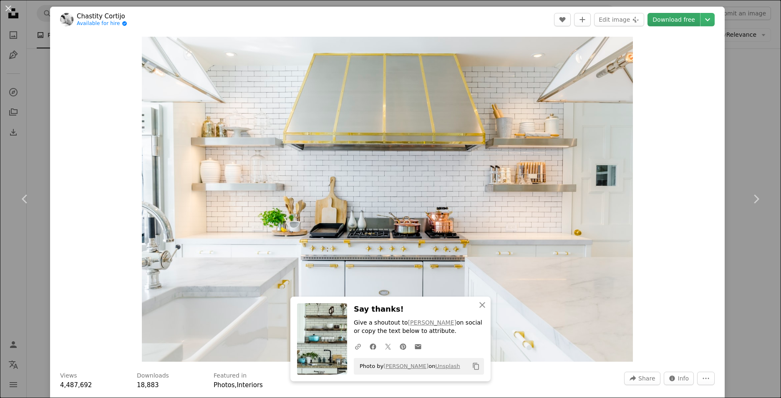
click at [666, 20] on link "Download free" at bounding box center [674, 19] width 53 height 13
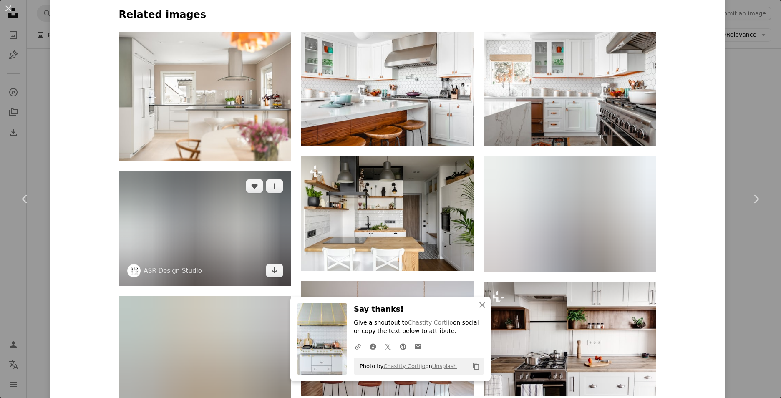
scroll to position [751, 0]
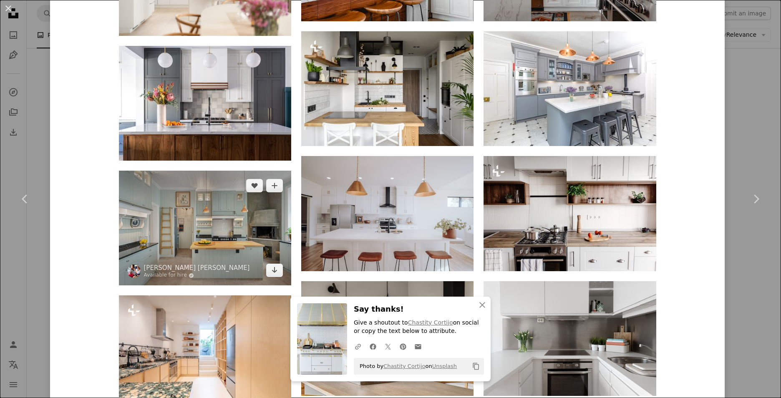
click at [227, 238] on img at bounding box center [205, 228] width 172 height 115
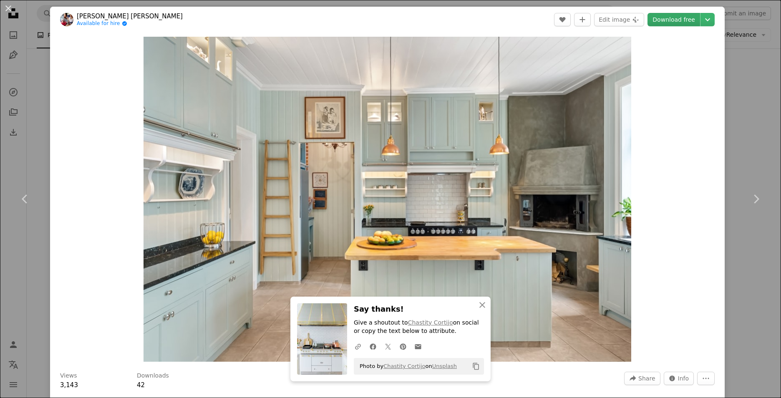
click at [669, 16] on link "Download free" at bounding box center [674, 19] width 53 height 13
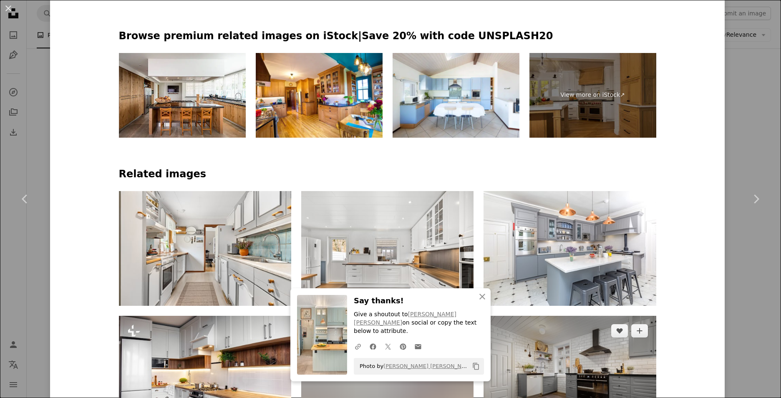
scroll to position [584, 0]
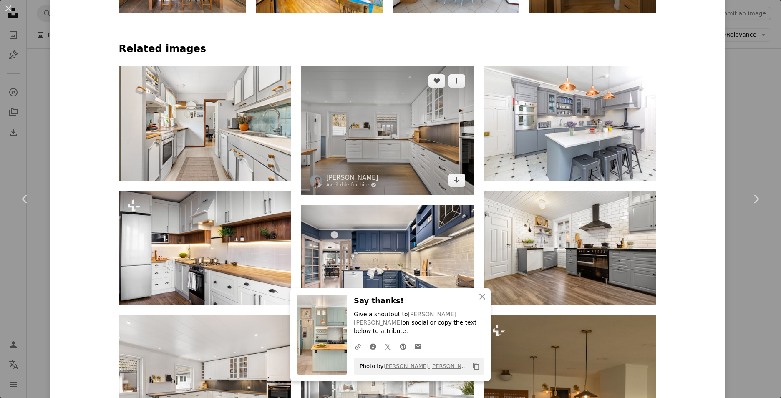
click at [430, 144] on img at bounding box center [387, 130] width 172 height 129
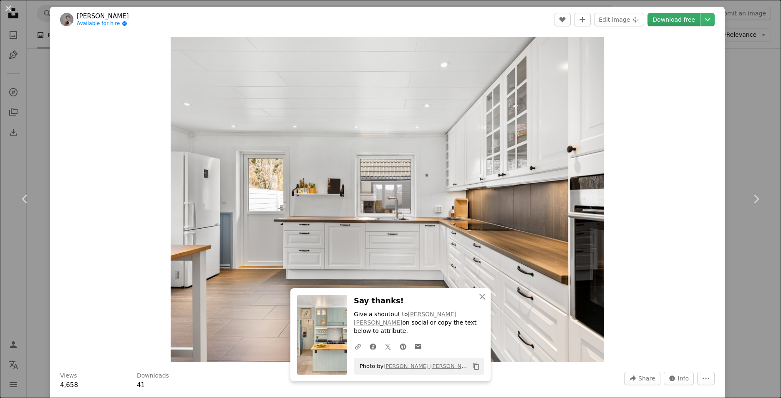
click at [671, 21] on link "Download free" at bounding box center [674, 19] width 53 height 13
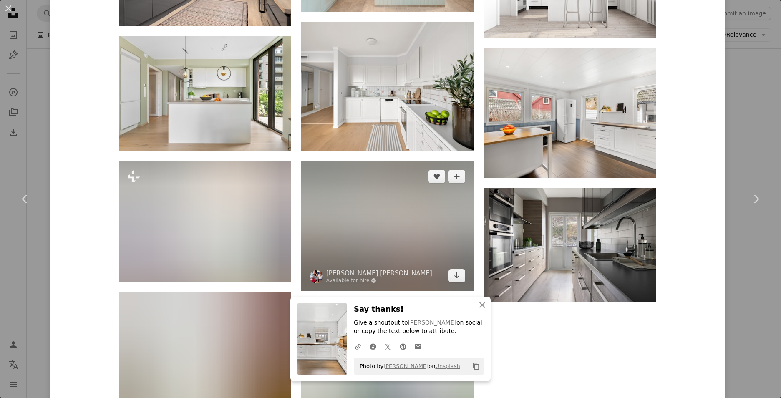
scroll to position [1211, 0]
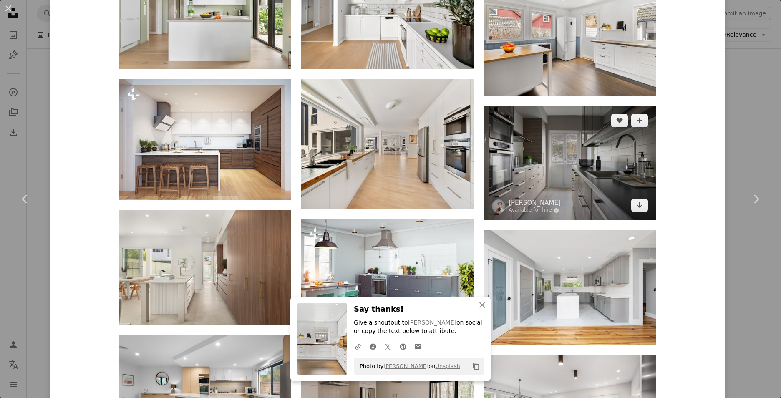
click at [542, 149] on img at bounding box center [570, 163] width 172 height 115
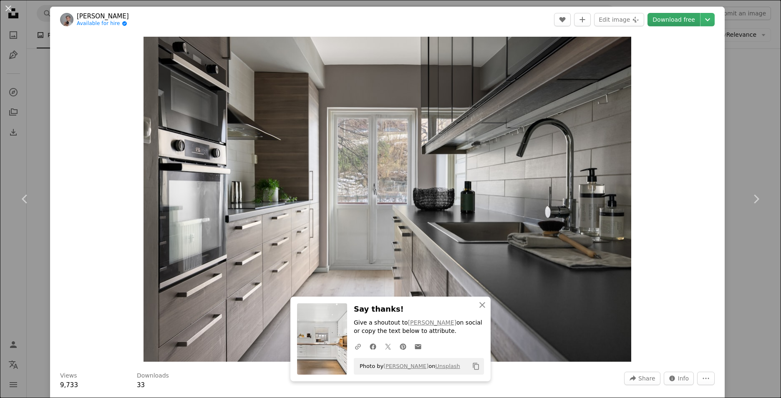
click at [671, 23] on link "Download free" at bounding box center [674, 19] width 53 height 13
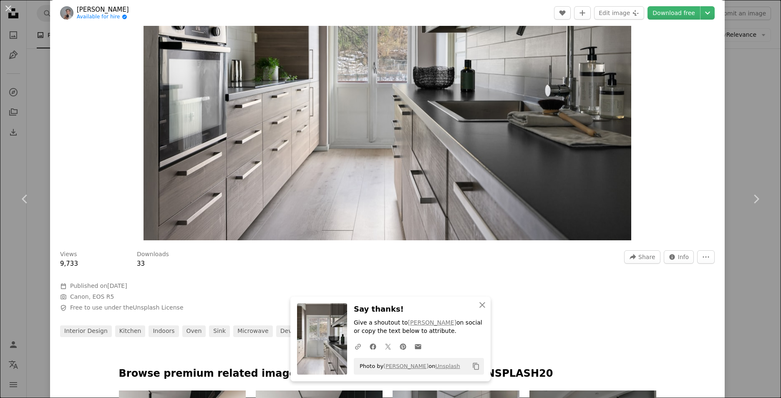
scroll to position [125, 0]
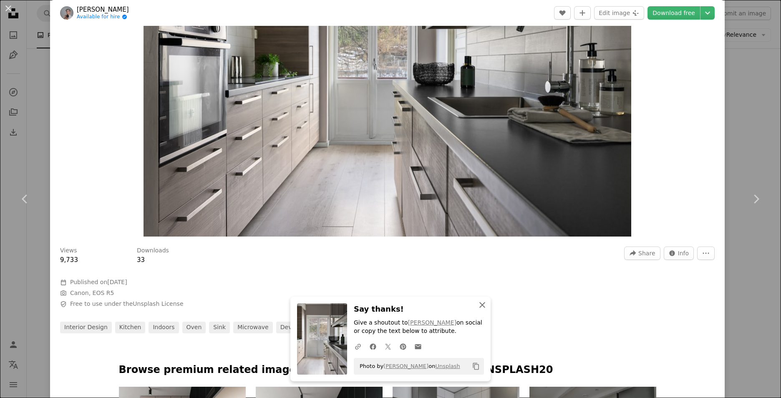
click at [482, 305] on icon "An X shape" at bounding box center [483, 305] width 10 height 10
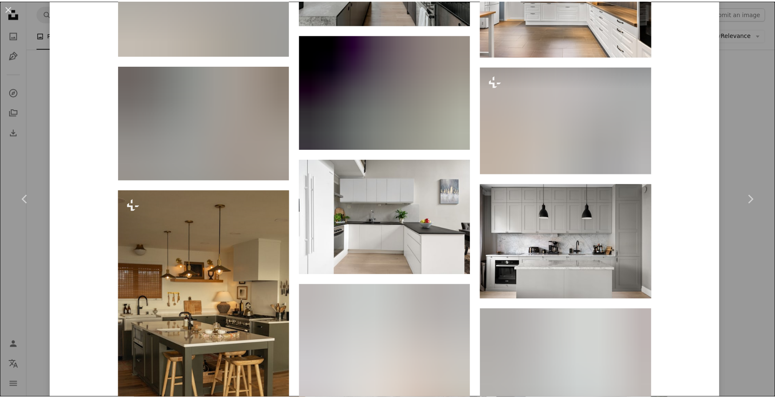
scroll to position [1837, 0]
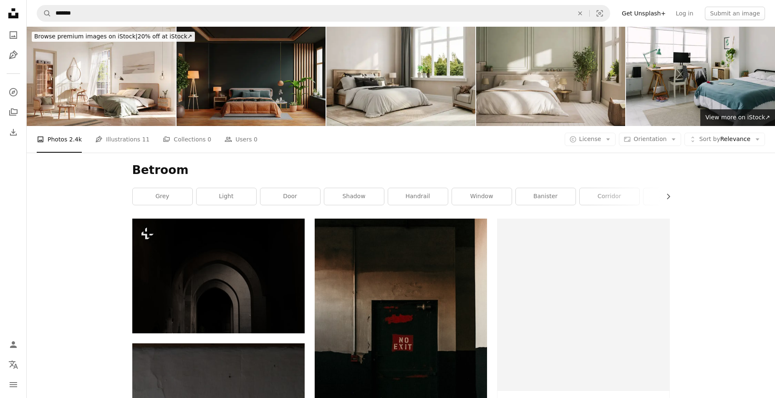
scroll to position [1795, 0]
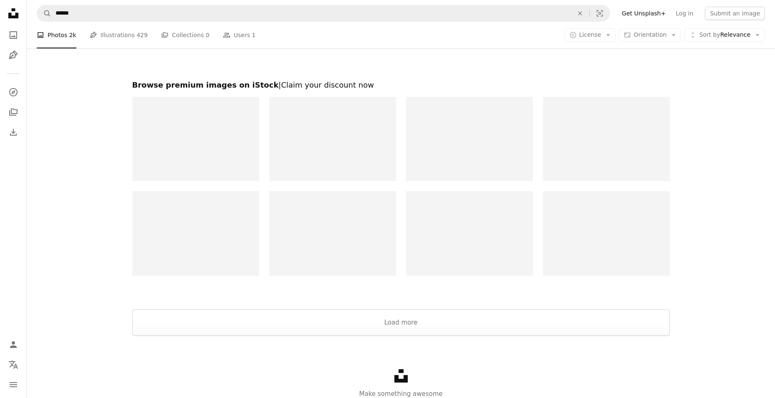
scroll to position [501, 0]
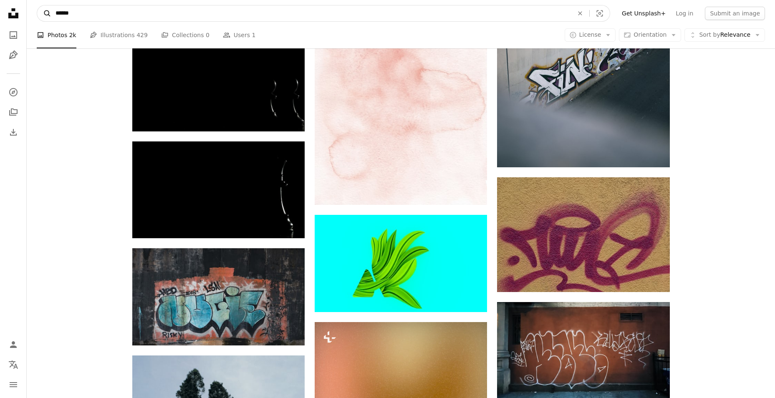
drag, startPoint x: 91, startPoint y: 17, endPoint x: 42, endPoint y: 13, distance: 49.0
click at [42, 13] on form "A magnifying glass ****** An X shape Visual search" at bounding box center [324, 13] width 574 height 17
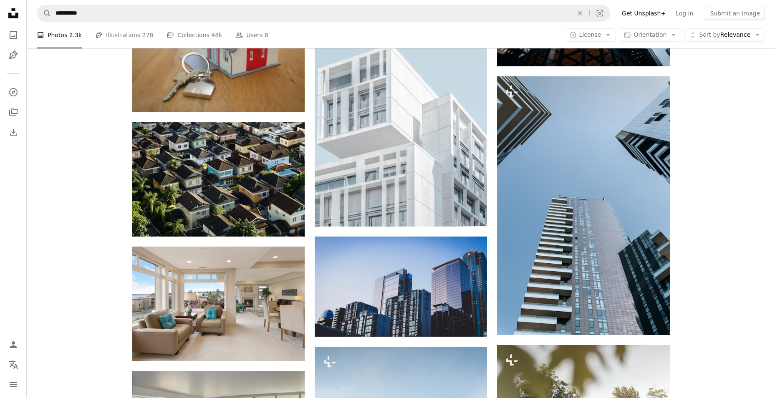
scroll to position [4163, 0]
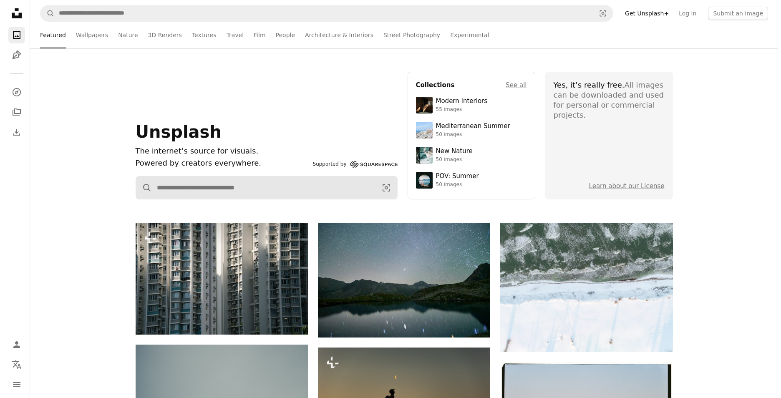
scroll to position [125, 0]
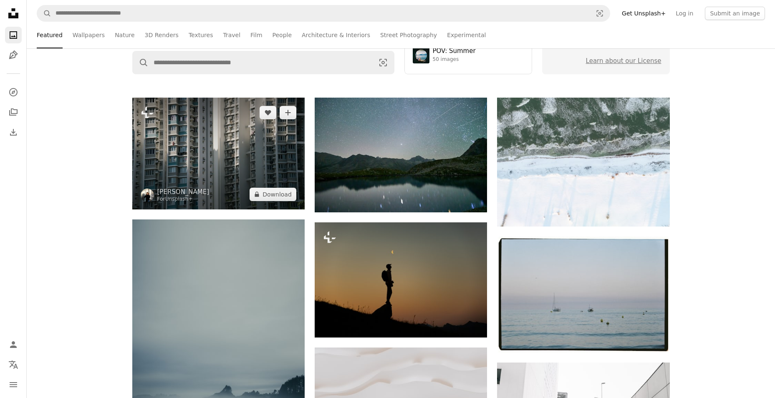
click at [267, 161] on img at bounding box center [218, 154] width 172 height 112
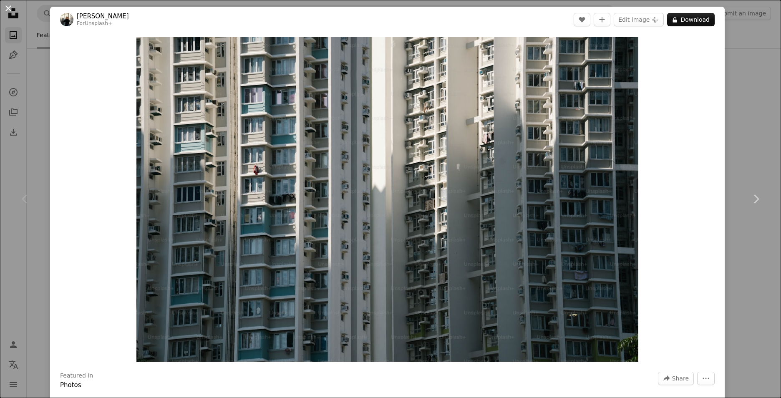
click at [10, 10] on button "An X shape" at bounding box center [8, 8] width 10 height 10
